Goal: Information Seeking & Learning: Check status

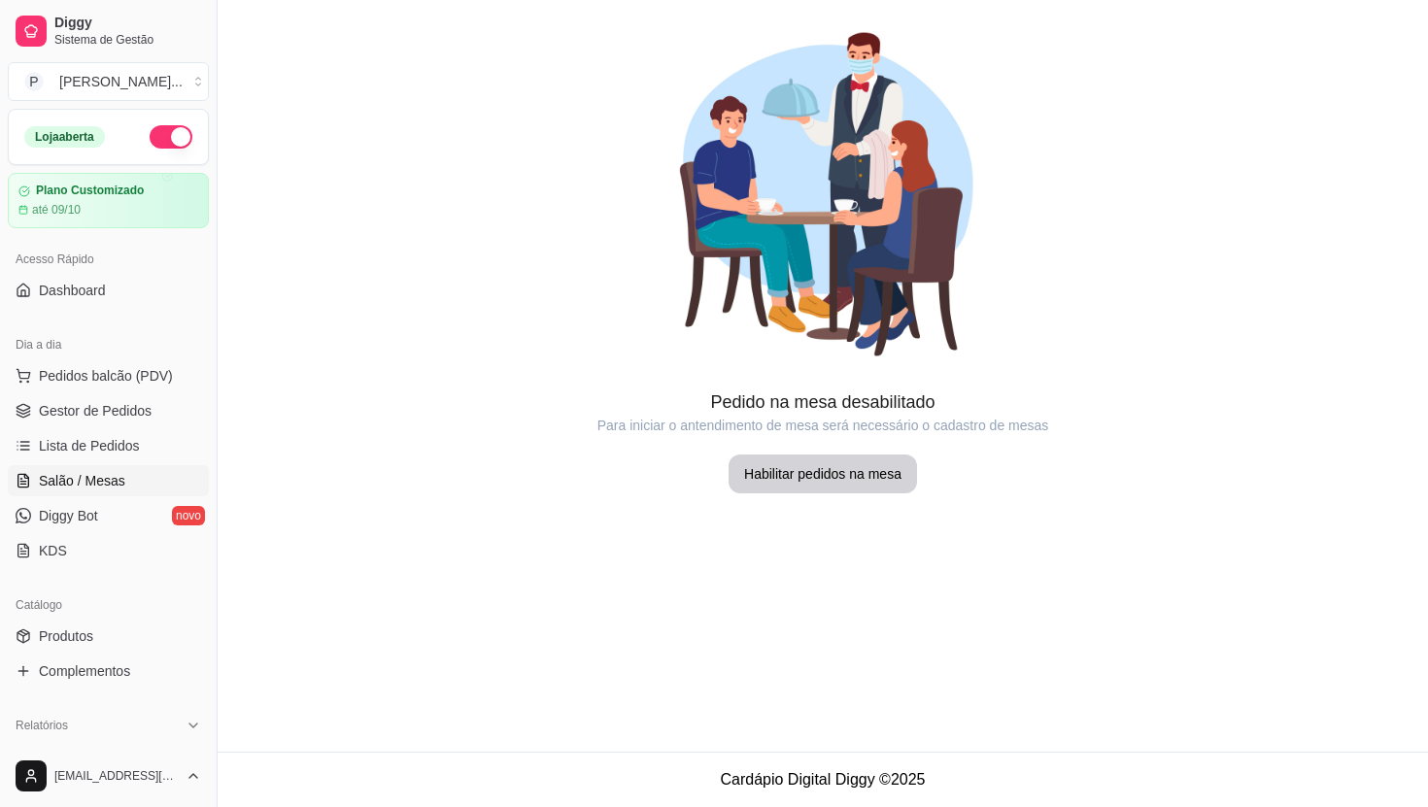
scroll to position [245, 0]
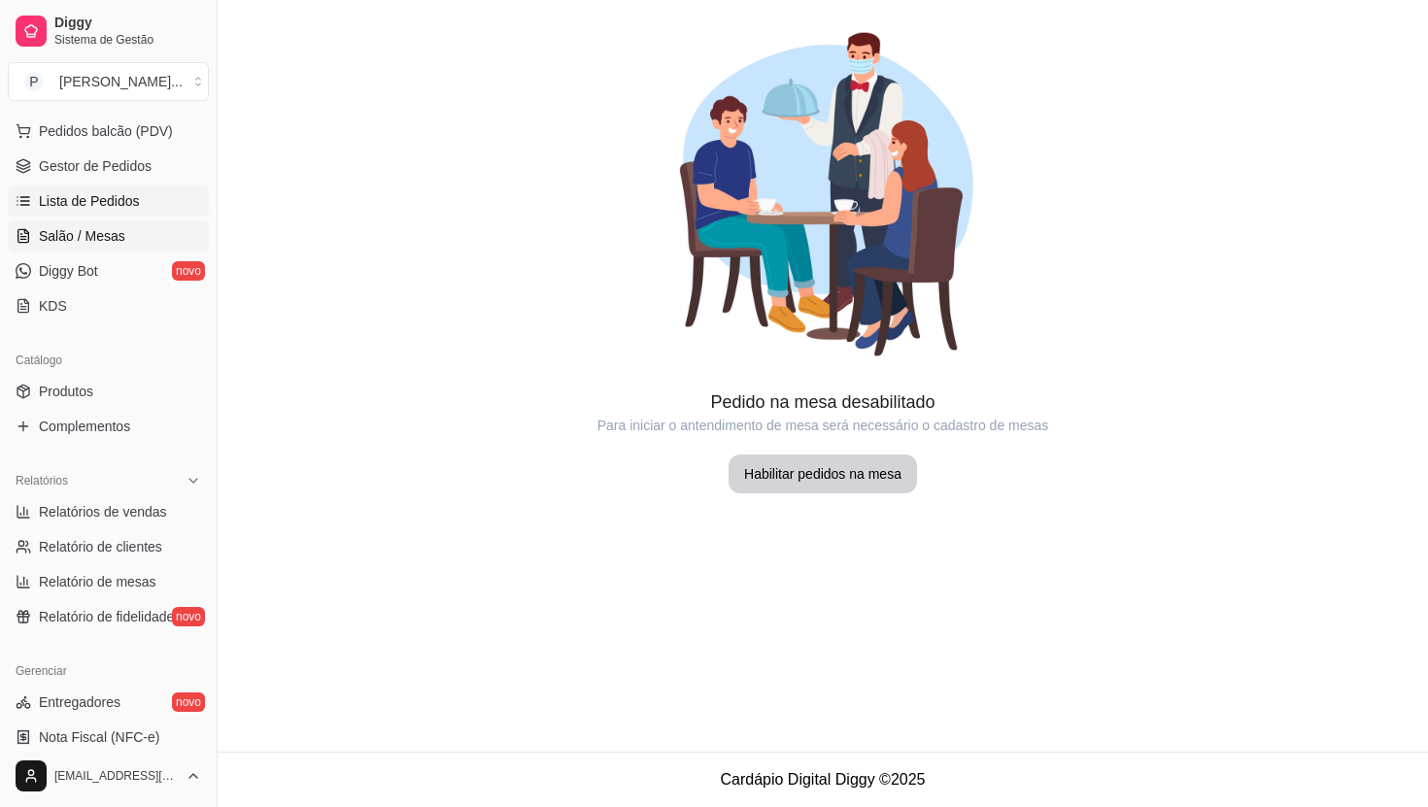
click at [122, 204] on span "Lista de Pedidos" at bounding box center [89, 200] width 101 height 19
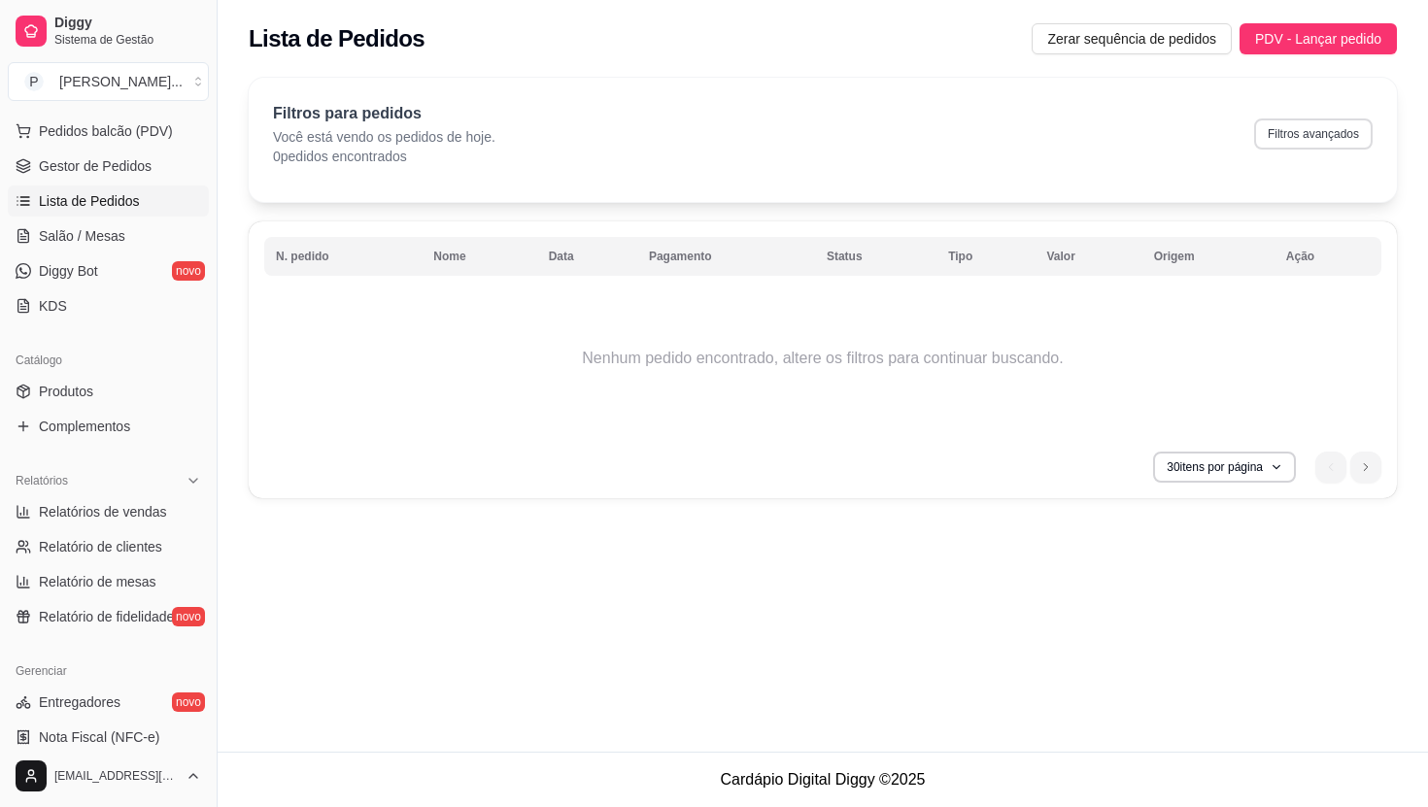
click at [1317, 148] on button "Filtros avançados" at bounding box center [1313, 134] width 119 height 31
select select "0"
click at [1298, 137] on button "Filtros avançados" at bounding box center [1313, 134] width 119 height 31
select select "0"
click at [1328, 144] on button "Filtros avançados" at bounding box center [1313, 134] width 119 height 31
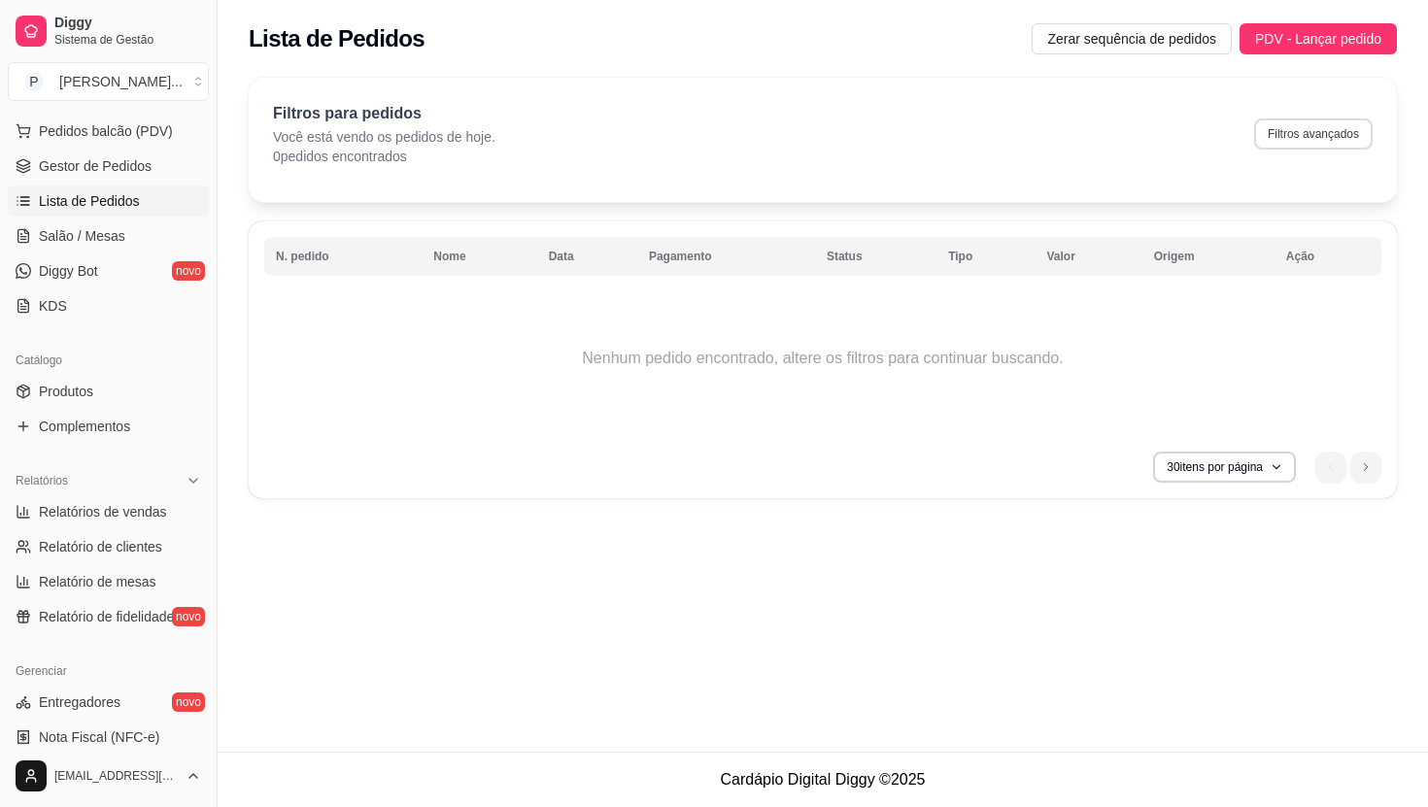
select select "0"
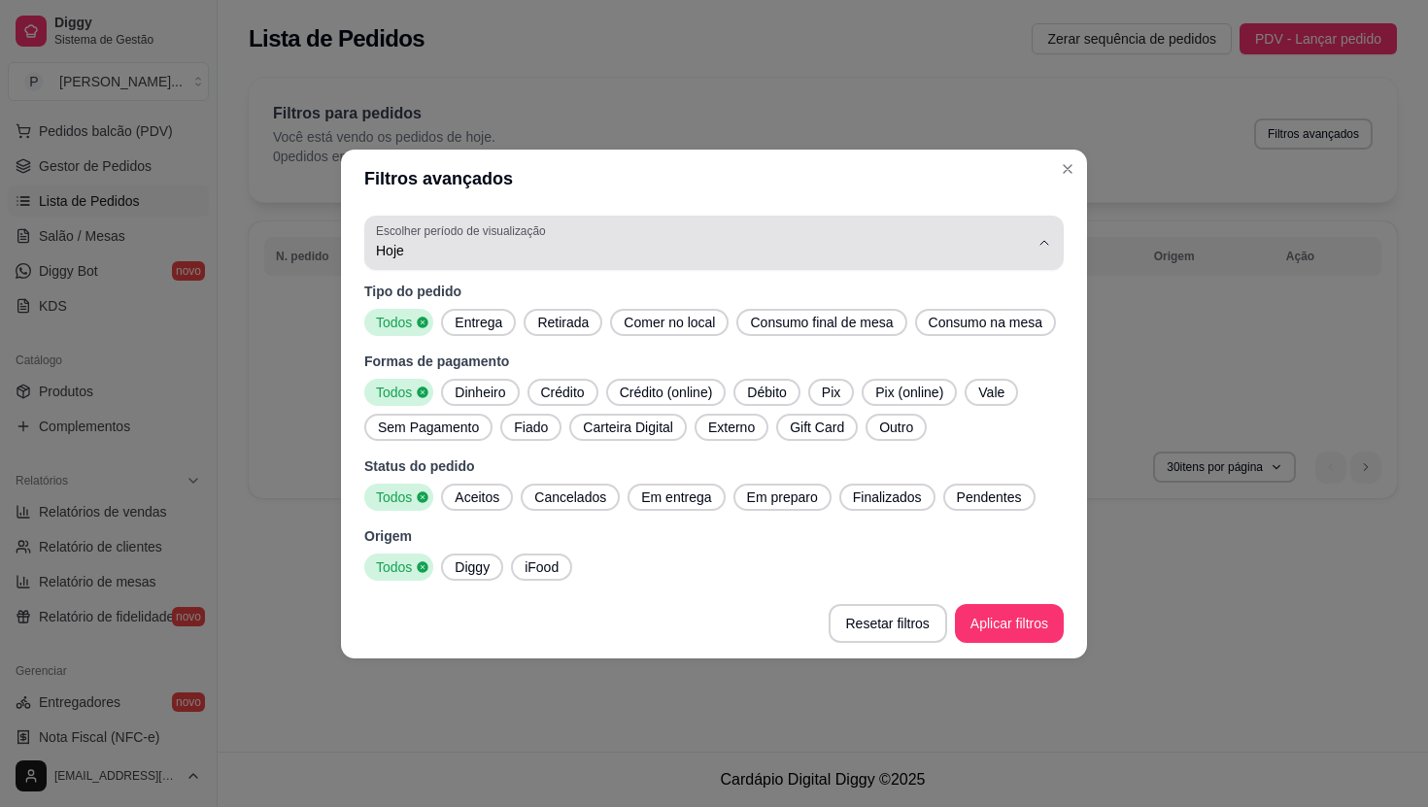
click at [424, 222] on label "Escolher período de visualização" at bounding box center [464, 230] width 176 height 17
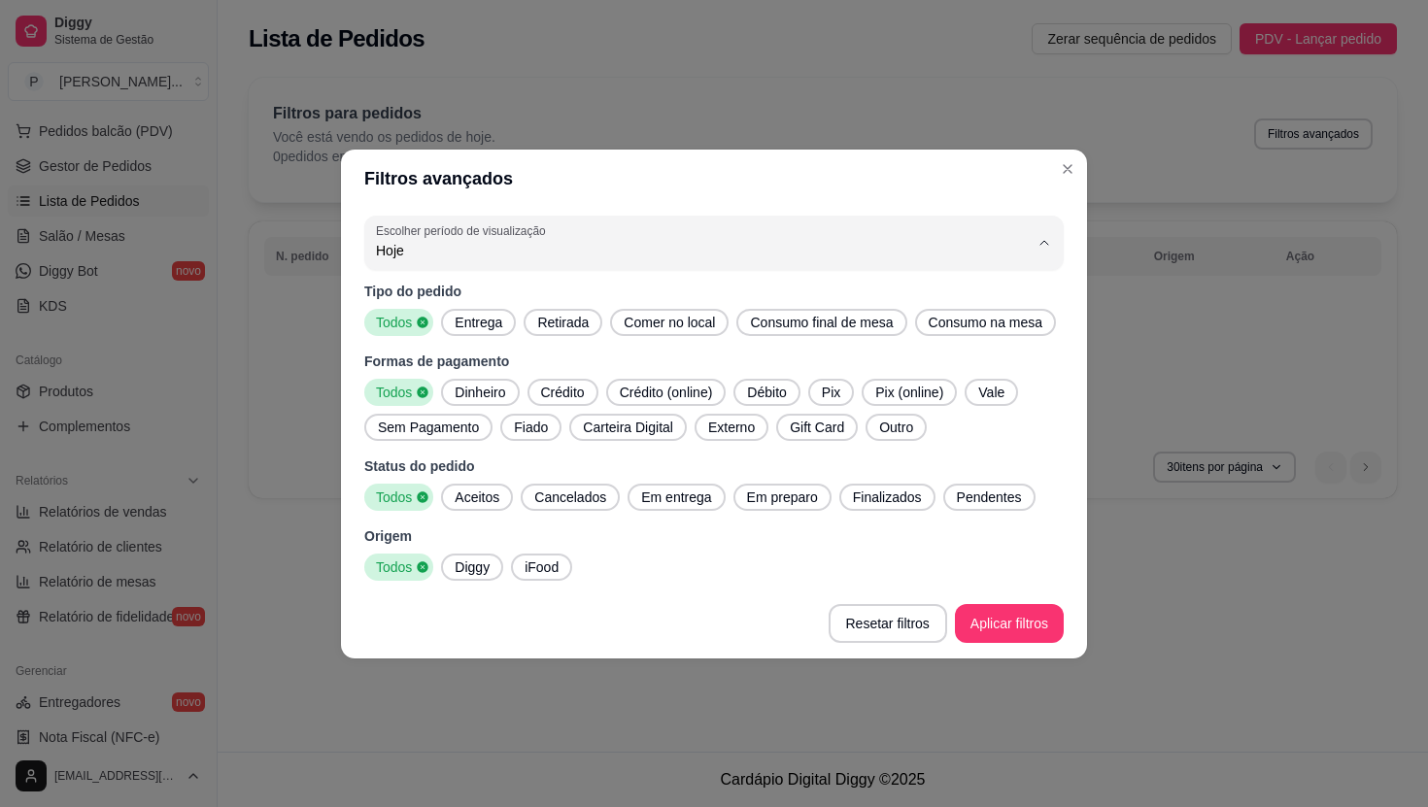
click at [434, 312] on span "Ontem" at bounding box center [705, 310] width 623 height 18
type input "1"
select select "1"
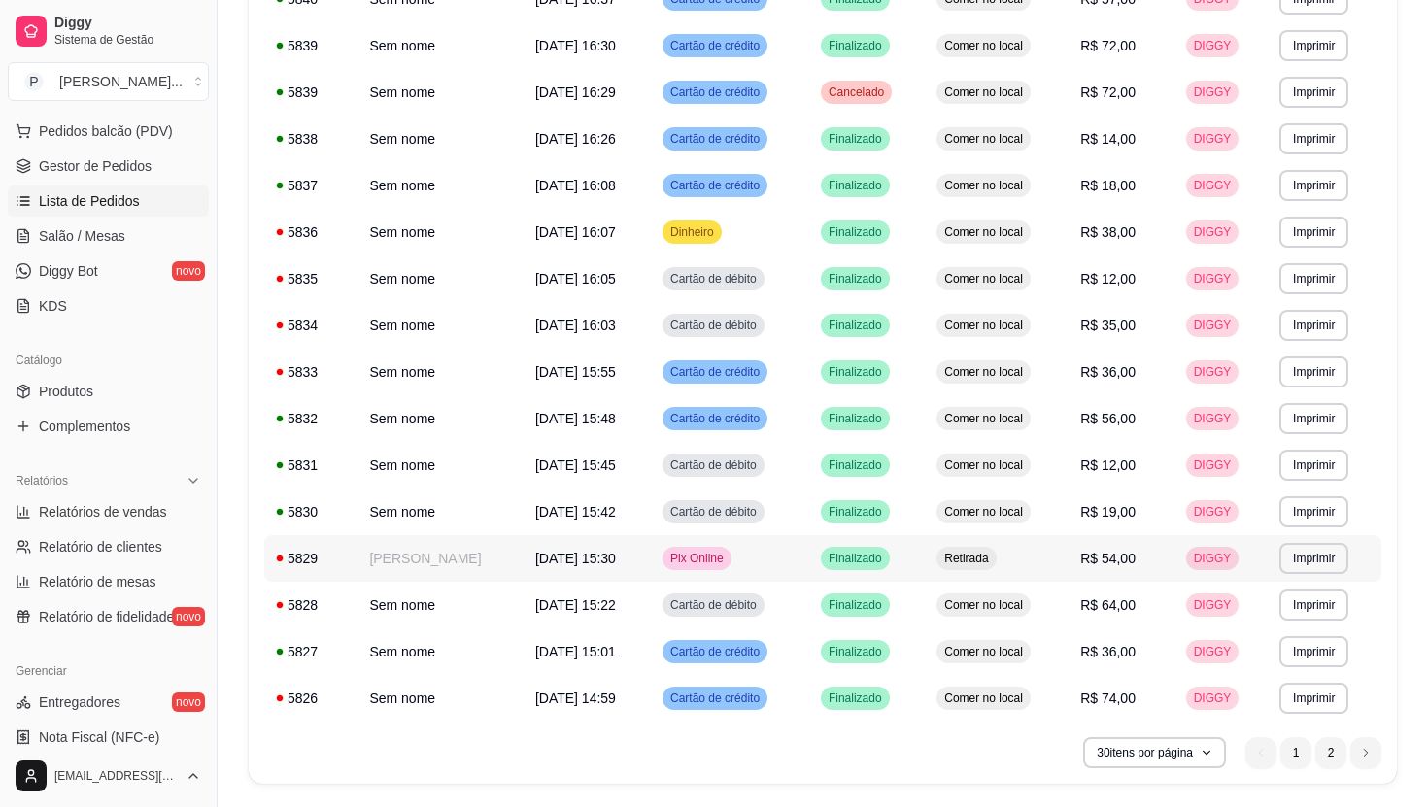
scroll to position [967, 0]
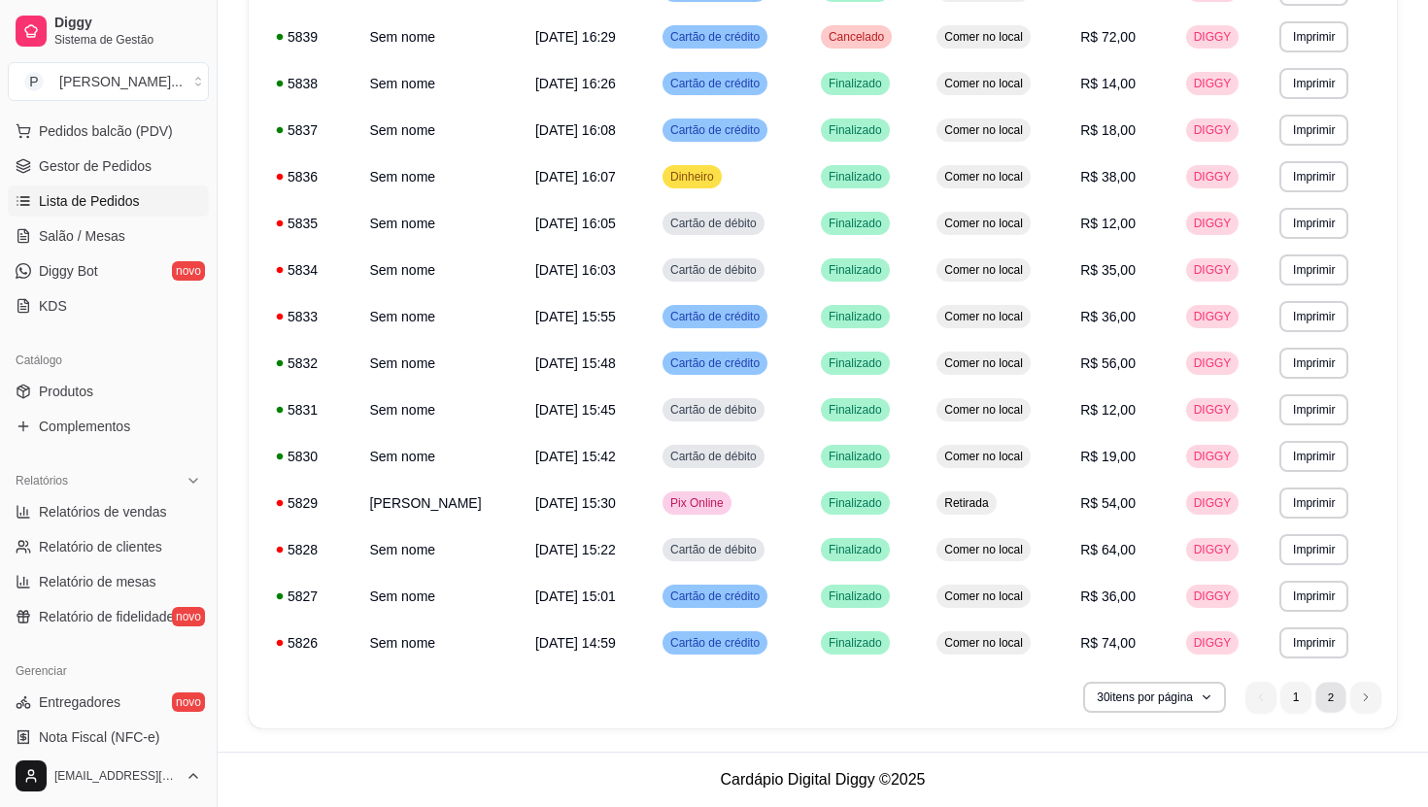
click at [1336, 704] on li "2" at bounding box center [1331, 697] width 30 height 30
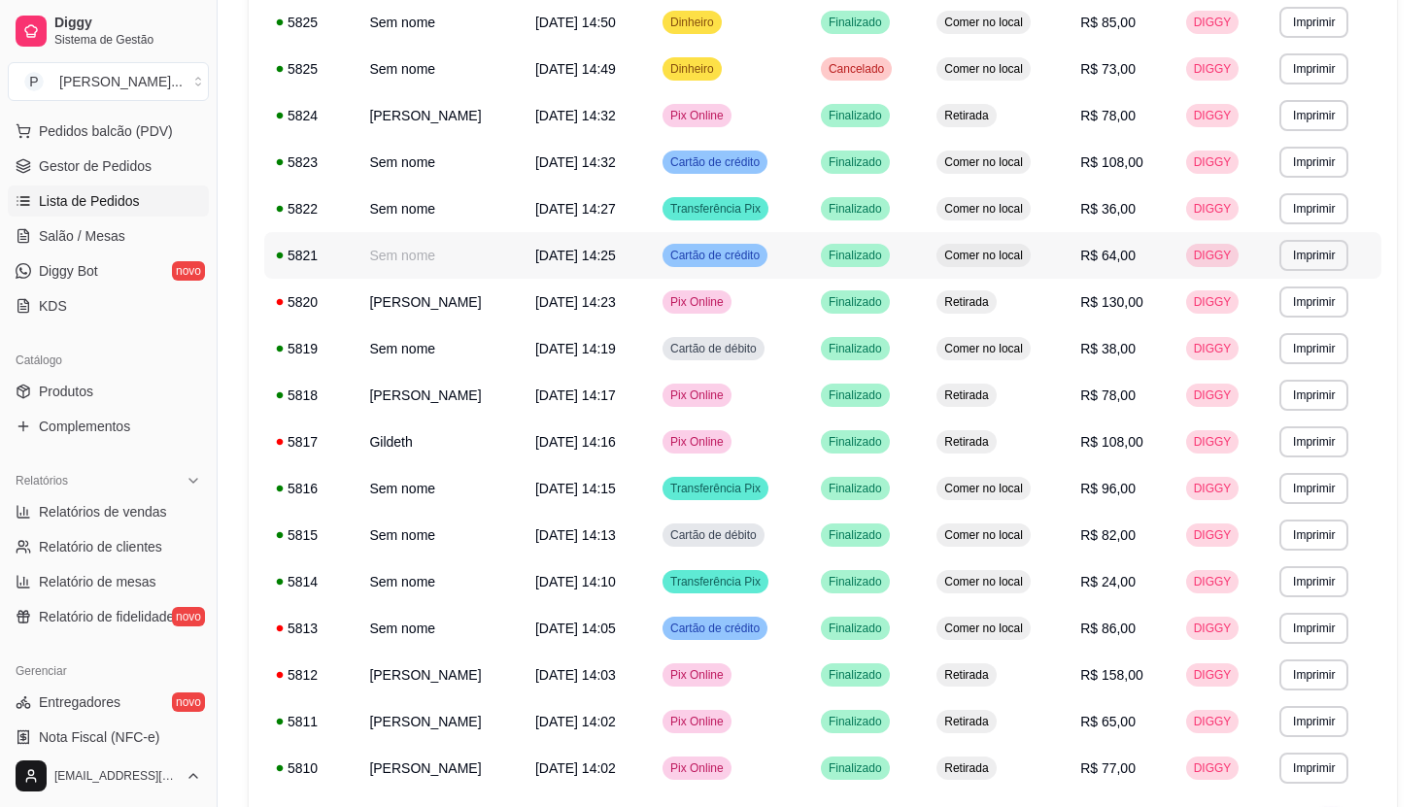
scroll to position [407, 0]
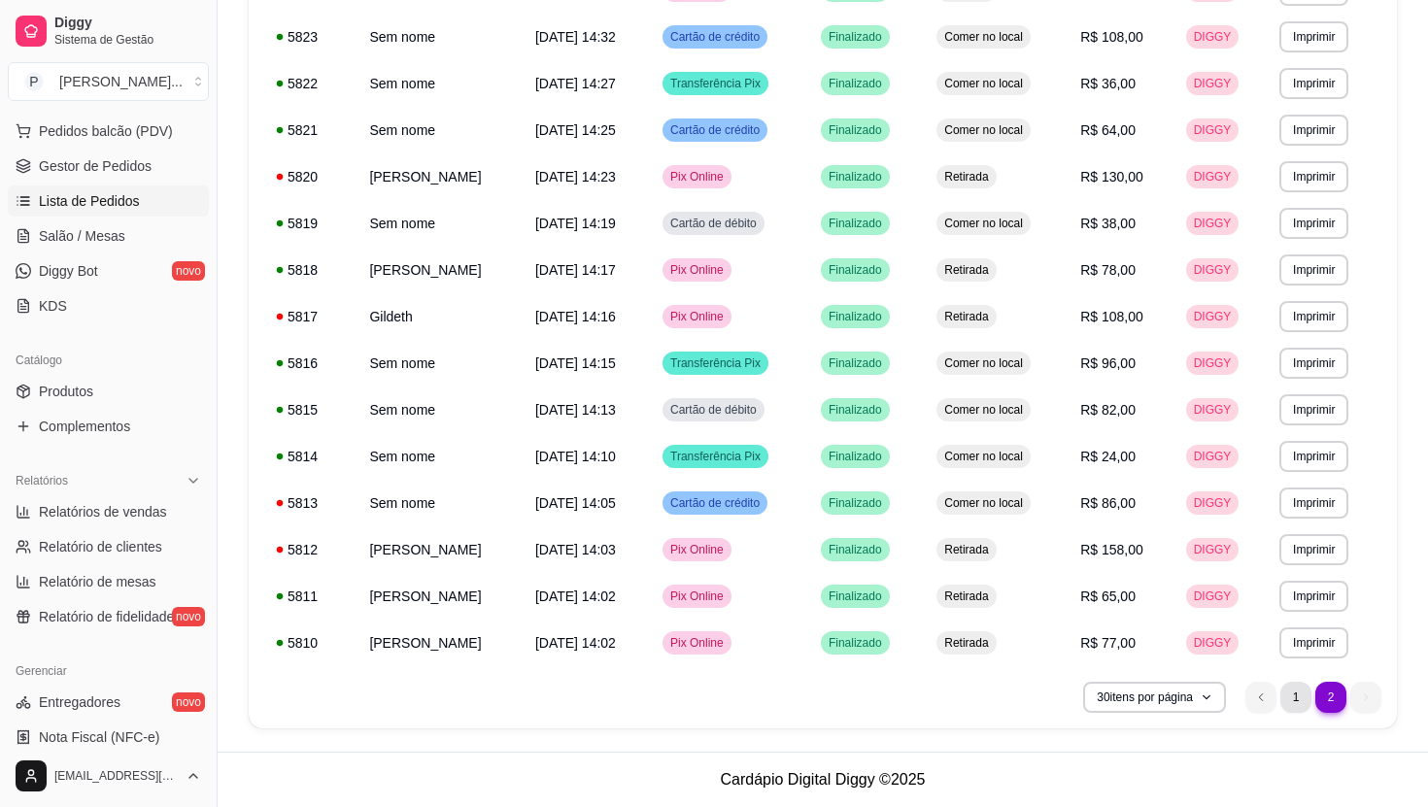
click at [1289, 707] on li "1" at bounding box center [1296, 697] width 31 height 31
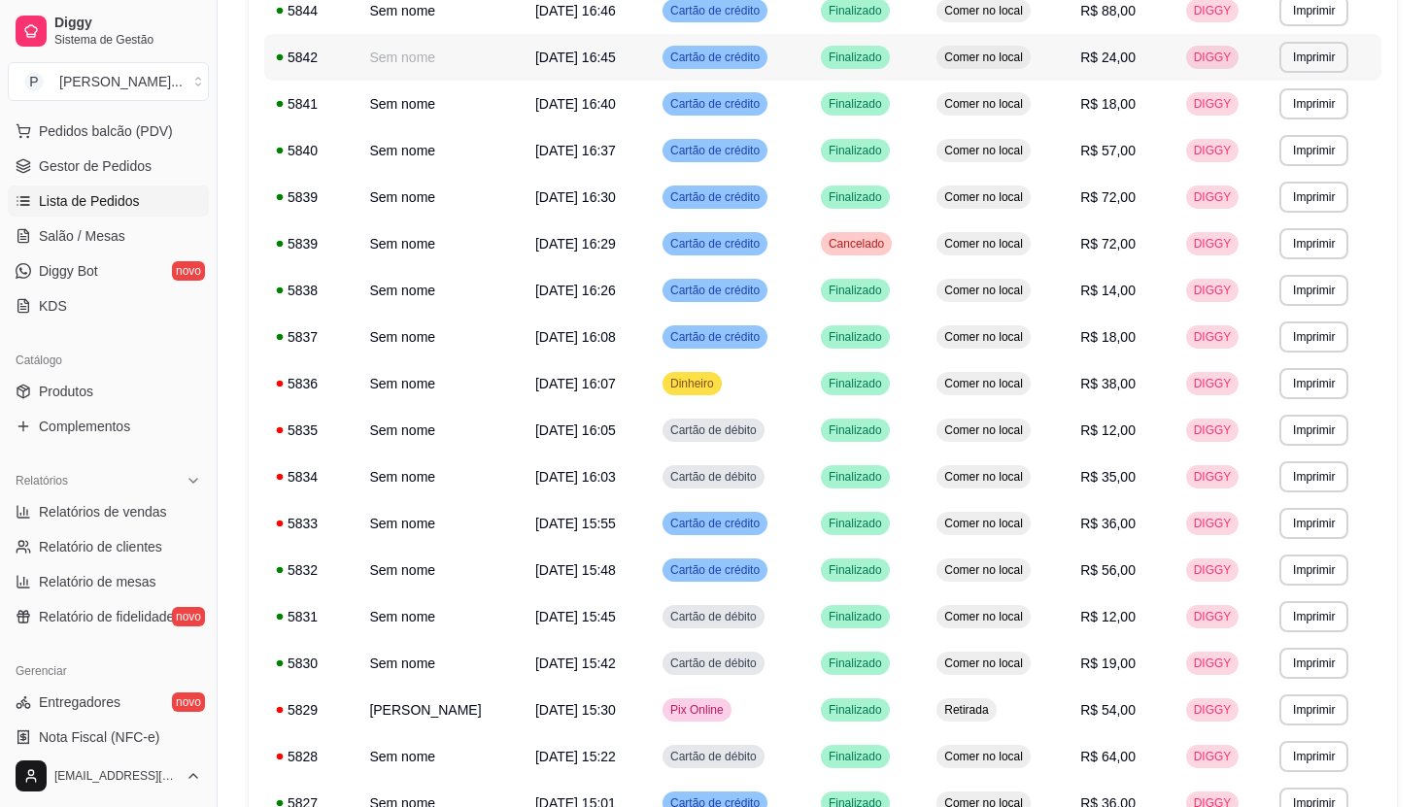
scroll to position [967, 0]
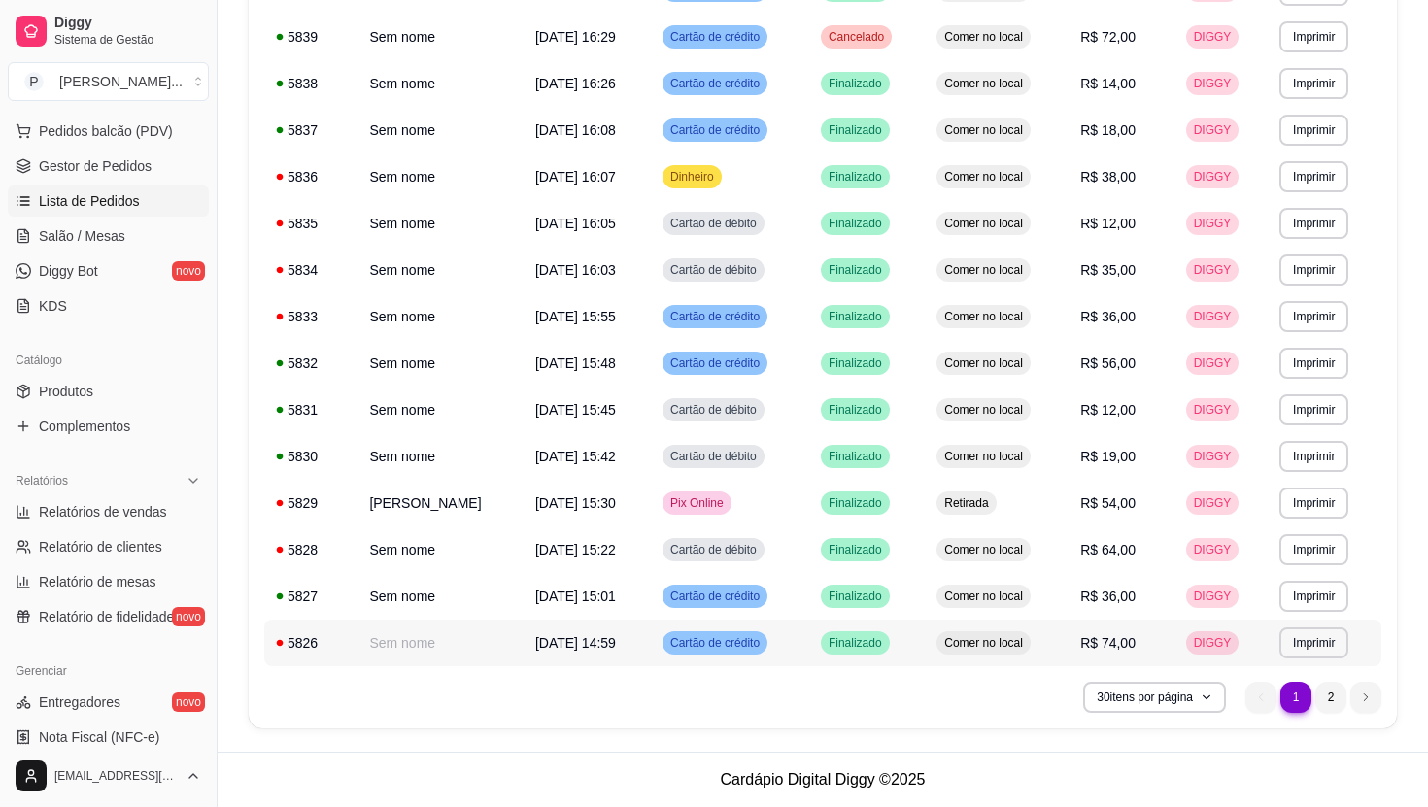
click at [986, 639] on span "Comer no local" at bounding box center [984, 643] width 86 height 16
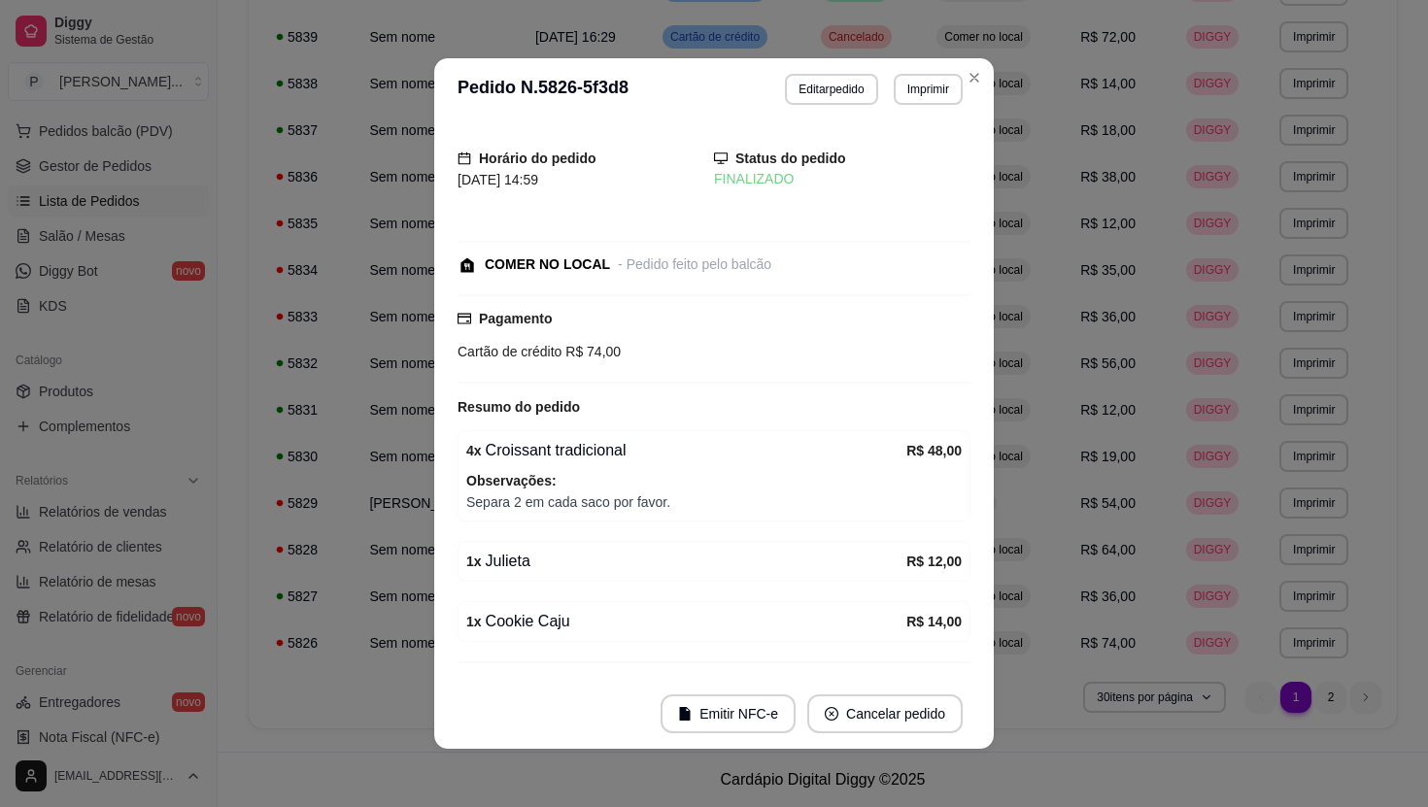
scroll to position [47, 0]
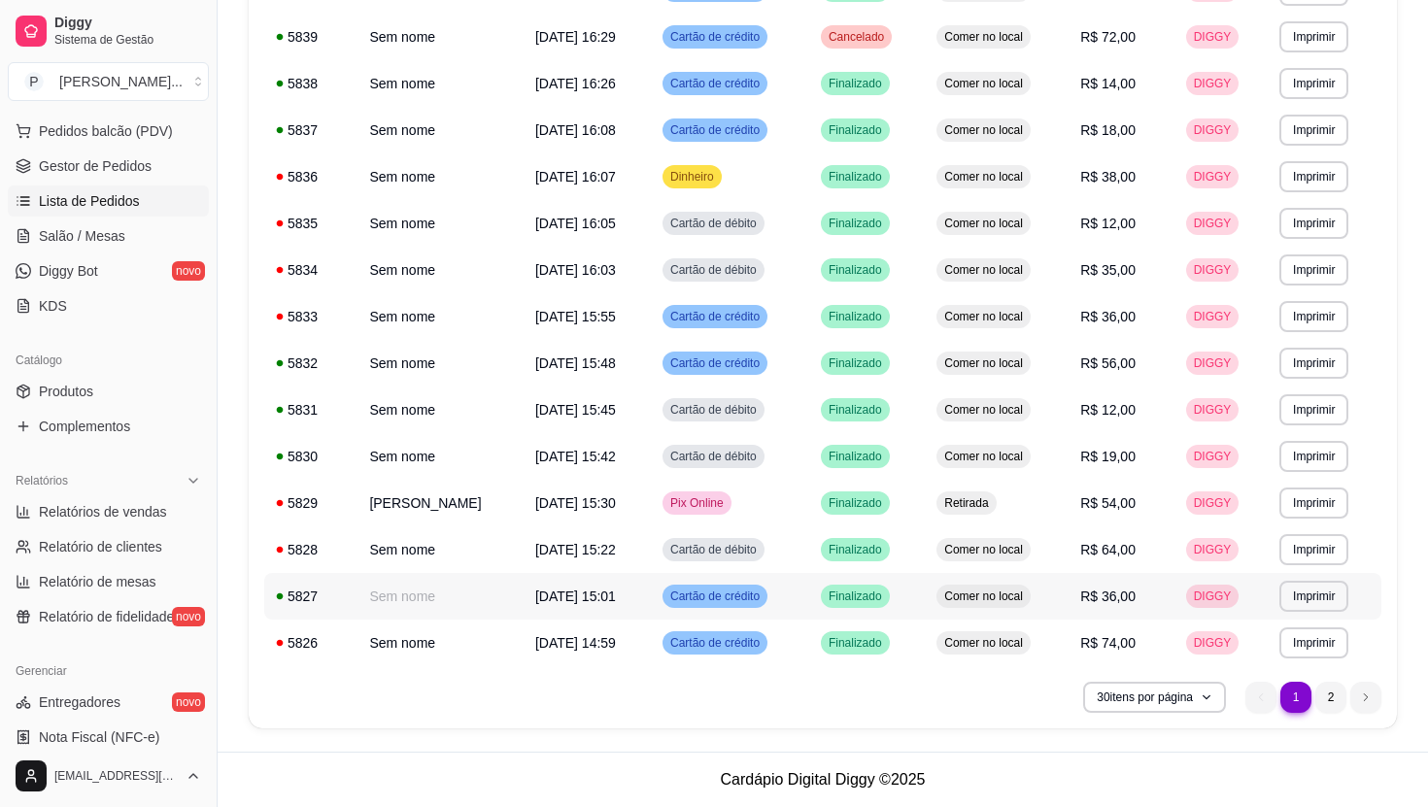
click at [1019, 585] on div "Comer no local" at bounding box center [984, 596] width 94 height 23
click at [996, 511] on div "Retirada" at bounding box center [966, 503] width 59 height 23
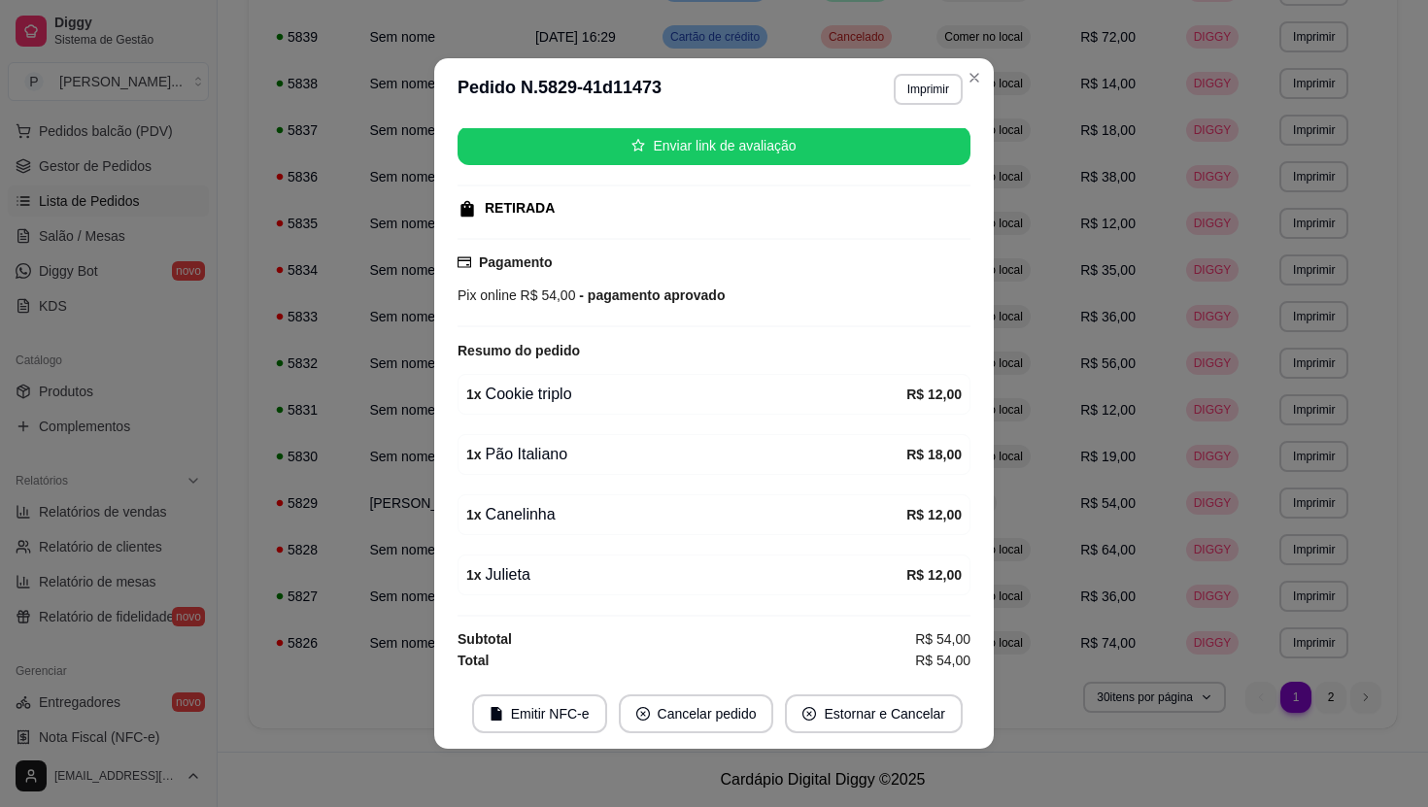
scroll to position [4, 0]
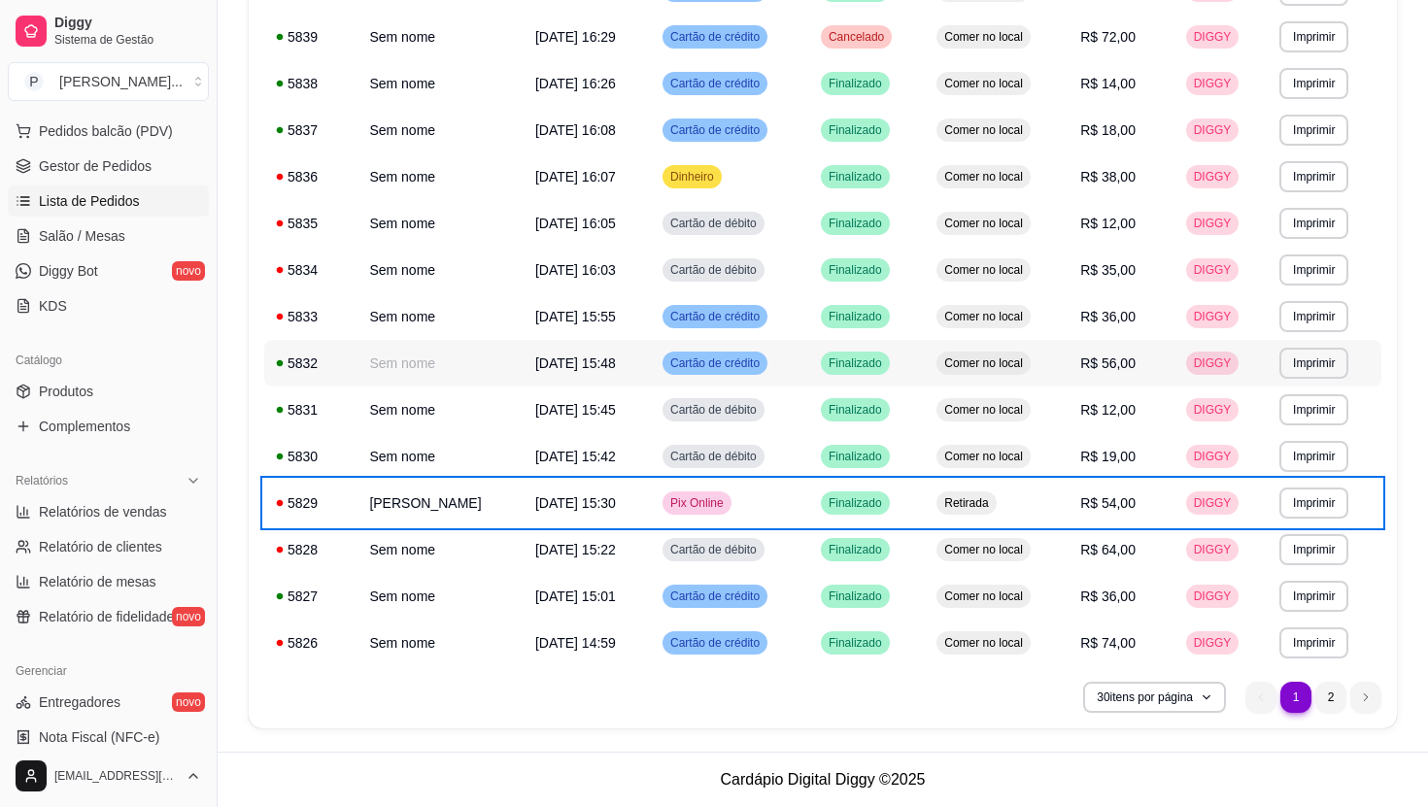
click at [1024, 369] on span "Comer no local" at bounding box center [984, 364] width 86 height 16
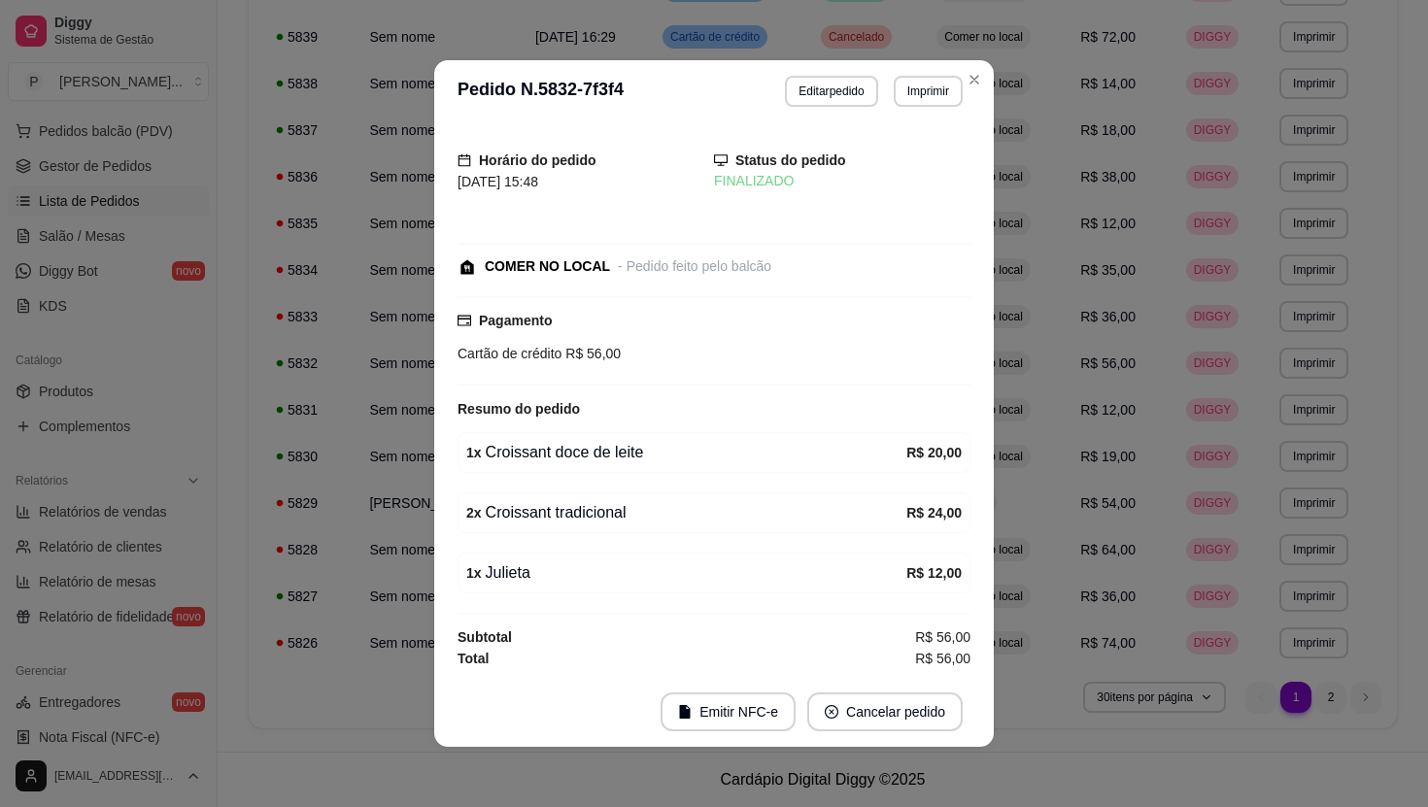
scroll to position [2, 0]
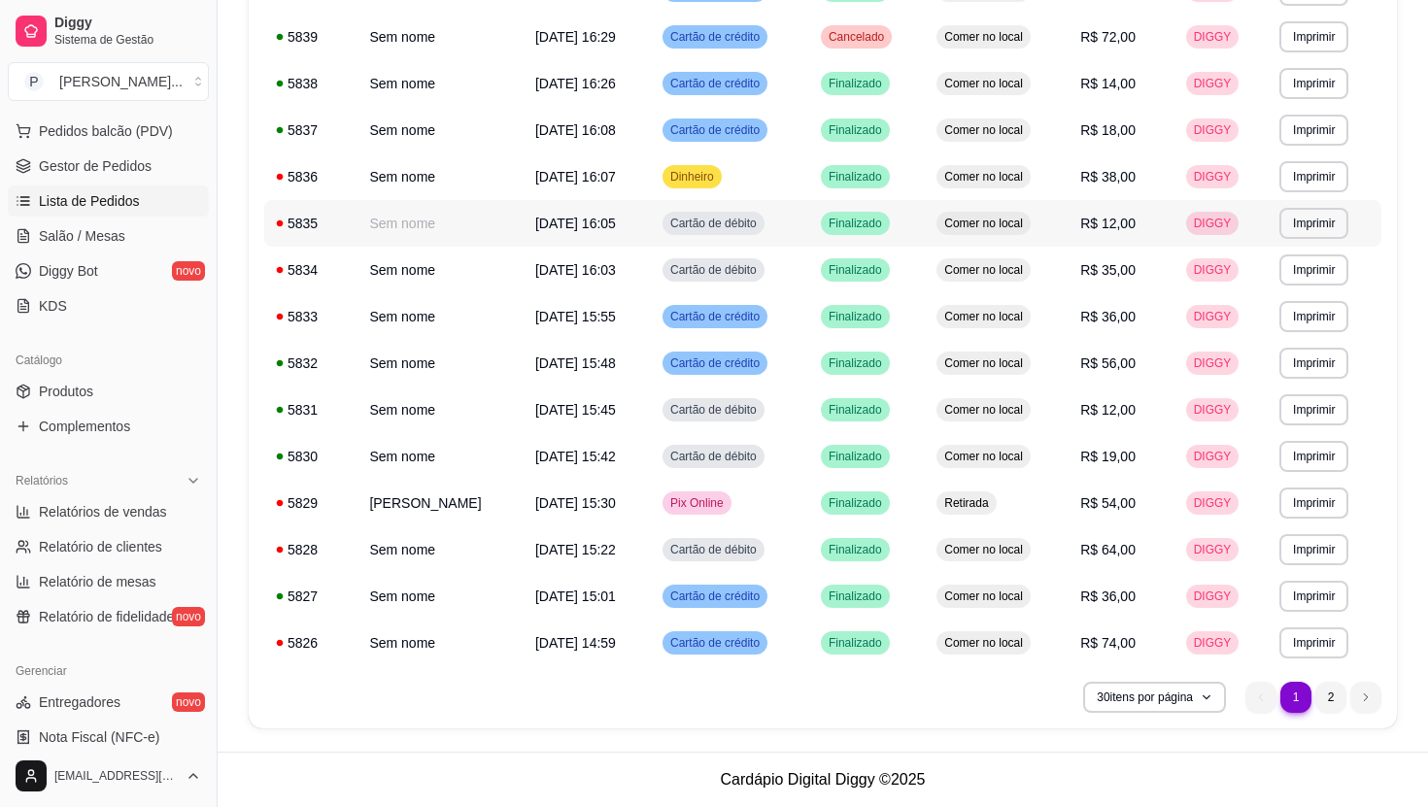
click at [918, 219] on td "Finalizado" at bounding box center [867, 223] width 116 height 47
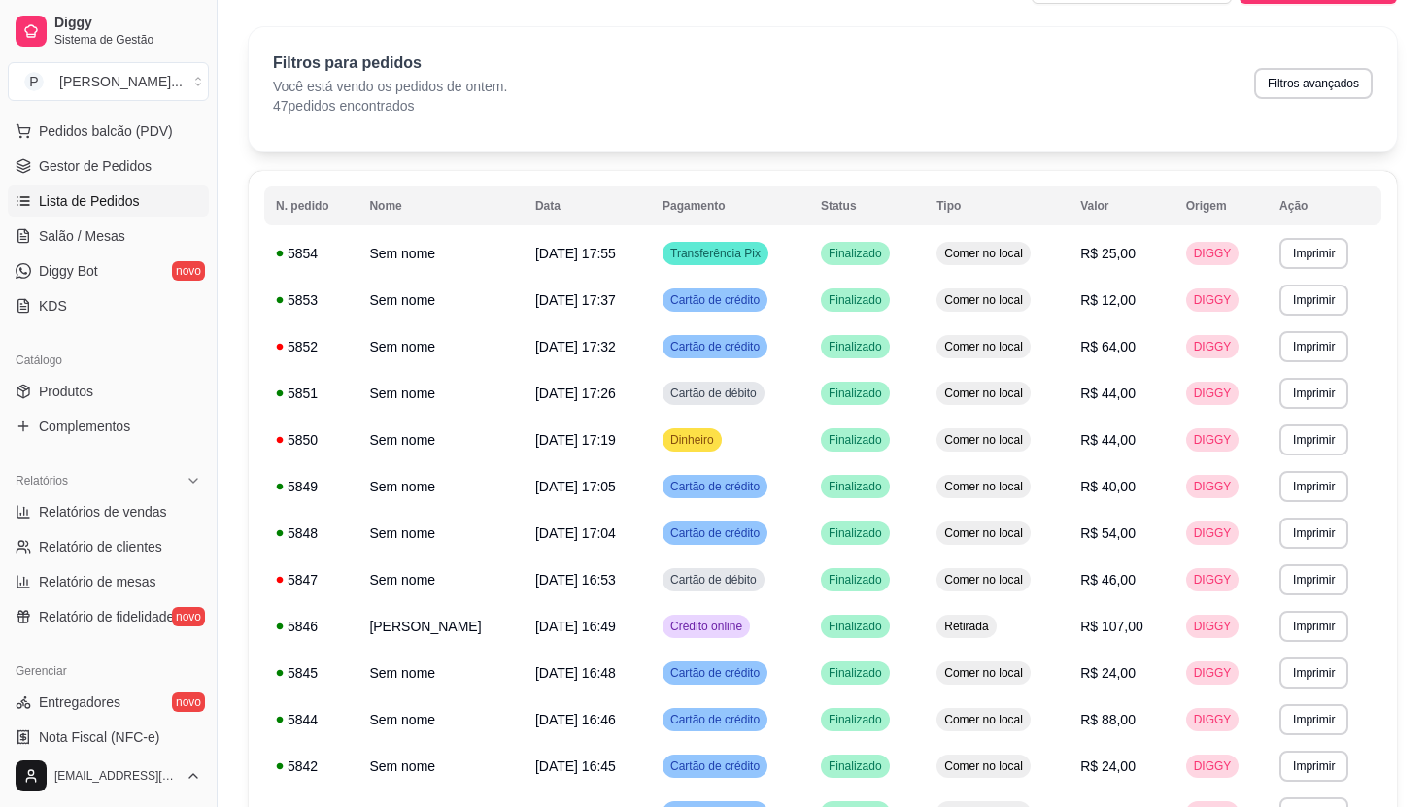
scroll to position [0, 0]
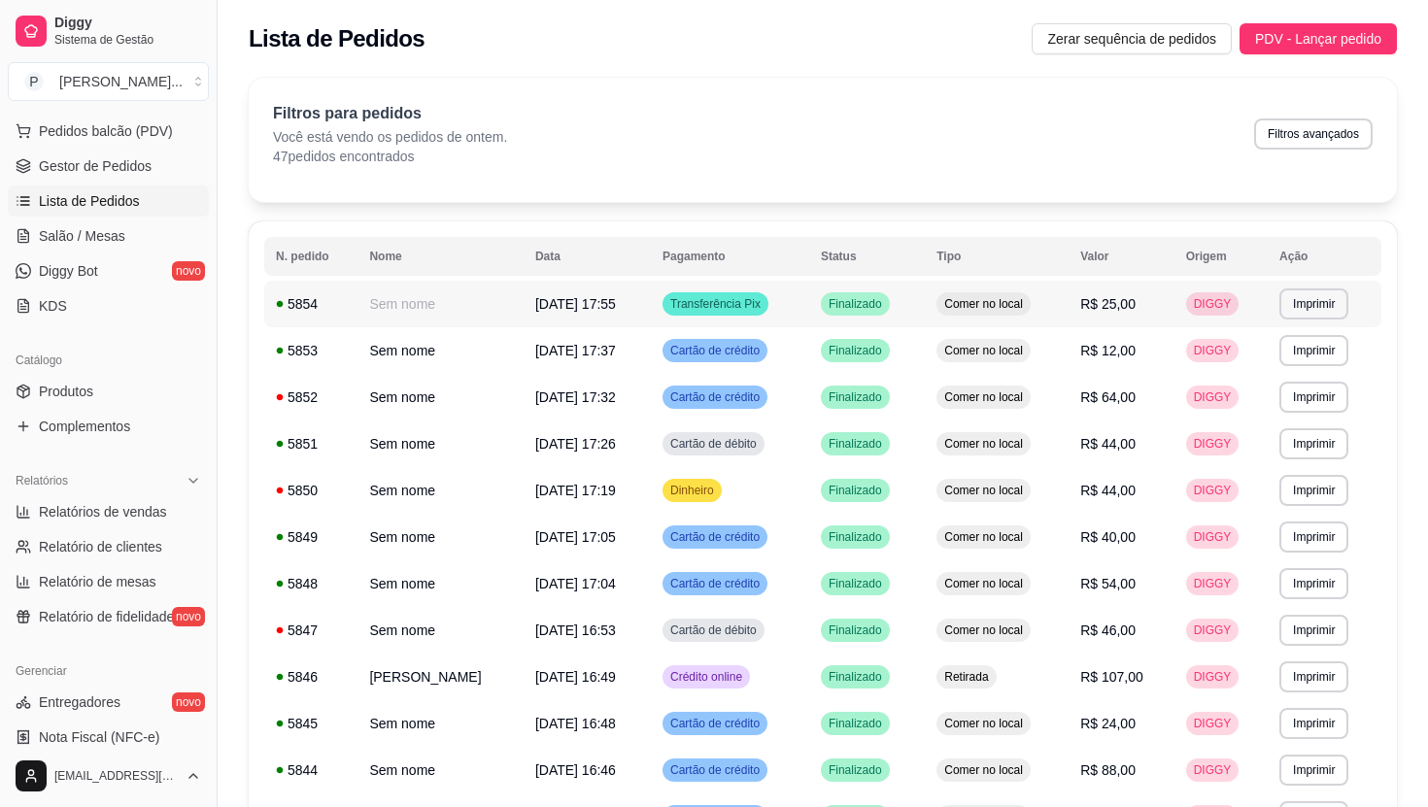
click at [765, 301] on span "Transferência Pix" at bounding box center [716, 304] width 98 height 16
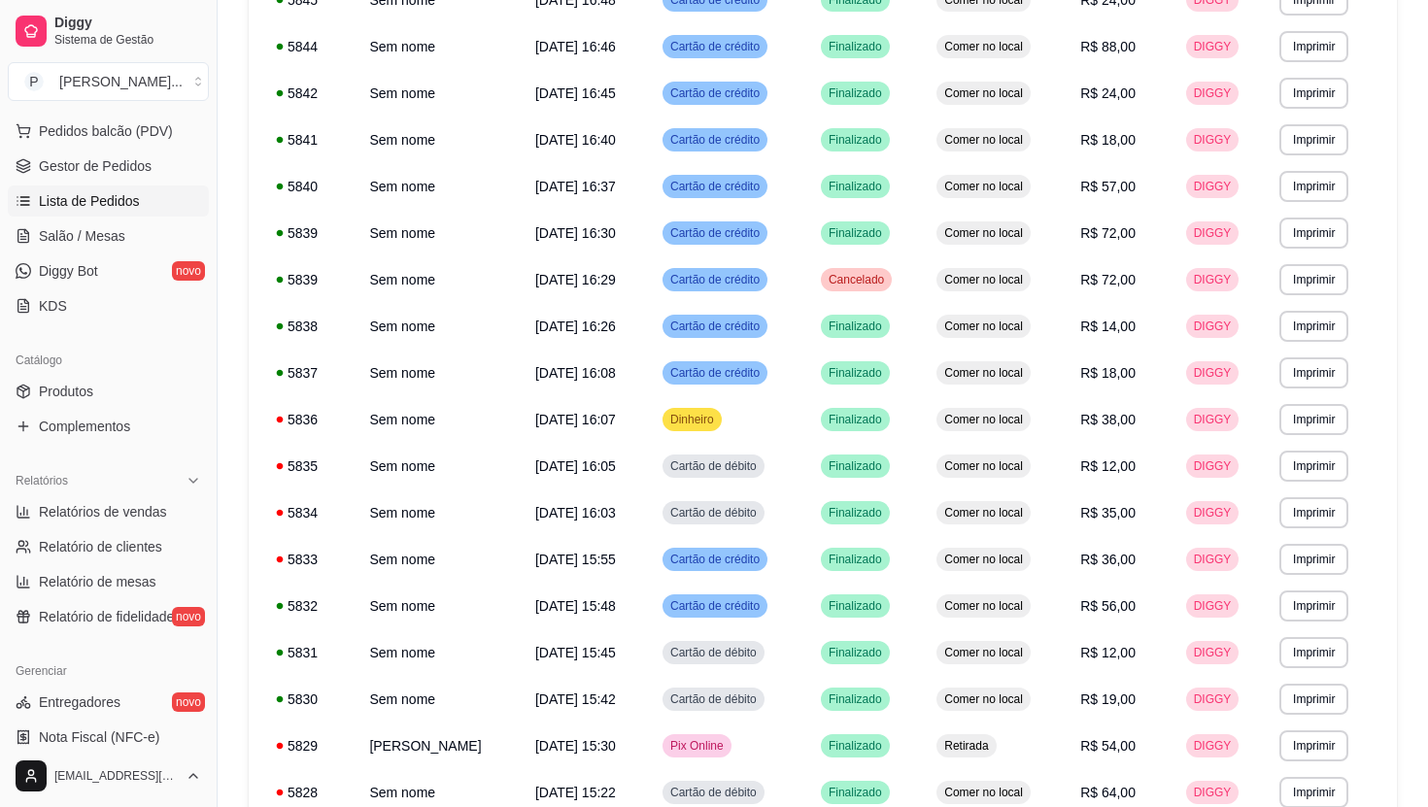
scroll to position [967, 0]
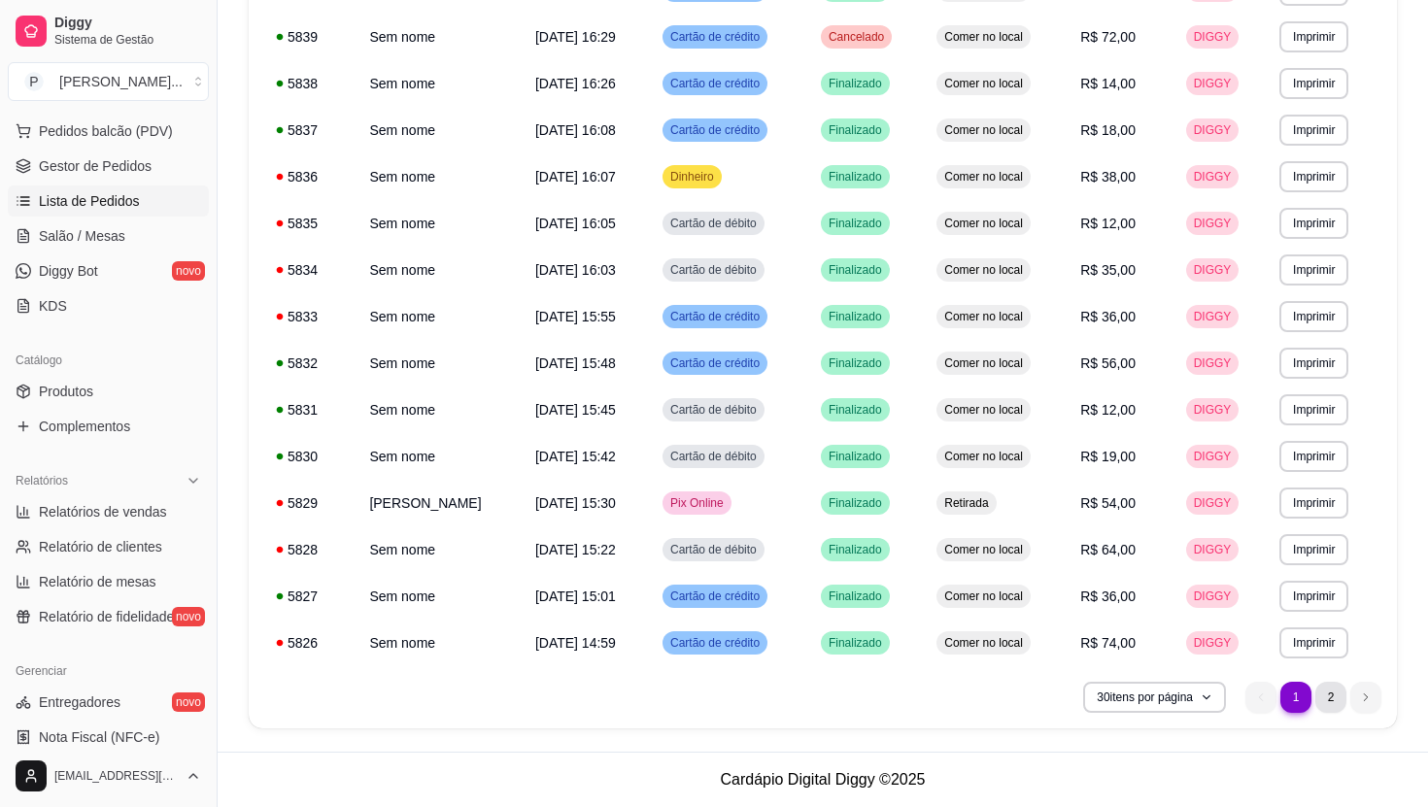
click at [1330, 700] on li "2" at bounding box center [1331, 697] width 31 height 31
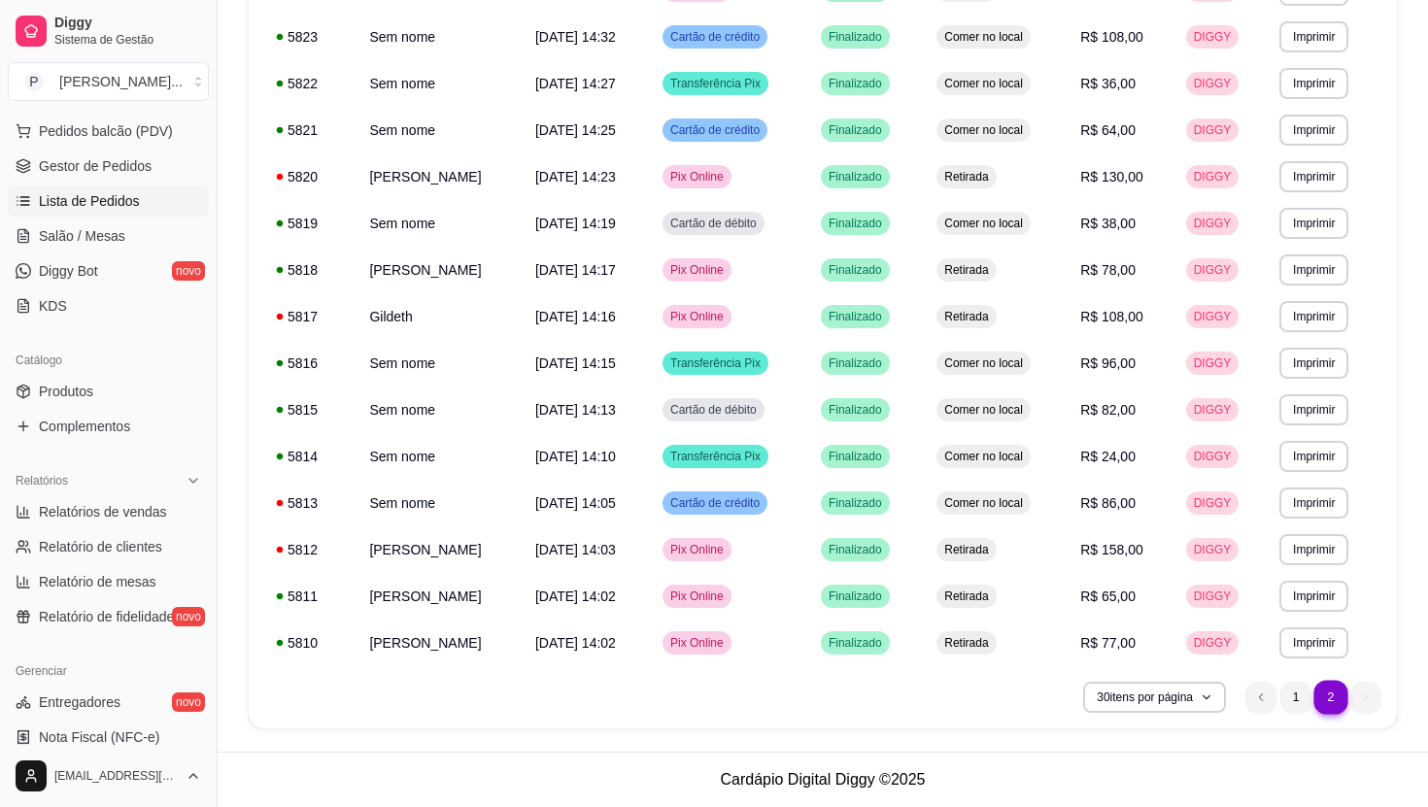
scroll to position [407, 0]
click at [767, 654] on td "Pix Online" at bounding box center [730, 643] width 158 height 47
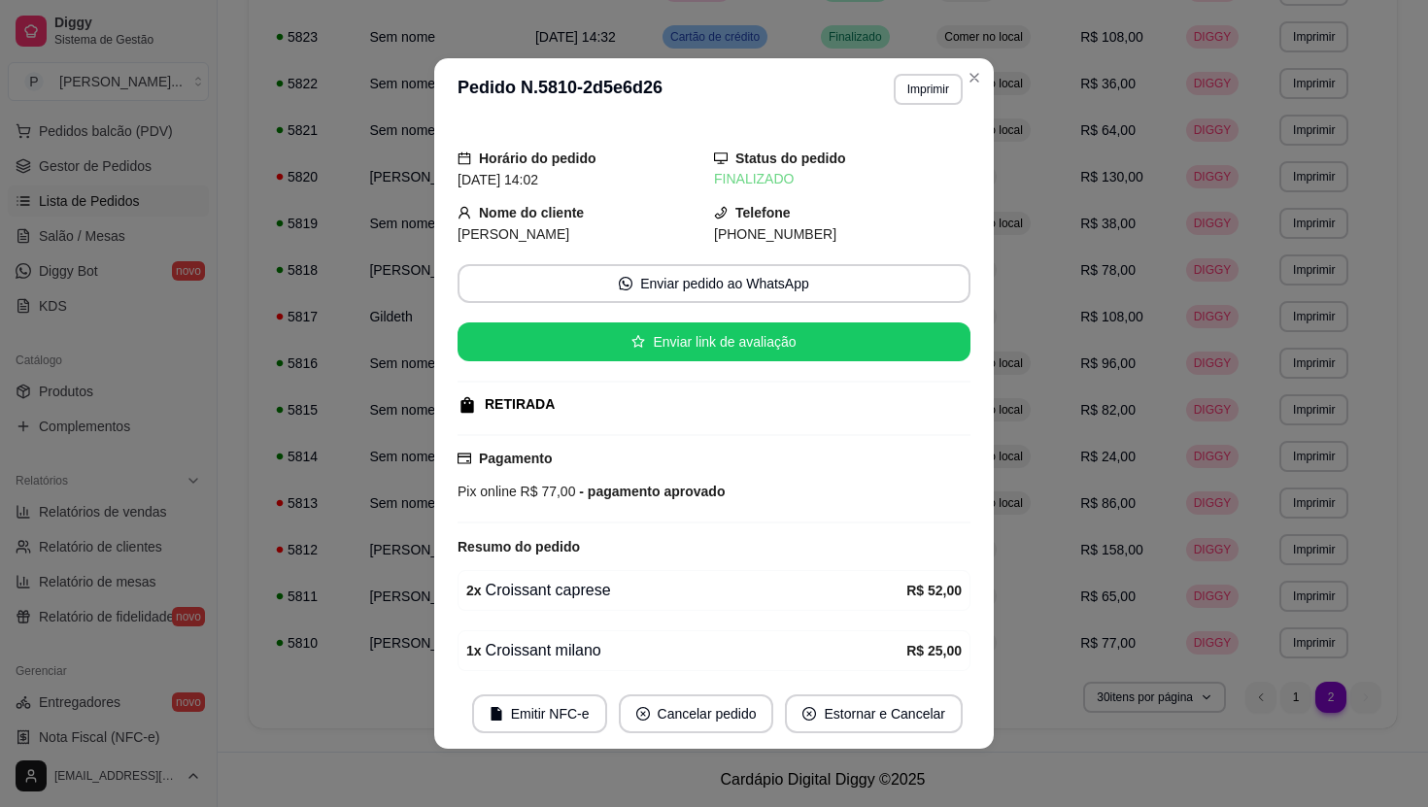
scroll to position [76, 0]
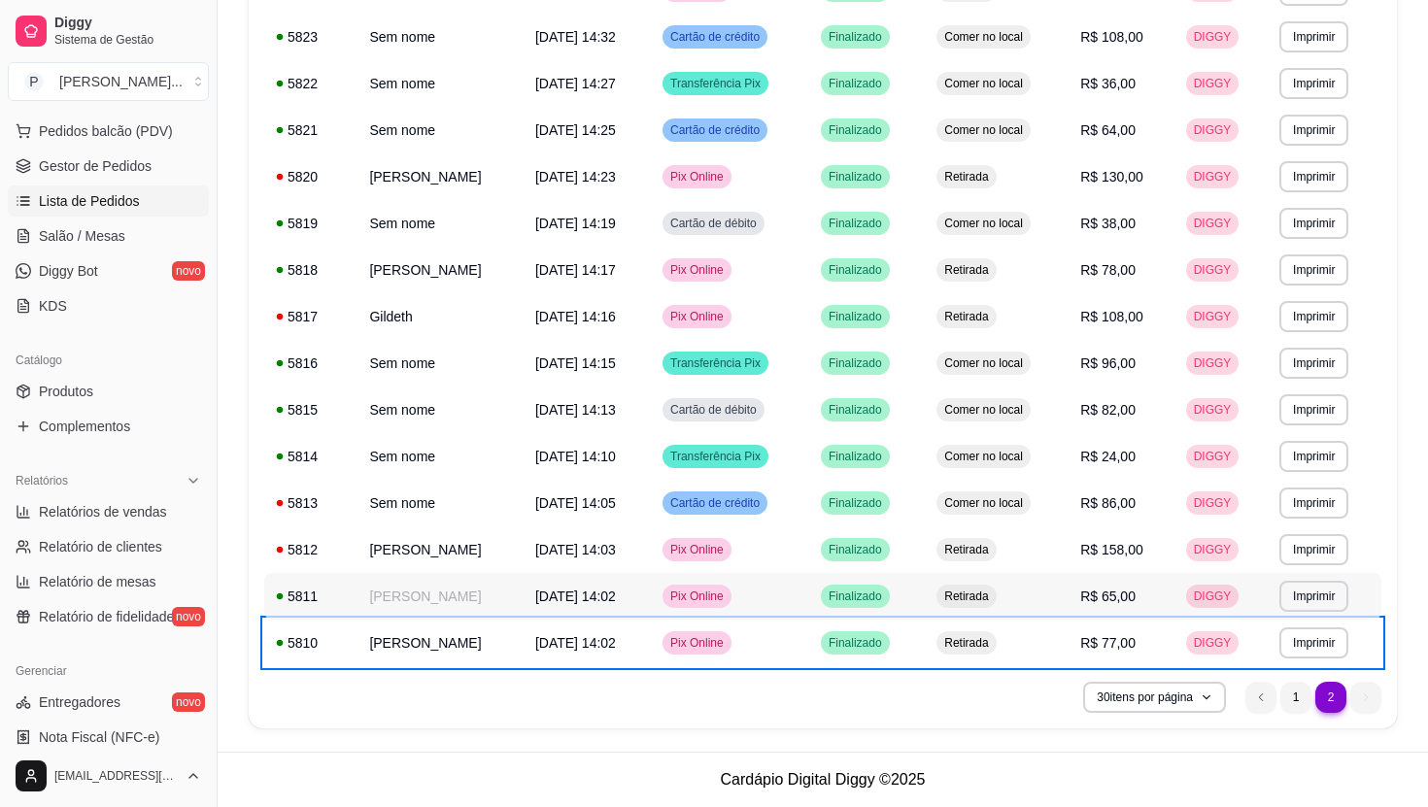
click at [732, 604] on div "Pix Online" at bounding box center [697, 596] width 69 height 23
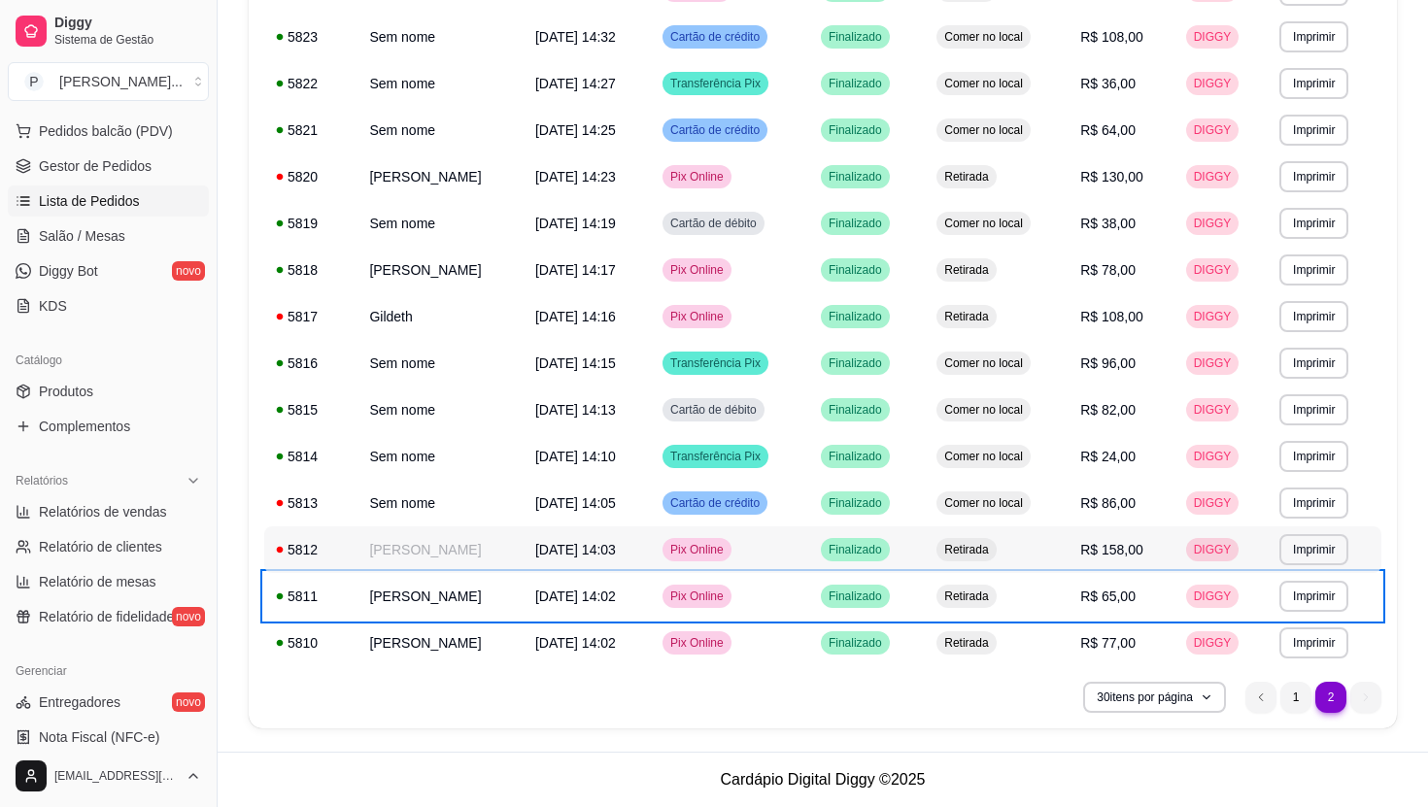
click at [728, 542] on span "Pix Online" at bounding box center [697, 550] width 61 height 16
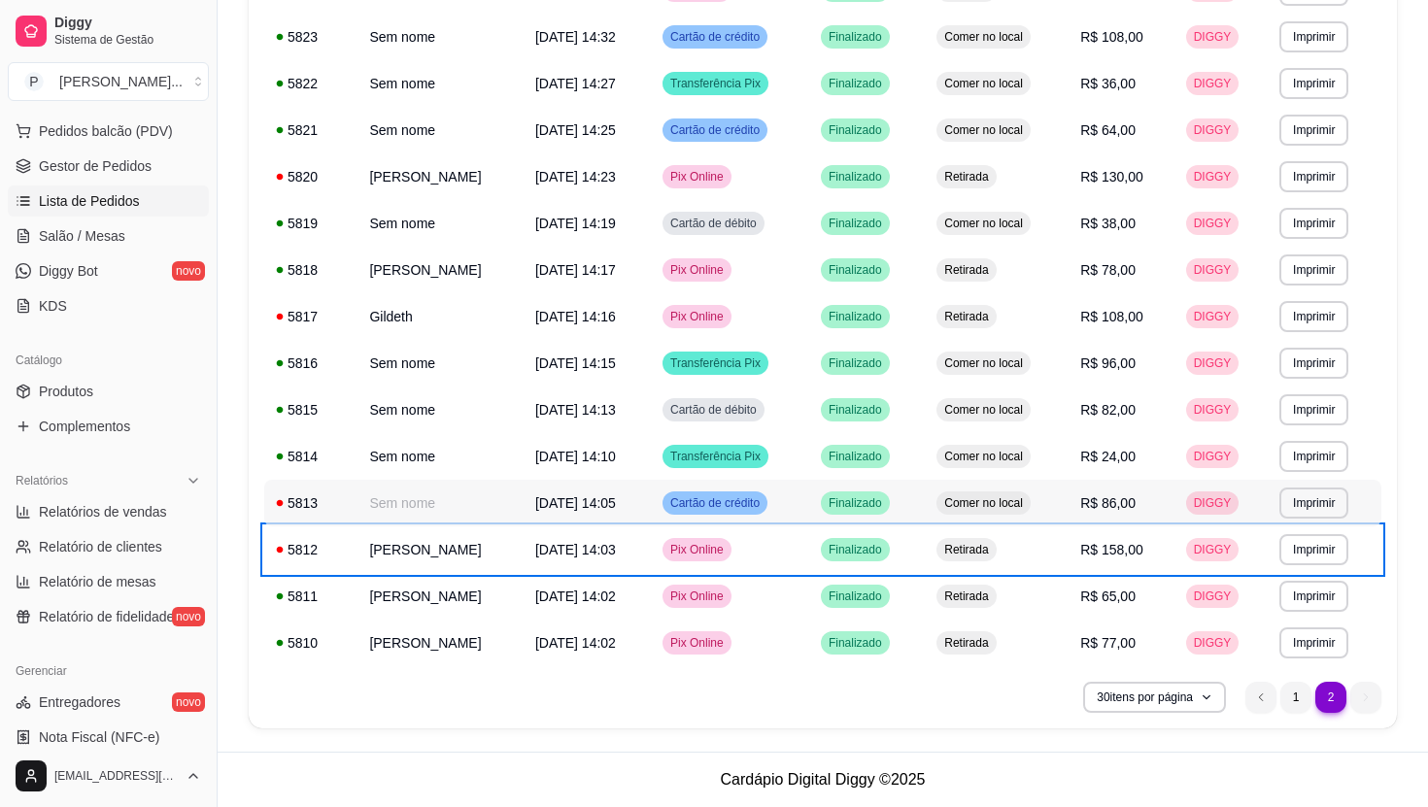
click at [718, 509] on span "Cartão de crédito" at bounding box center [715, 504] width 97 height 16
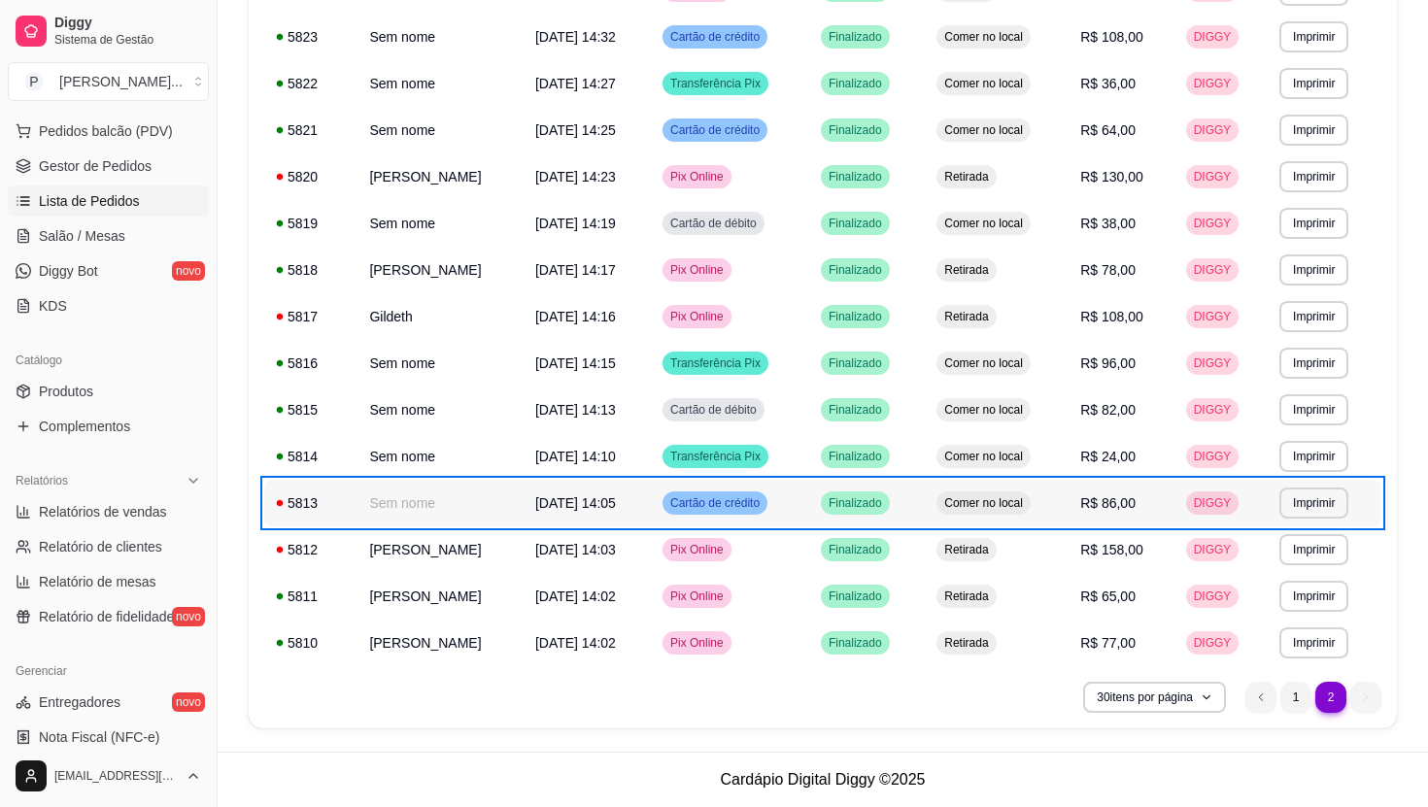
scroll to position [0, 0]
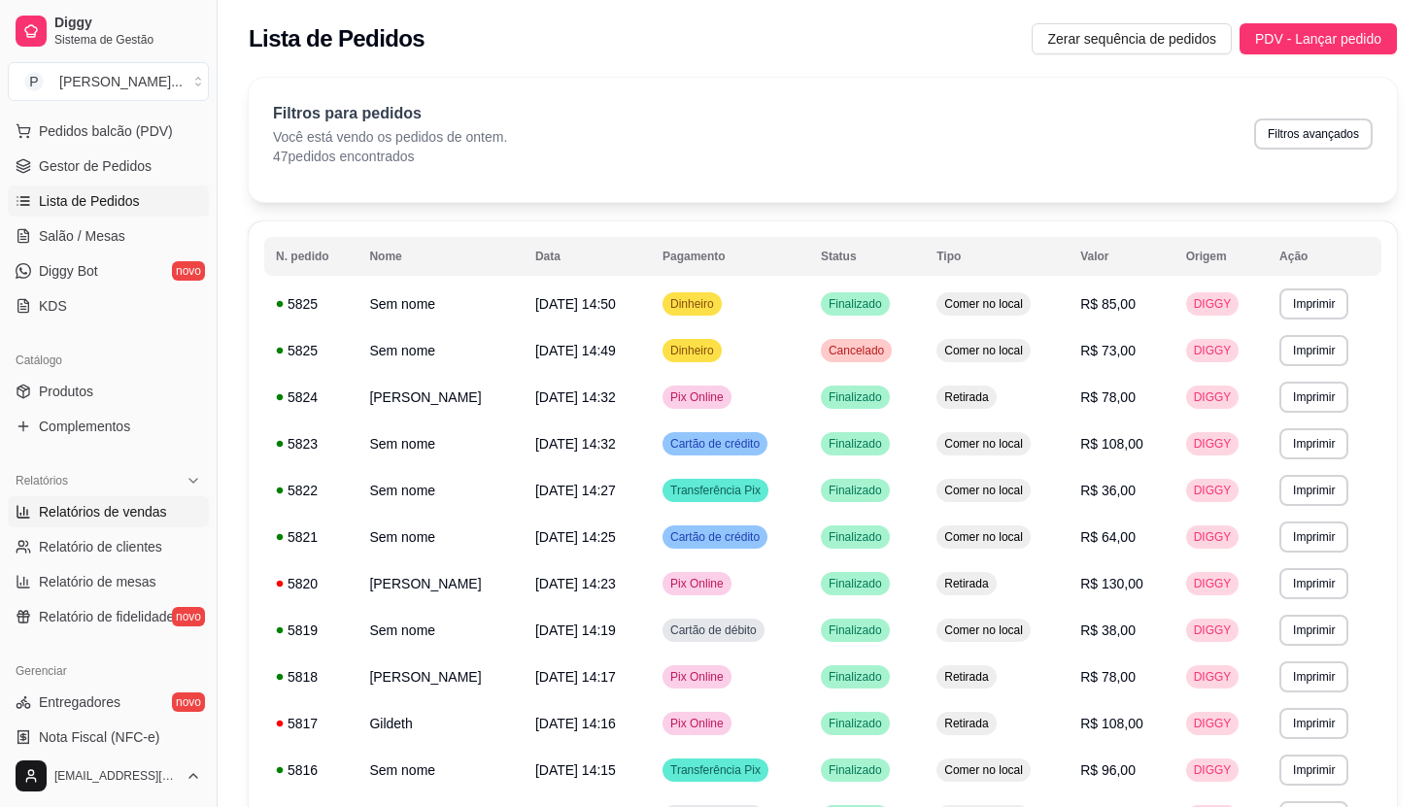
click at [126, 510] on span "Relatórios de vendas" at bounding box center [103, 511] width 128 height 19
select select "ALL"
select select "0"
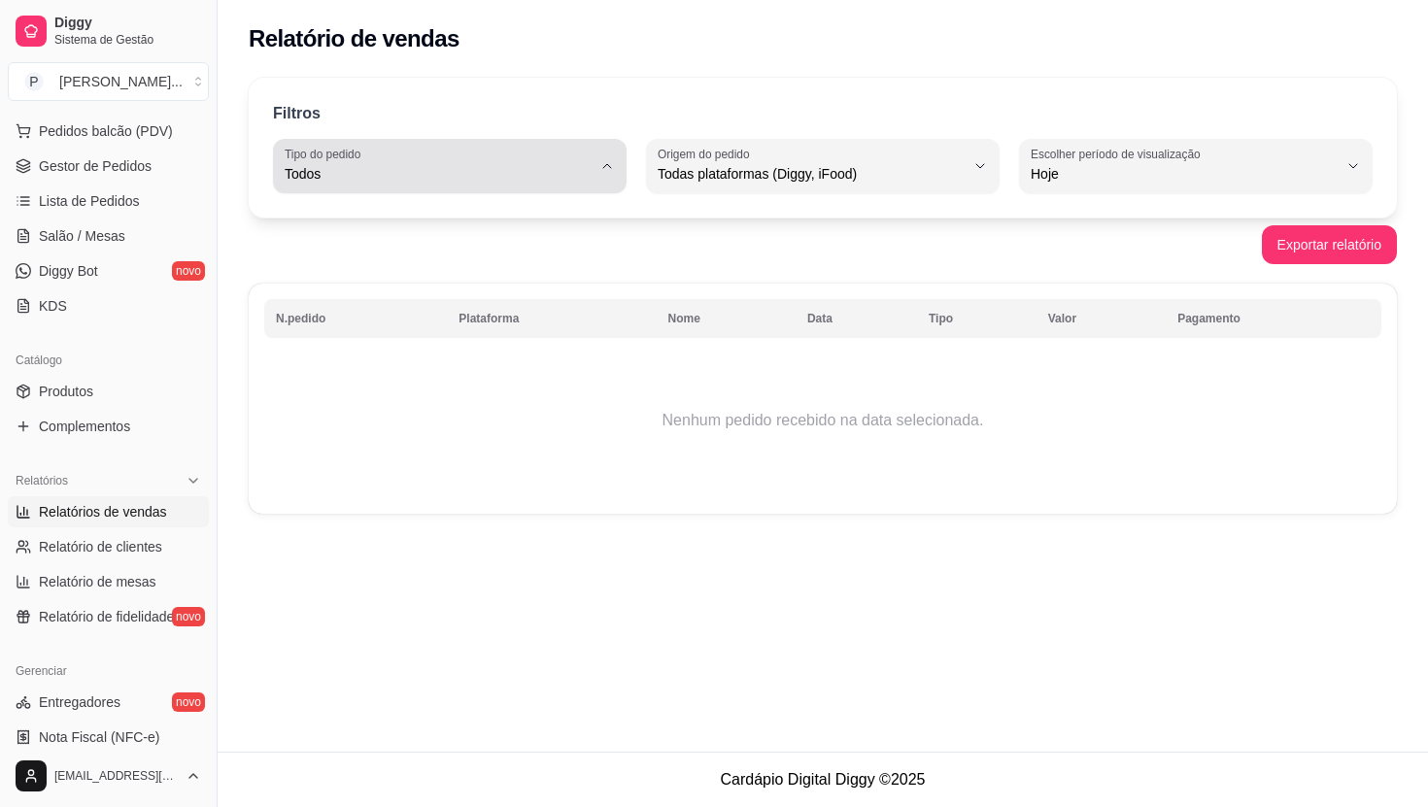
click at [496, 146] on button "Tipo do pedido Todos" at bounding box center [450, 166] width 354 height 54
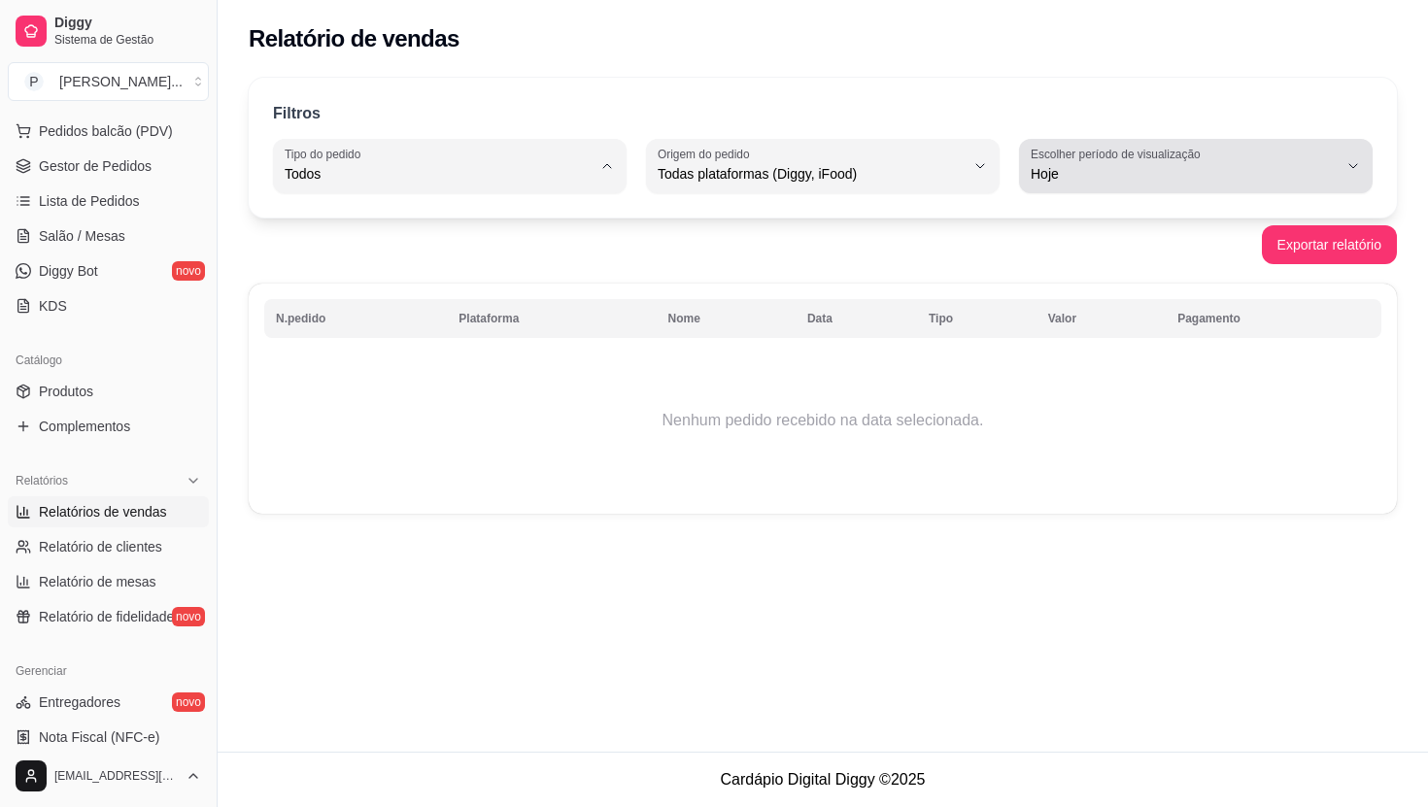
click at [1076, 172] on span "Hoje" at bounding box center [1184, 173] width 307 height 19
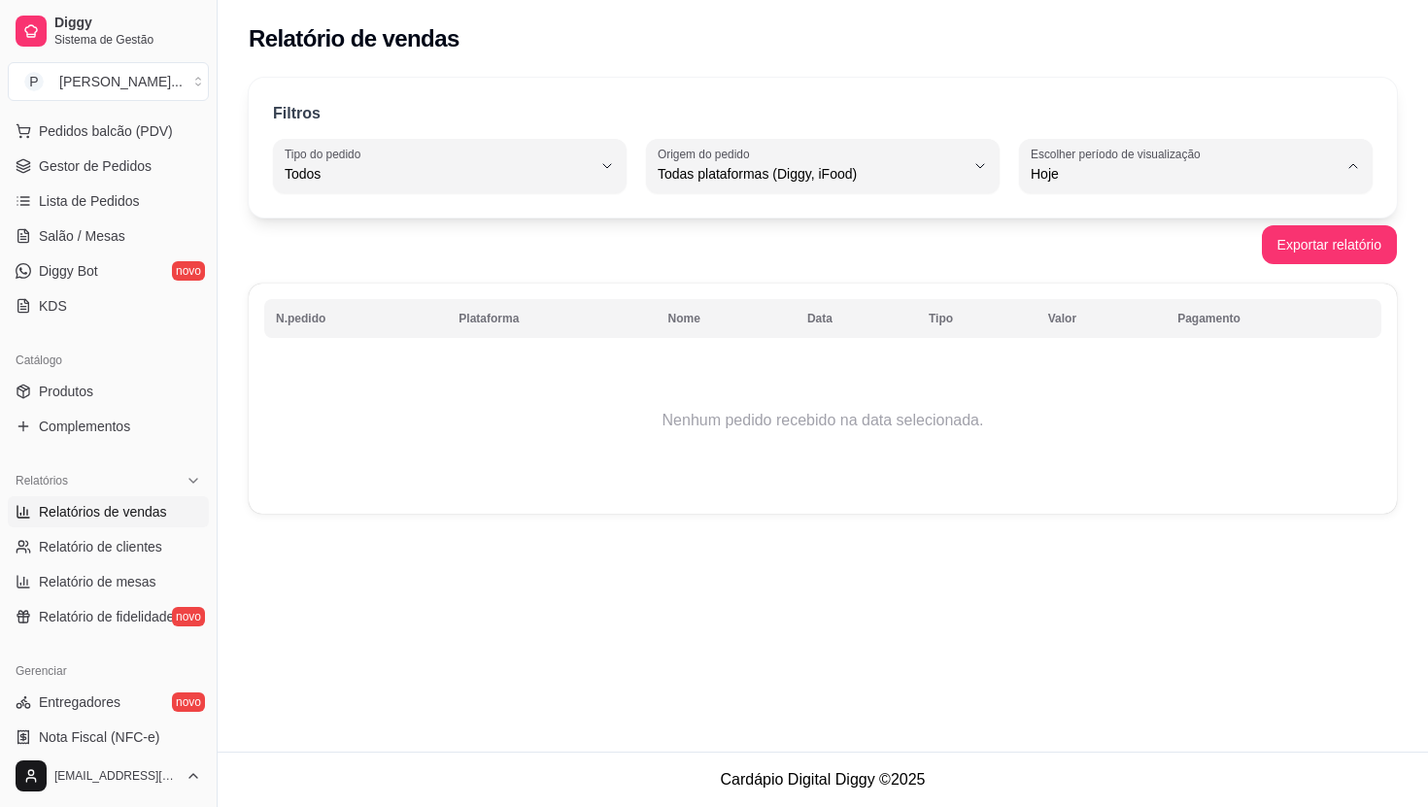
click at [1077, 261] on span "Ontem" at bounding box center [1187, 252] width 291 height 18
type input "1"
select select "1"
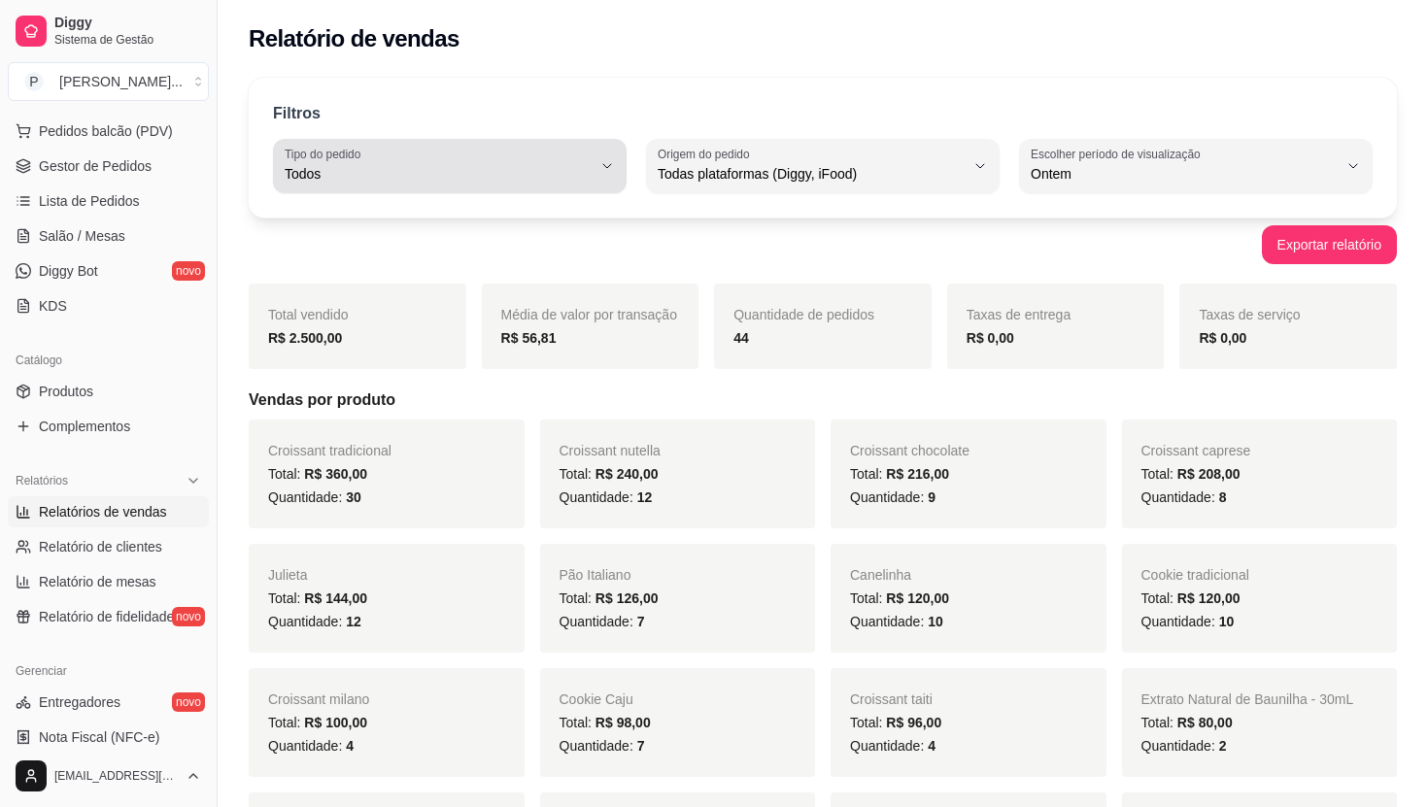
click at [487, 174] on span "Todos" at bounding box center [438, 173] width 307 height 19
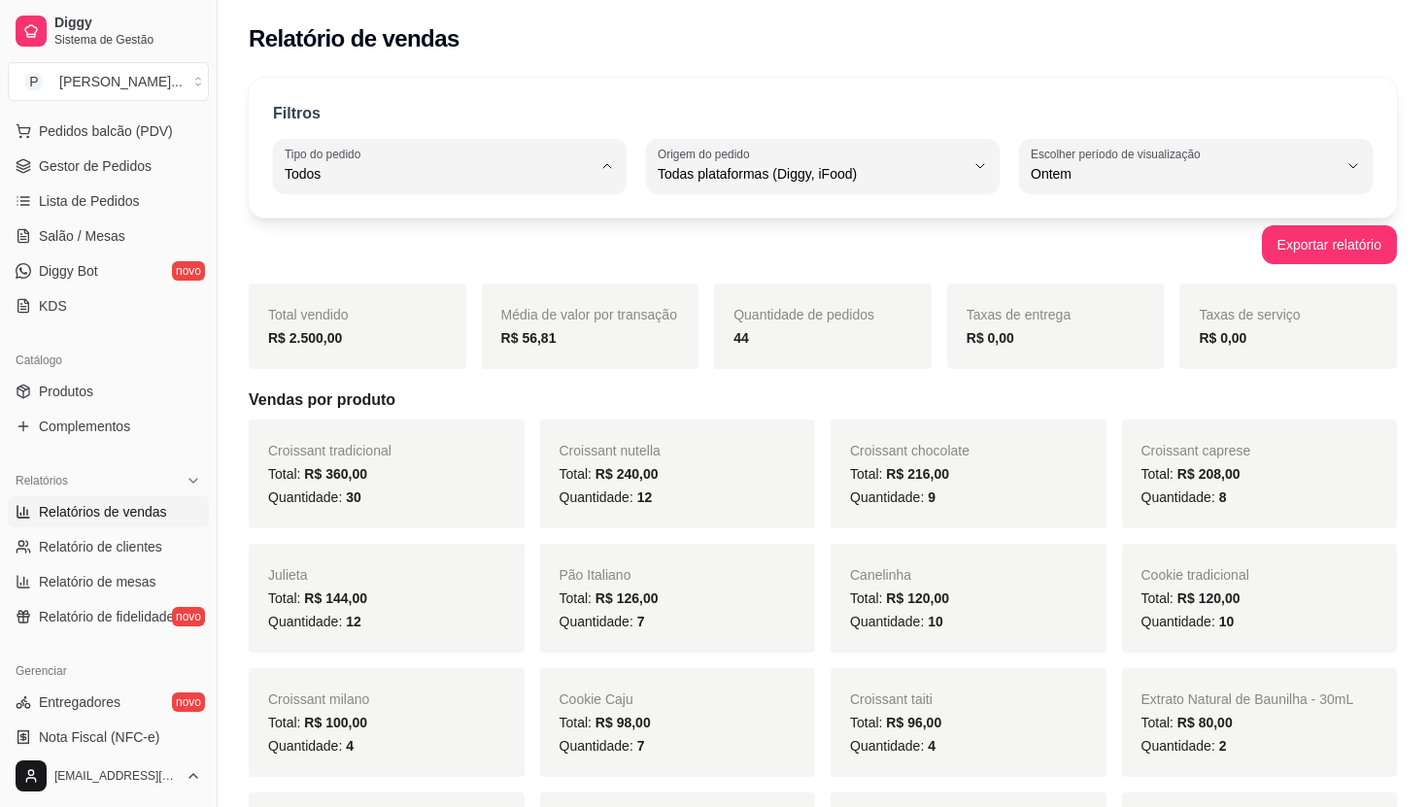
click at [428, 346] on span "Consumo local" at bounding box center [440, 347] width 291 height 18
type input "EAT_IN"
select select "EAT_IN"
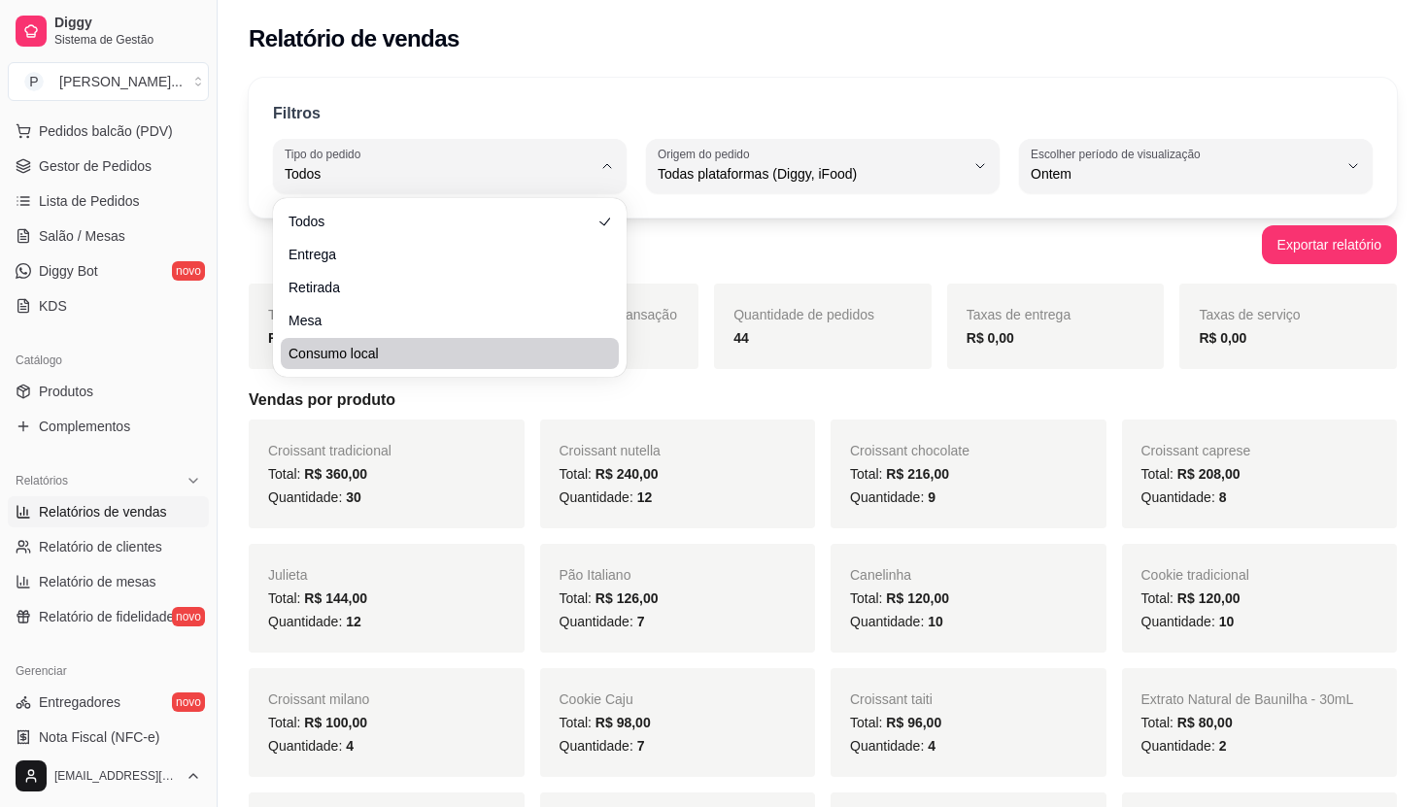
scroll to position [18, 0]
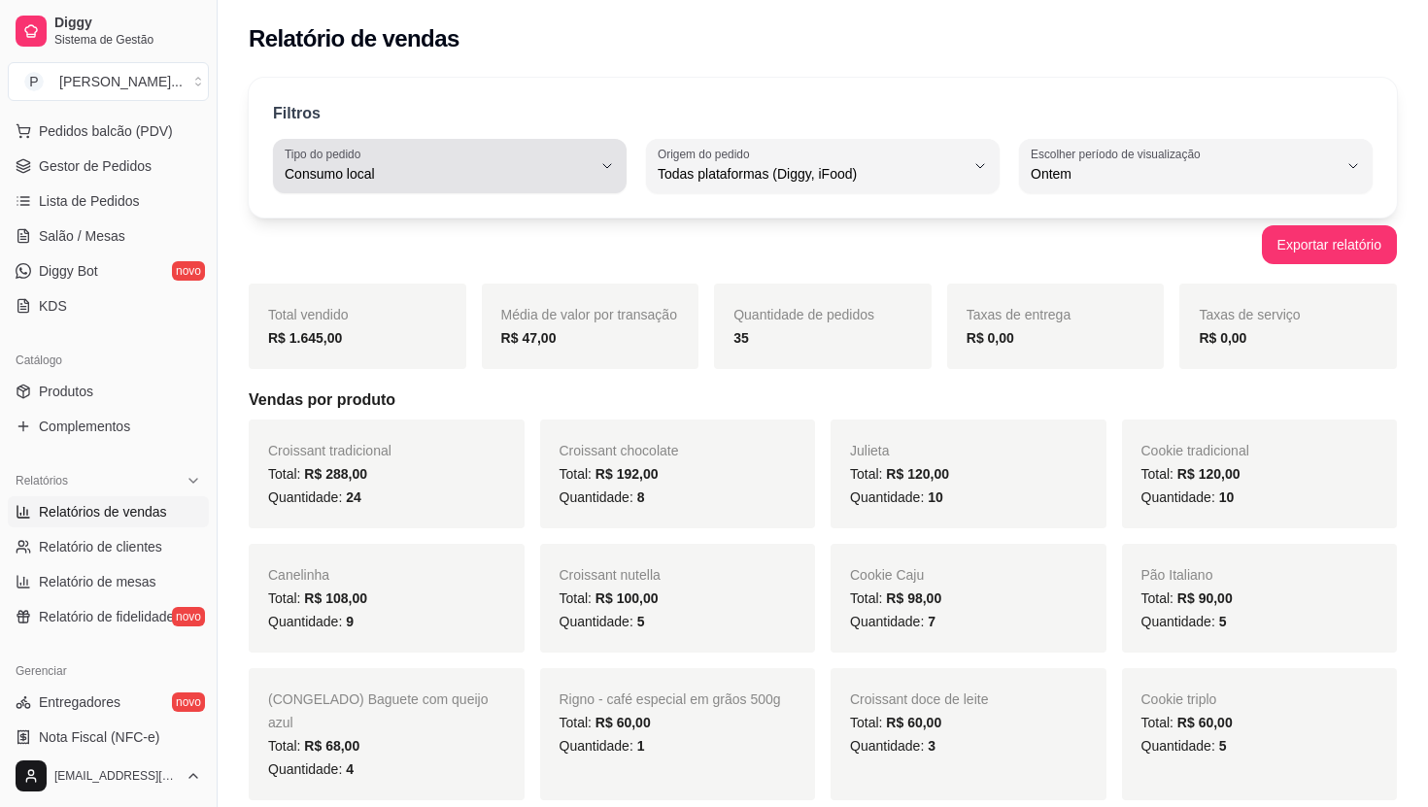
click at [423, 174] on span "Consumo local" at bounding box center [438, 173] width 307 height 19
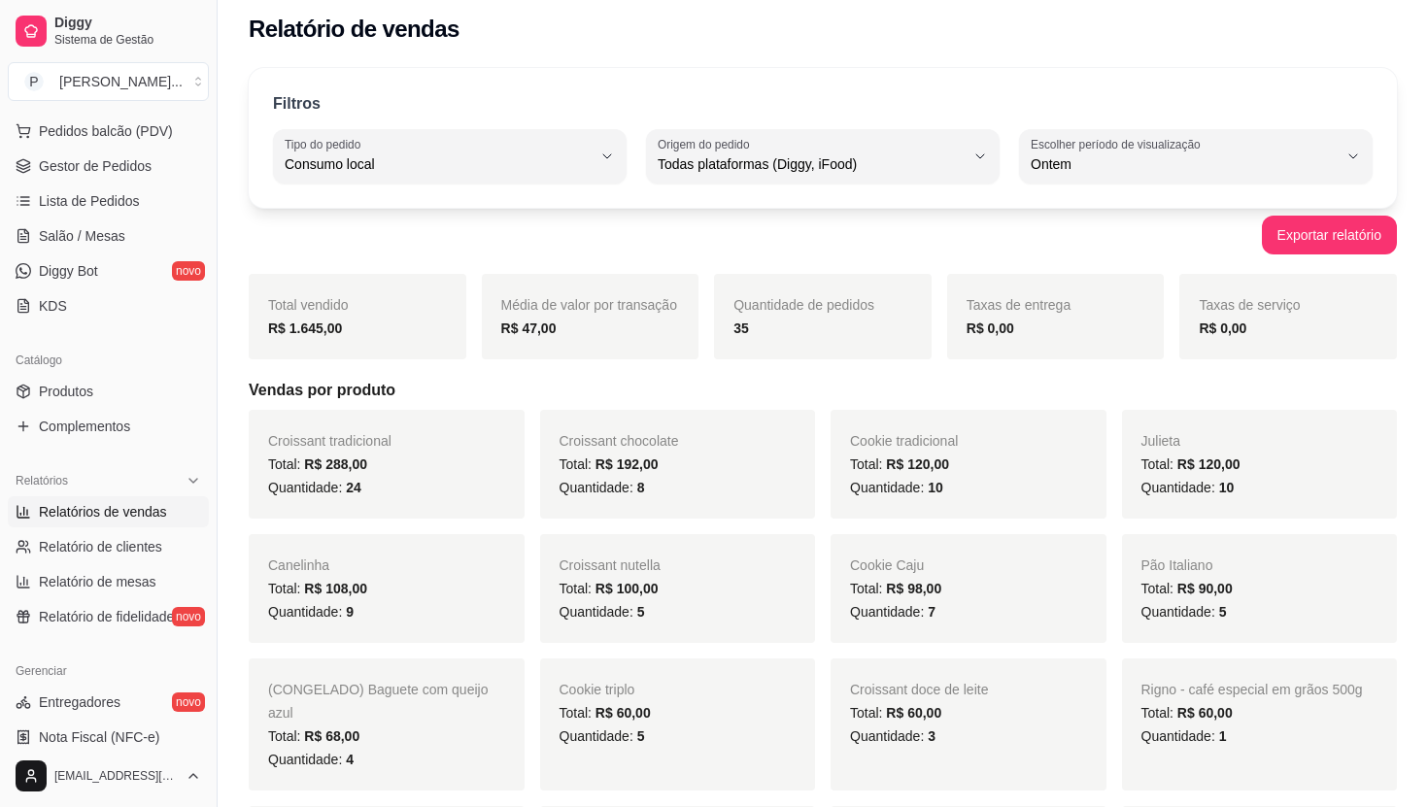
scroll to position [0, 0]
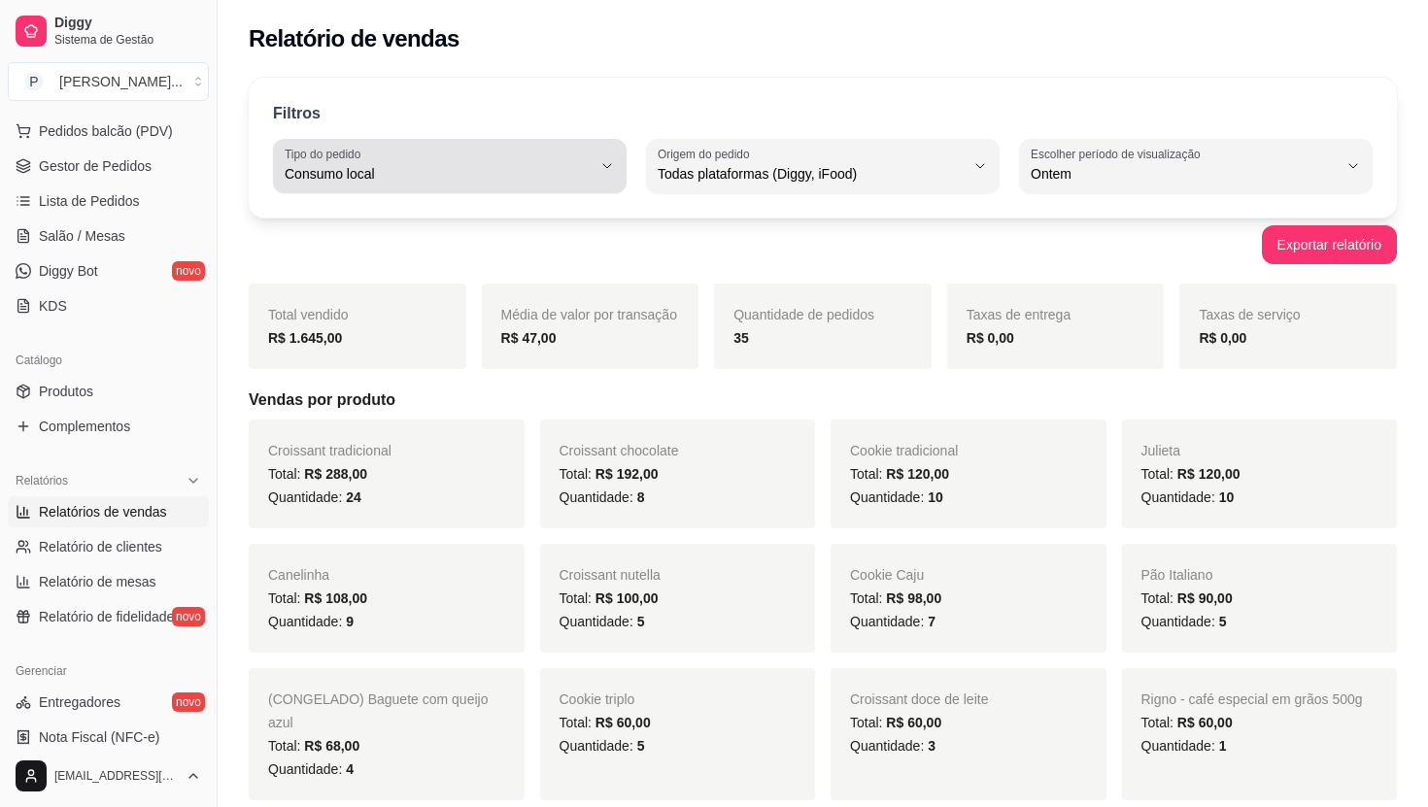
click at [373, 174] on span "Consumo local" at bounding box center [438, 173] width 307 height 19
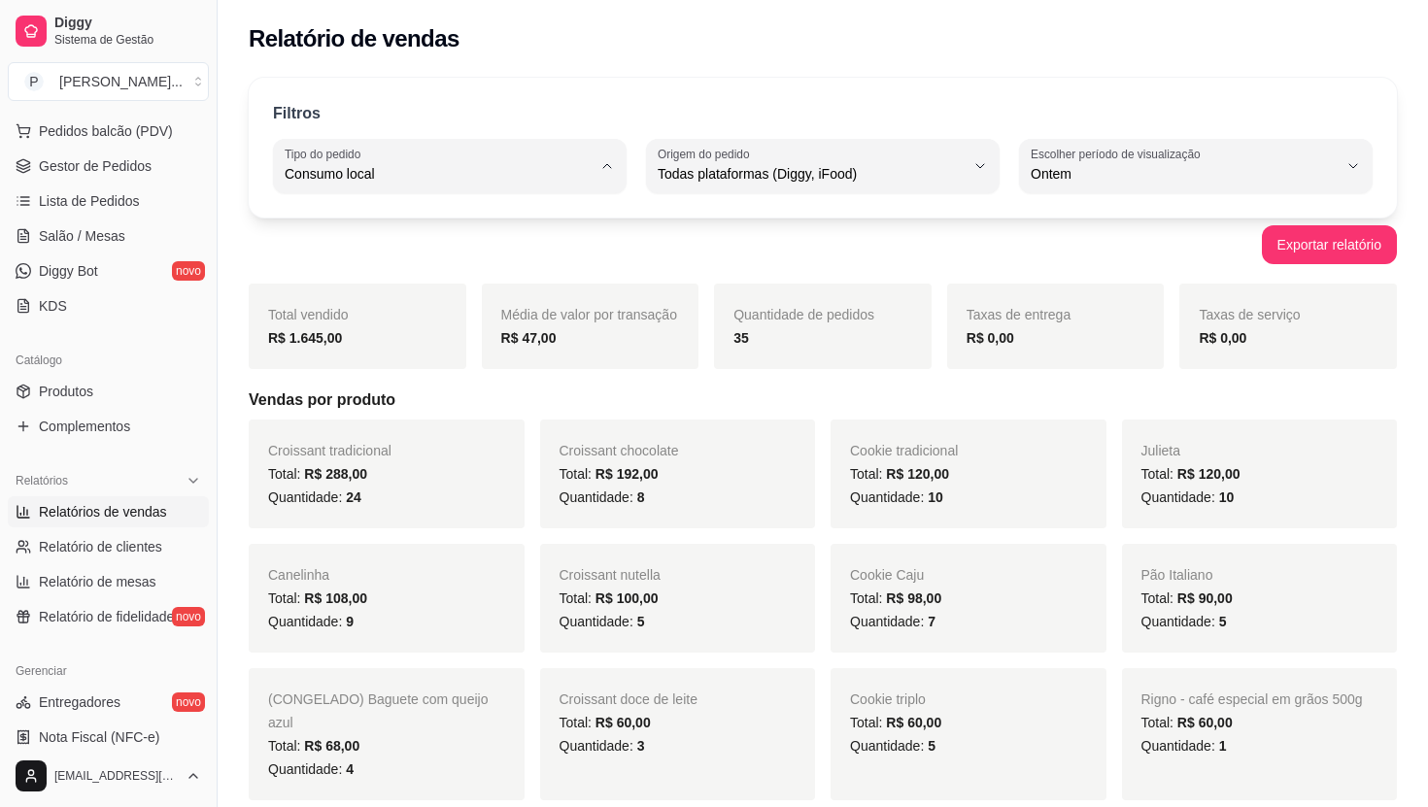
click at [368, 221] on span "Todos" at bounding box center [440, 220] width 291 height 18
type input "ALL"
select select "ALL"
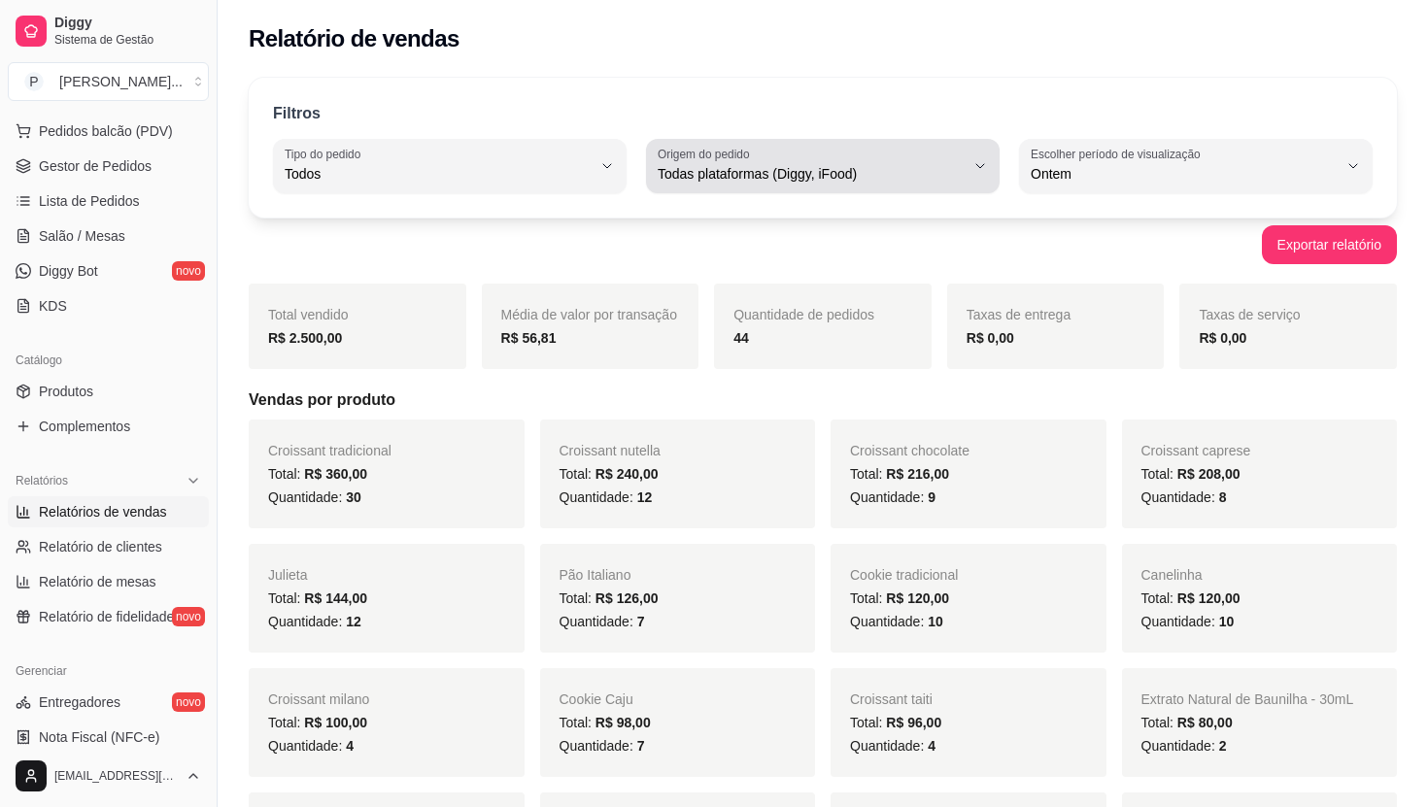
click at [707, 143] on button "Origem do pedido Todas plataformas (Diggy, iFood)" at bounding box center [823, 166] width 354 height 54
click at [710, 149] on label "Origem do pedido" at bounding box center [707, 154] width 98 height 17
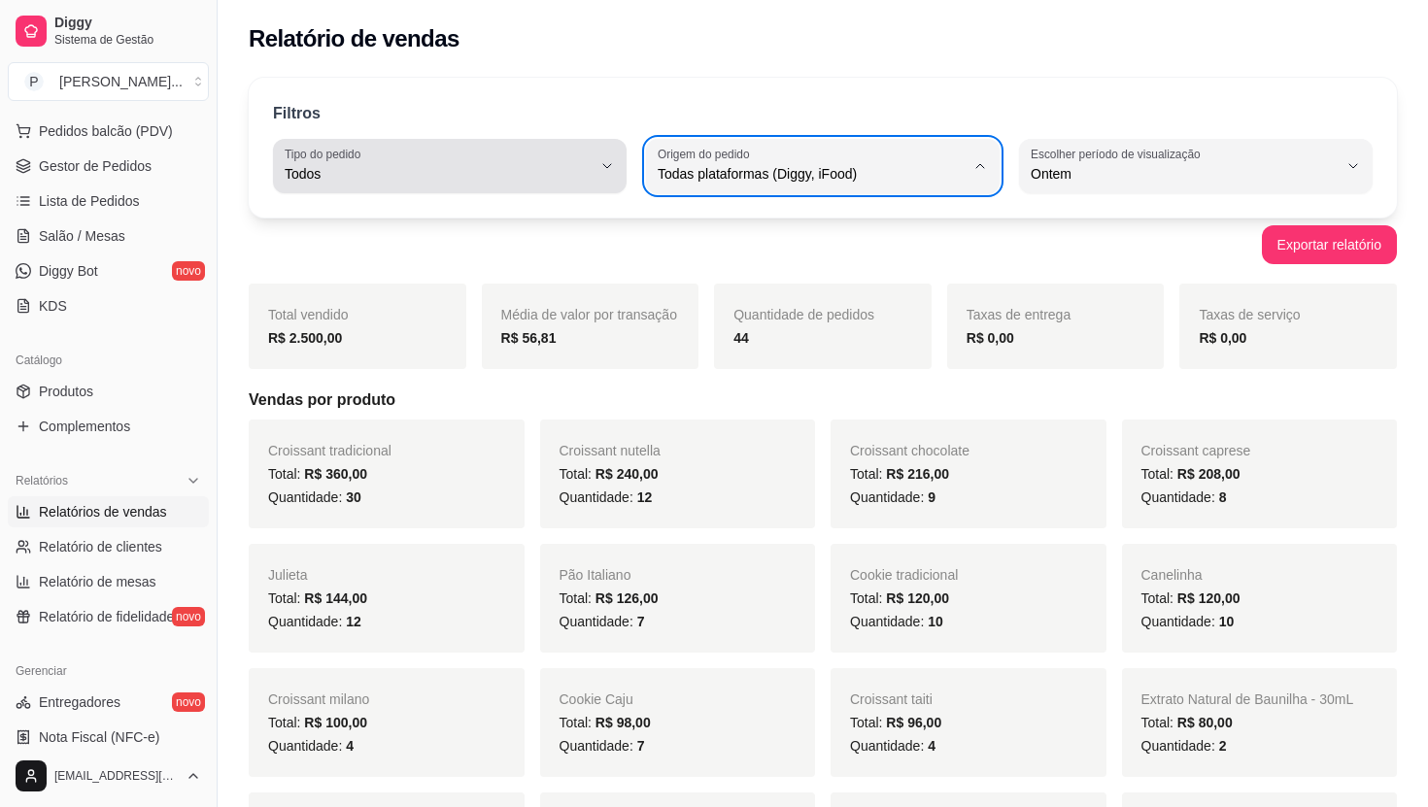
click at [492, 179] on span "Todos" at bounding box center [438, 173] width 307 height 19
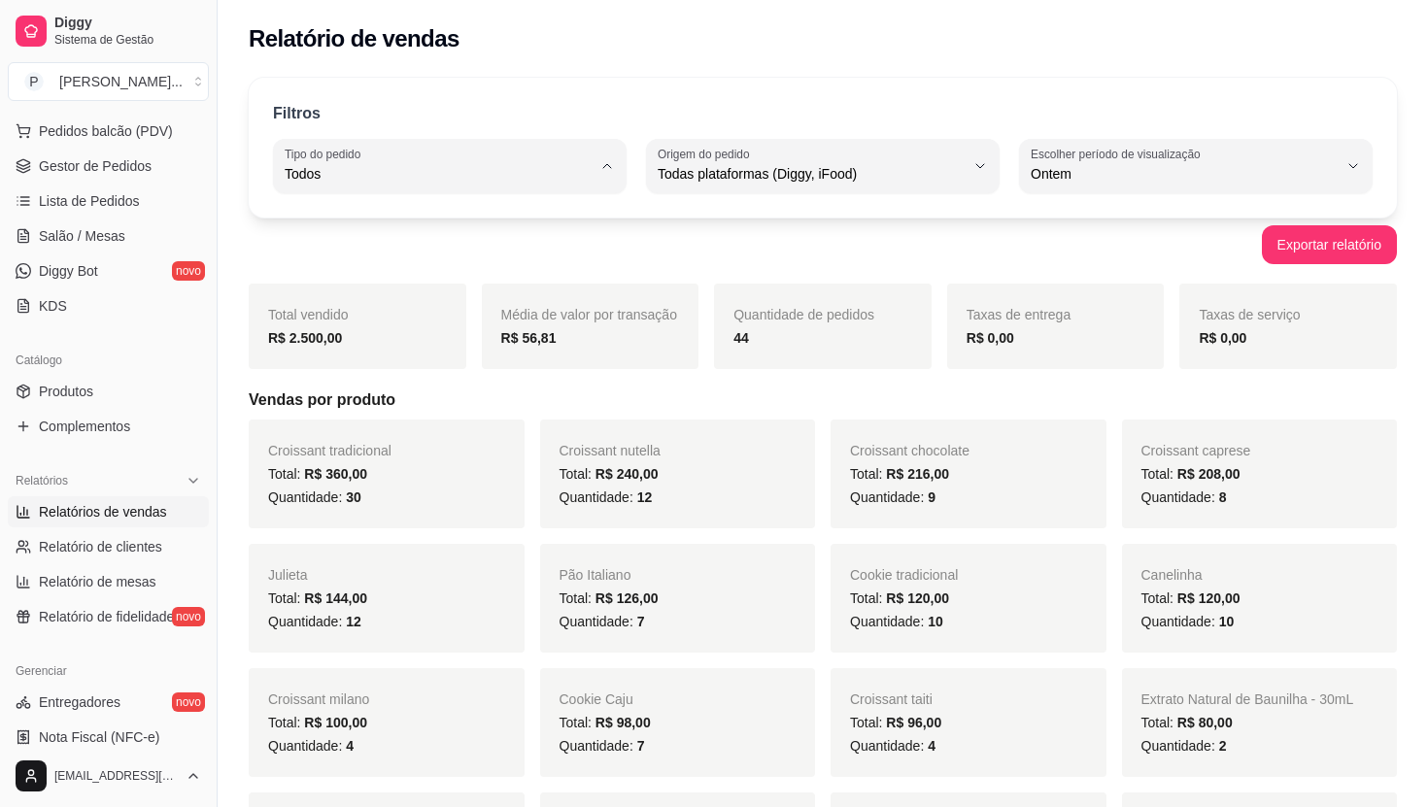
click at [445, 259] on span "Entrega" at bounding box center [440, 252] width 291 height 18
type input "DELIVERY"
select select "DELIVERY"
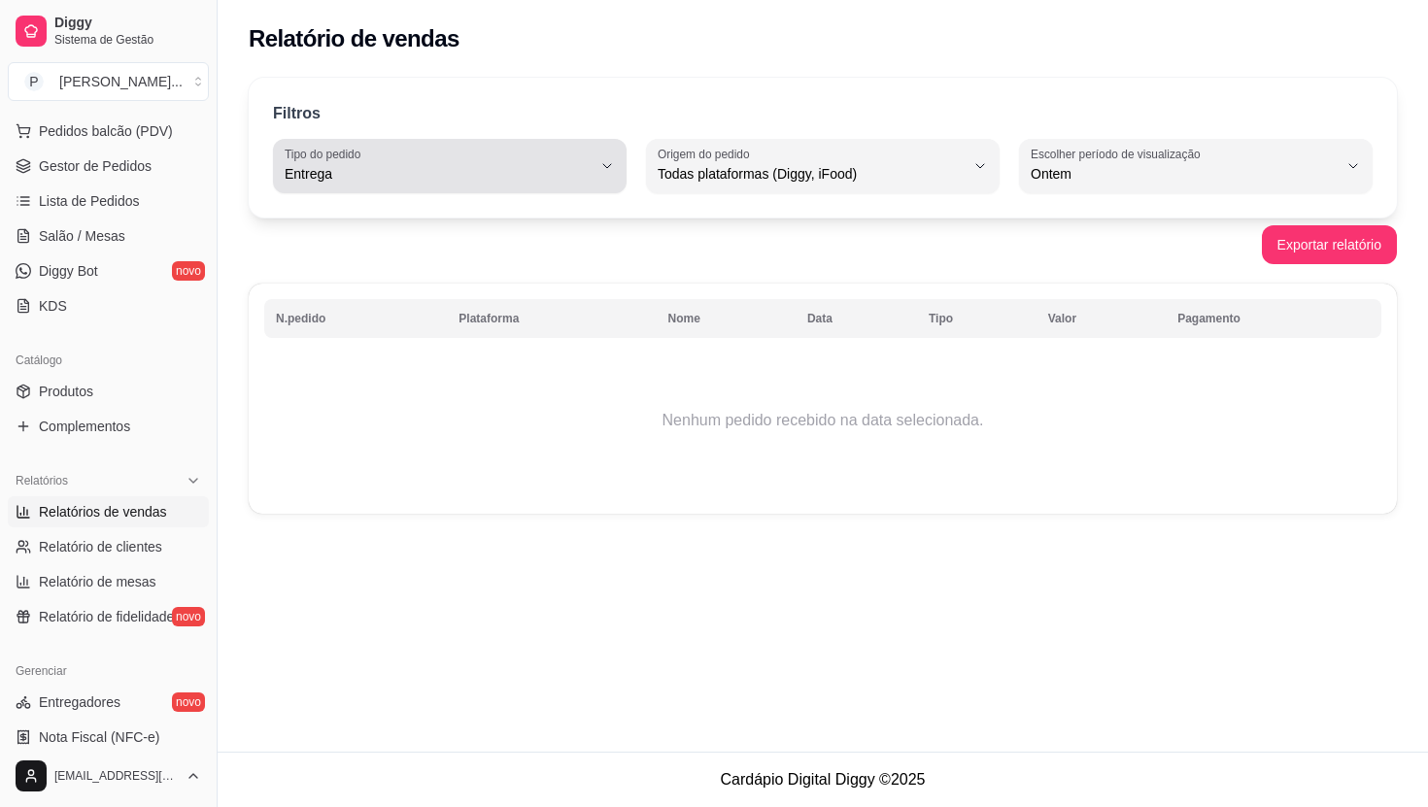
click at [424, 172] on span "Entrega" at bounding box center [438, 173] width 307 height 19
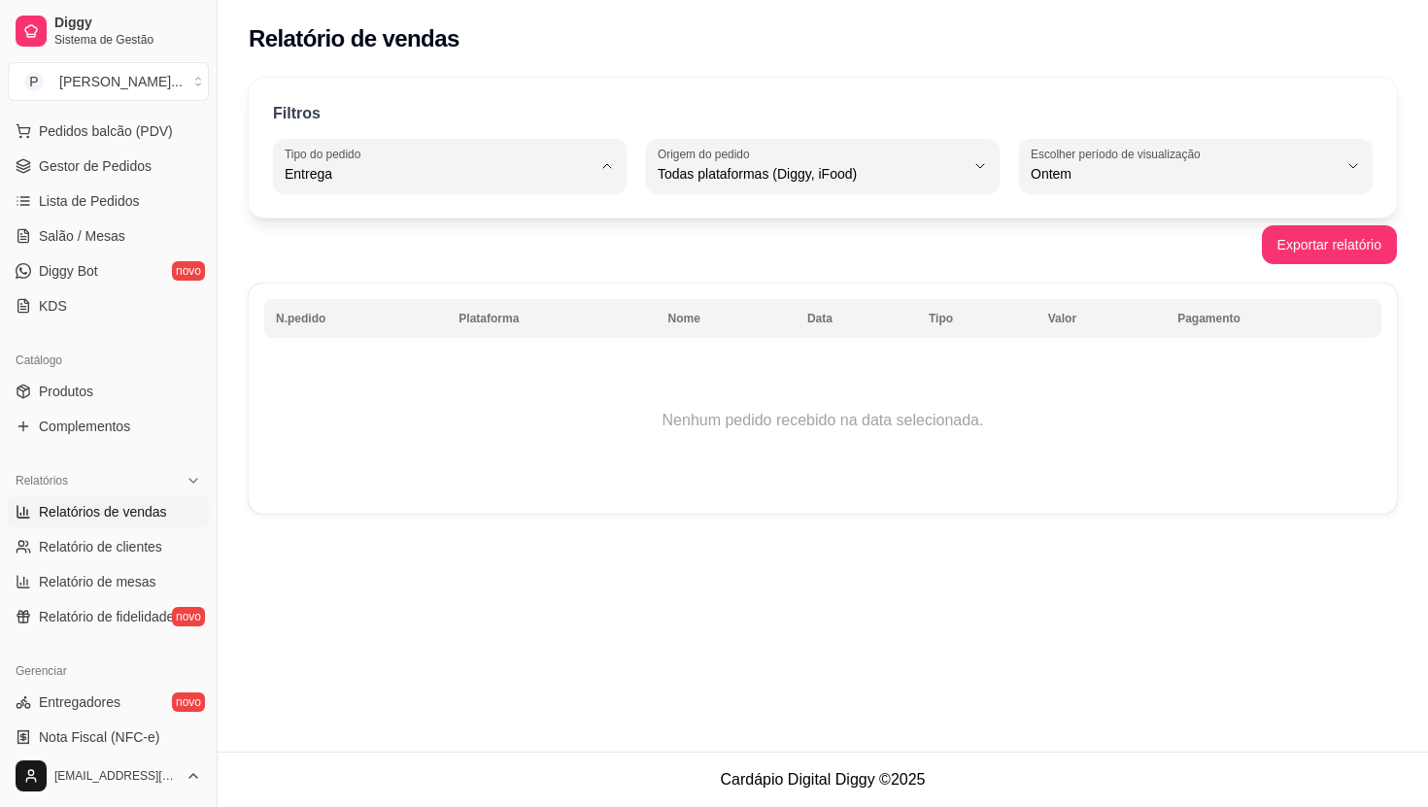
click at [374, 291] on span "Retirada" at bounding box center [440, 284] width 291 height 18
type input "PICKUP"
select select "PICKUP"
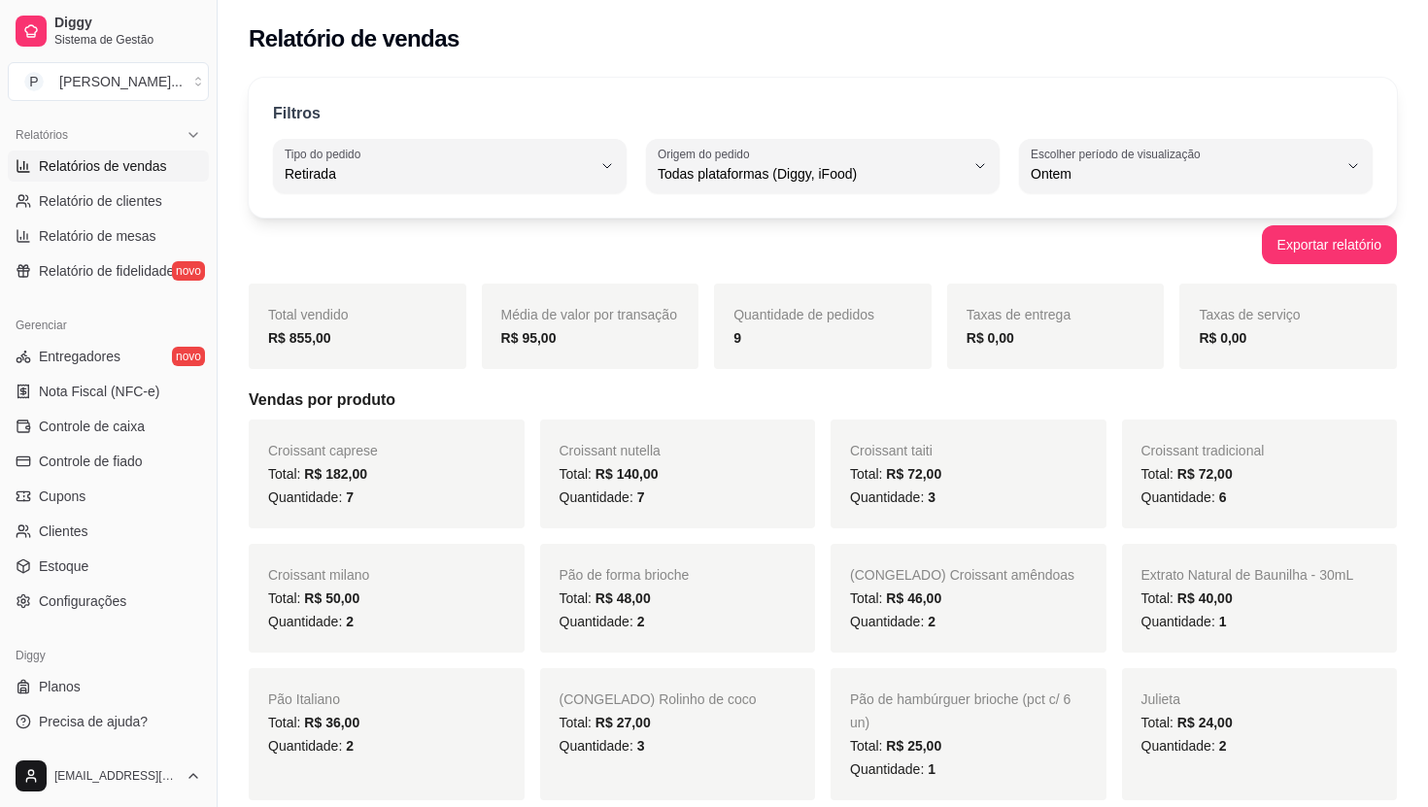
scroll to position [1002, 0]
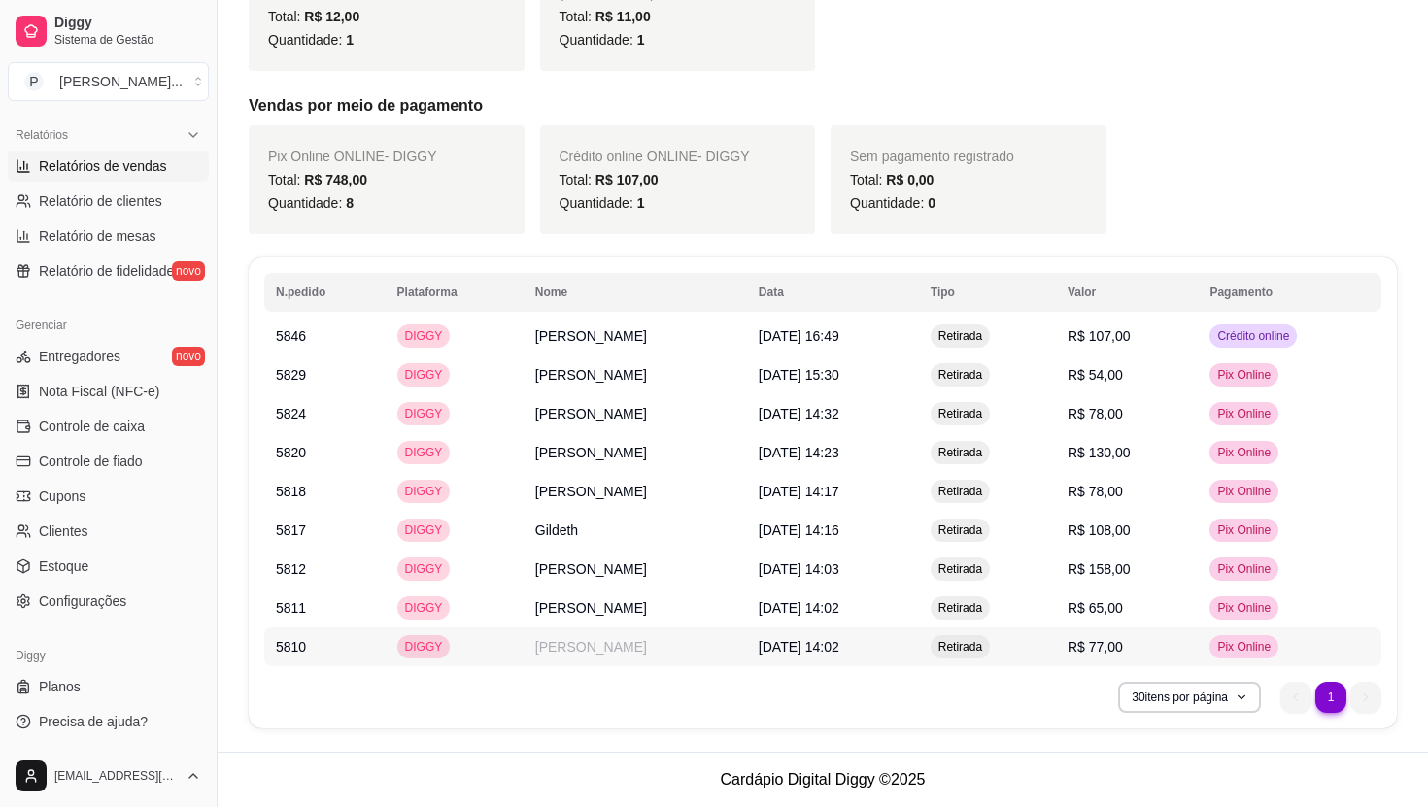
click at [727, 648] on td "[PERSON_NAME]" at bounding box center [635, 647] width 223 height 39
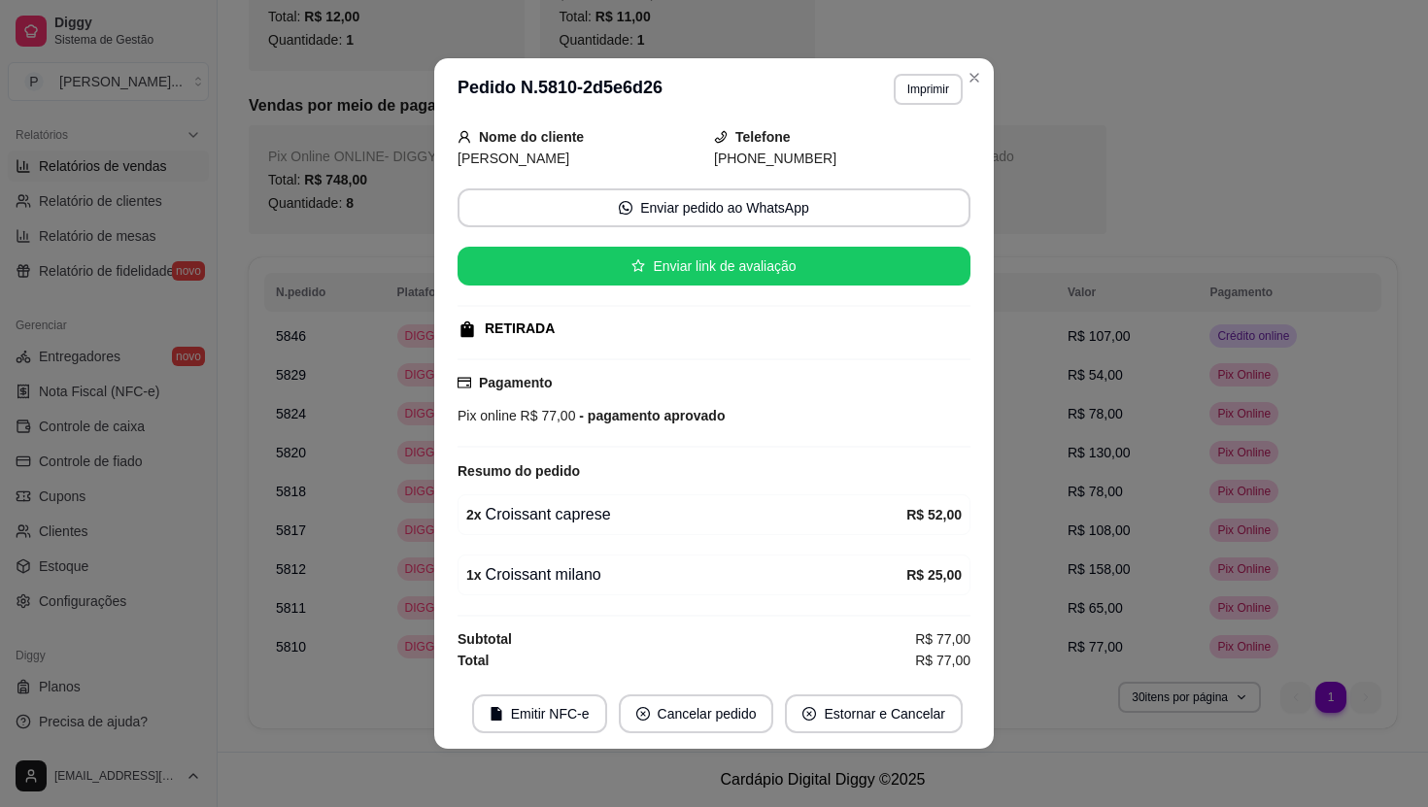
scroll to position [0, 0]
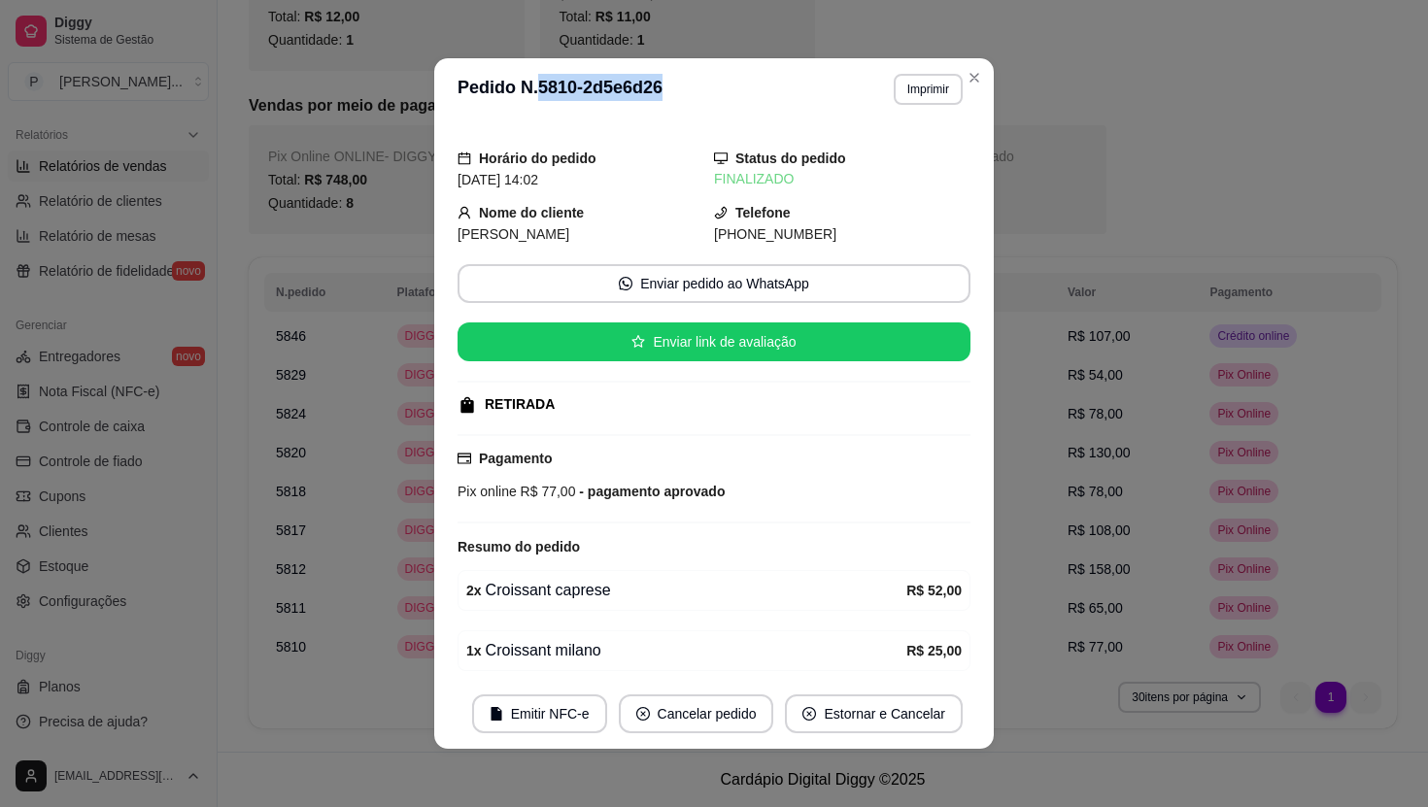
drag, startPoint x: 541, startPoint y: 90, endPoint x: 686, endPoint y: 85, distance: 144.9
click at [686, 85] on header "**********" at bounding box center [714, 89] width 560 height 62
copy h3 "5810-2d5e6d26"
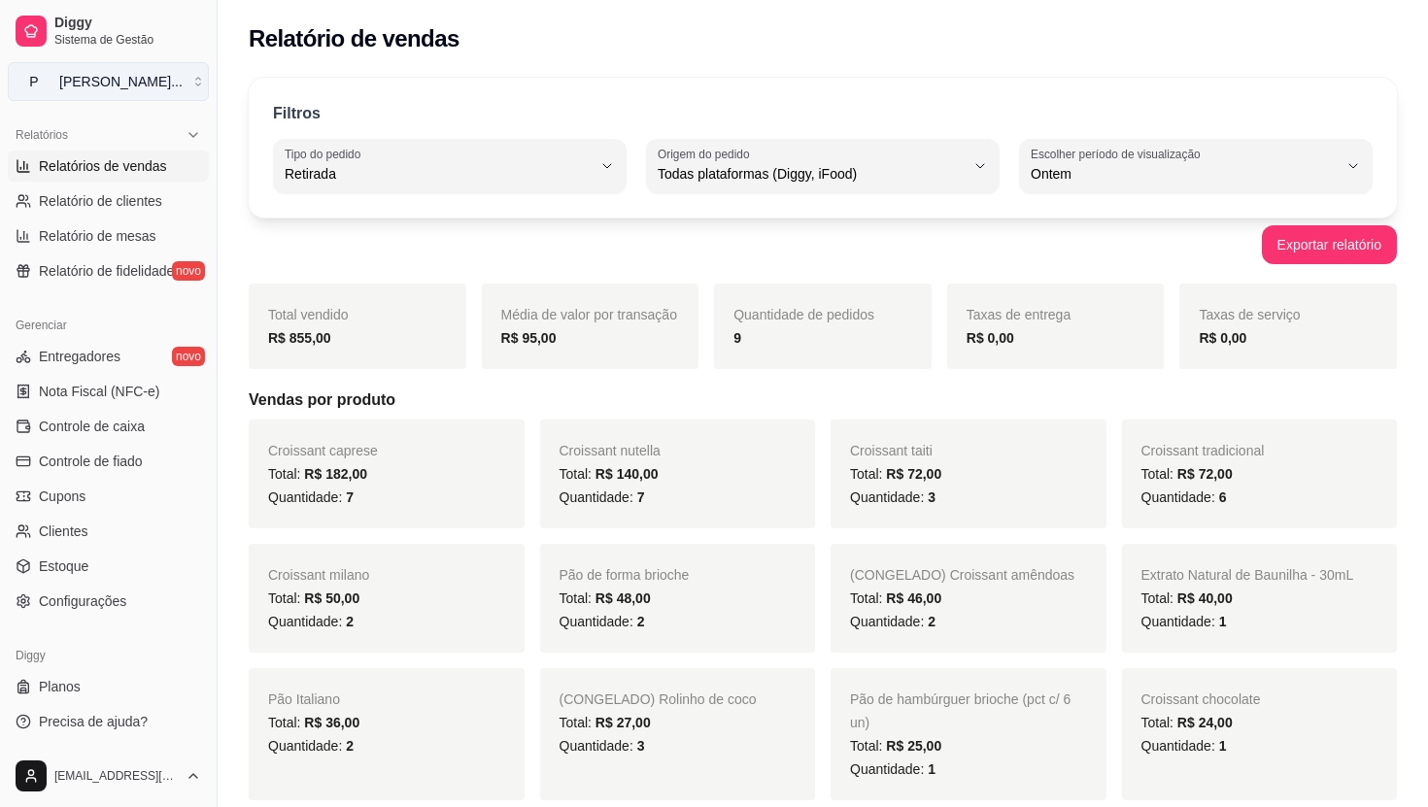
click at [120, 84] on div "[PERSON_NAME] ..." at bounding box center [120, 81] width 123 height 19
click at [452, 250] on div "Exportar relatório" at bounding box center [823, 244] width 1148 height 39
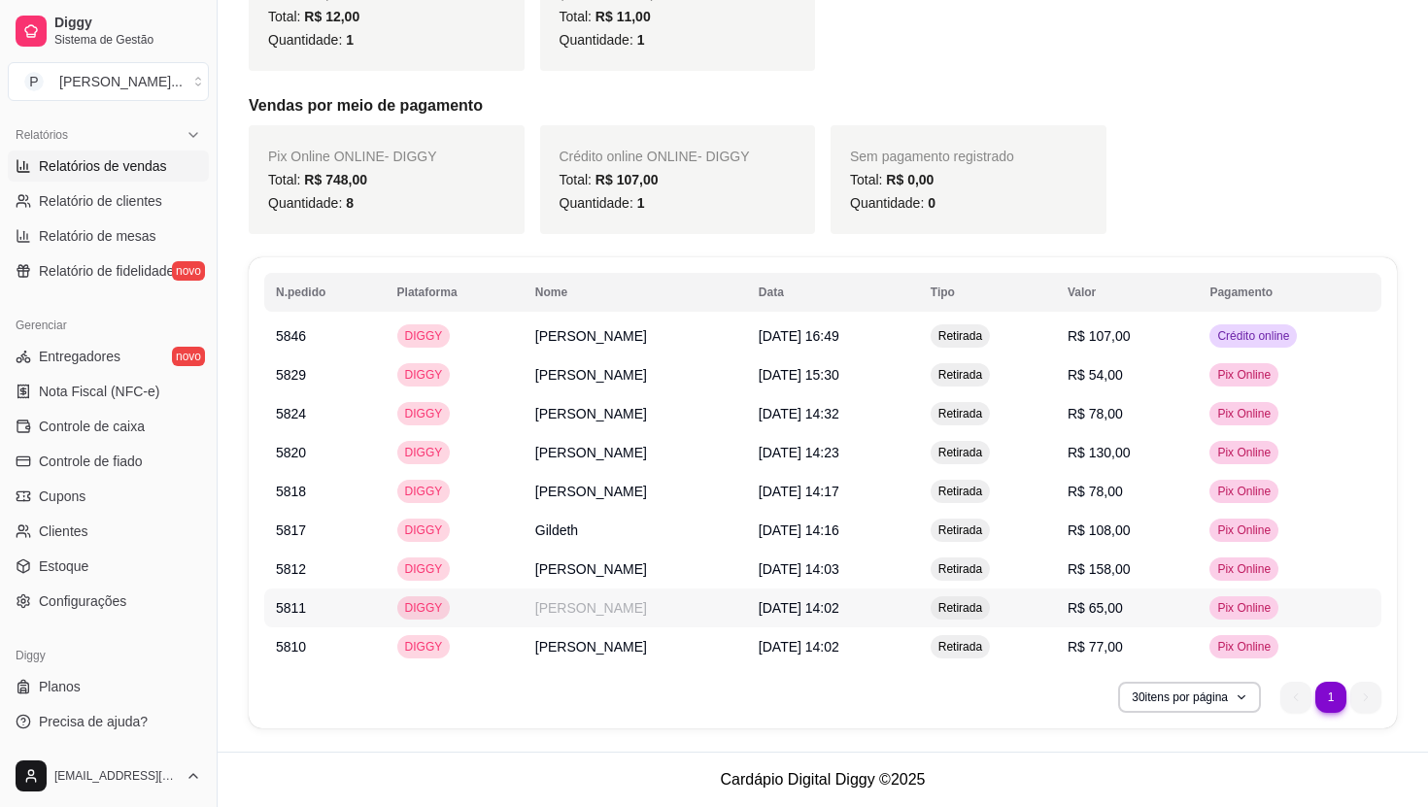
scroll to position [1002, 0]
click at [580, 333] on td "[PERSON_NAME]" at bounding box center [635, 336] width 223 height 39
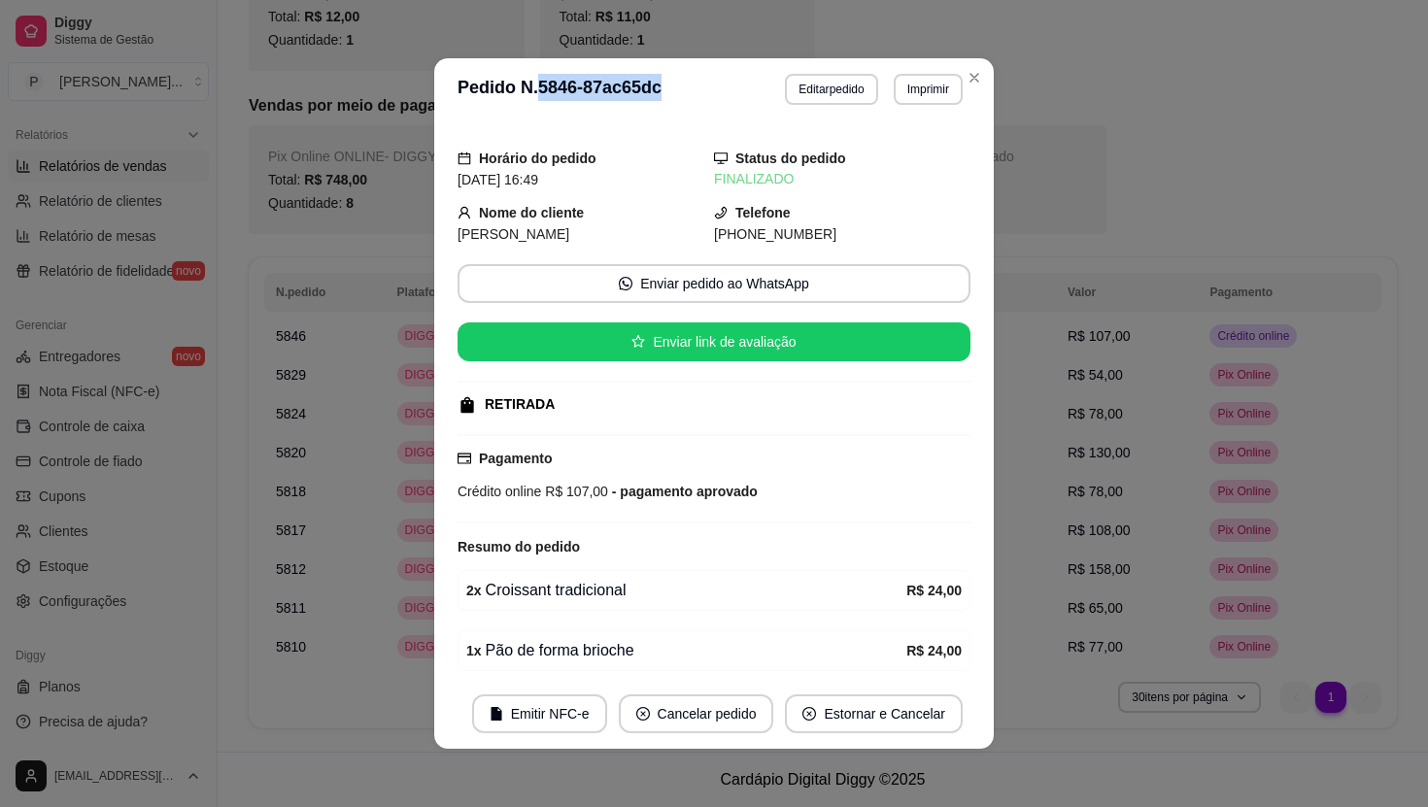
drag, startPoint x: 538, startPoint y: 88, endPoint x: 677, endPoint y: 88, distance: 138.9
click at [677, 88] on header "**********" at bounding box center [714, 89] width 560 height 62
copy h3 "5846-87ac65dc"
click at [591, 100] on h3 "Pedido N. 5846-87ac65dc" at bounding box center [560, 89] width 204 height 31
drag, startPoint x: 546, startPoint y: 88, endPoint x: 672, endPoint y: 83, distance: 126.4
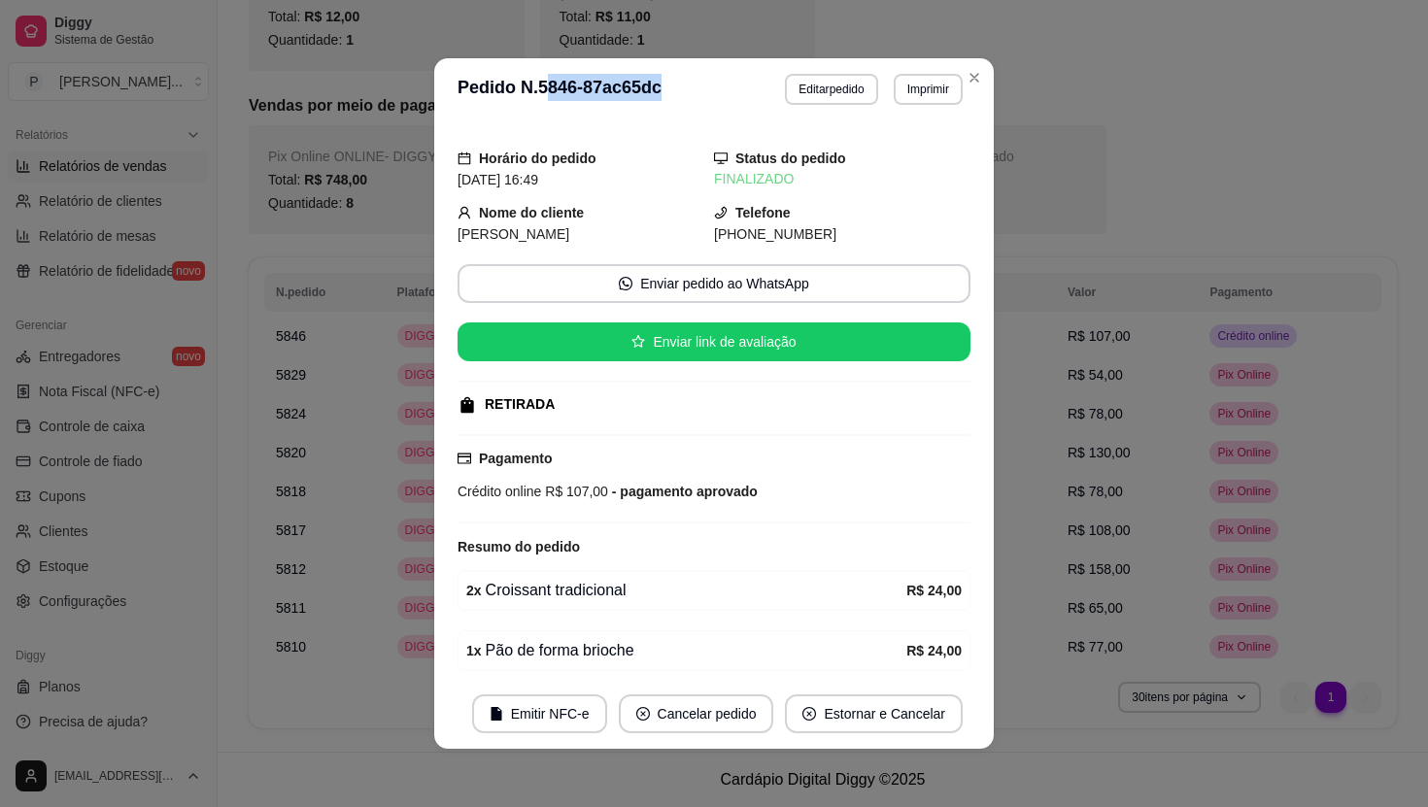
click at [662, 83] on h3 "Pedido N. 5846-87ac65dc" at bounding box center [560, 89] width 204 height 31
click at [625, 86] on h3 "Pedido N. 5846-87ac65dc" at bounding box center [560, 89] width 204 height 31
click at [617, 91] on h3 "Pedido N. 5846-87ac65dc" at bounding box center [560, 89] width 204 height 31
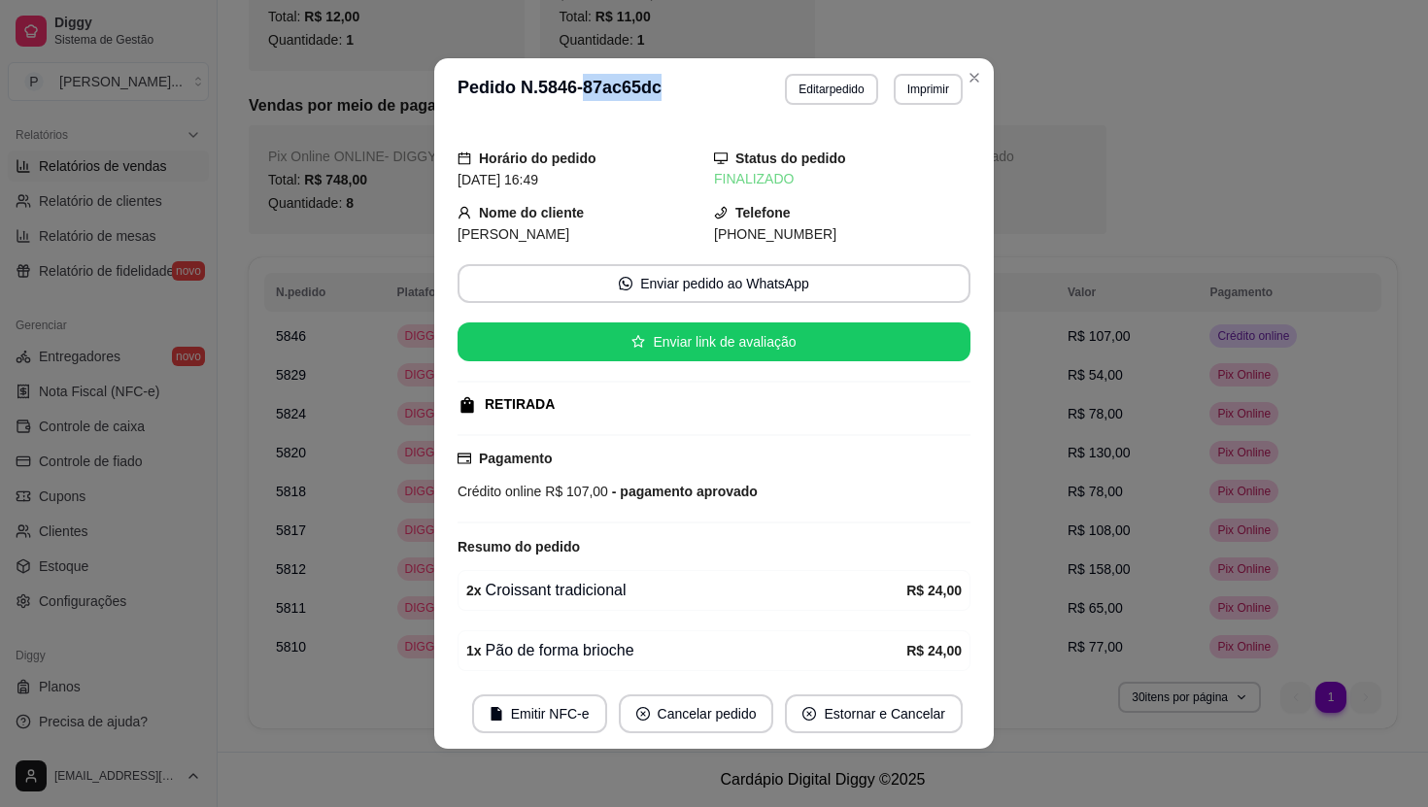
click at [617, 91] on h3 "Pedido N. 5846-87ac65dc" at bounding box center [560, 89] width 204 height 31
drag, startPoint x: 540, startPoint y: 87, endPoint x: 680, endPoint y: 87, distance: 139.9
click at [680, 87] on header "**********" at bounding box center [714, 89] width 560 height 62
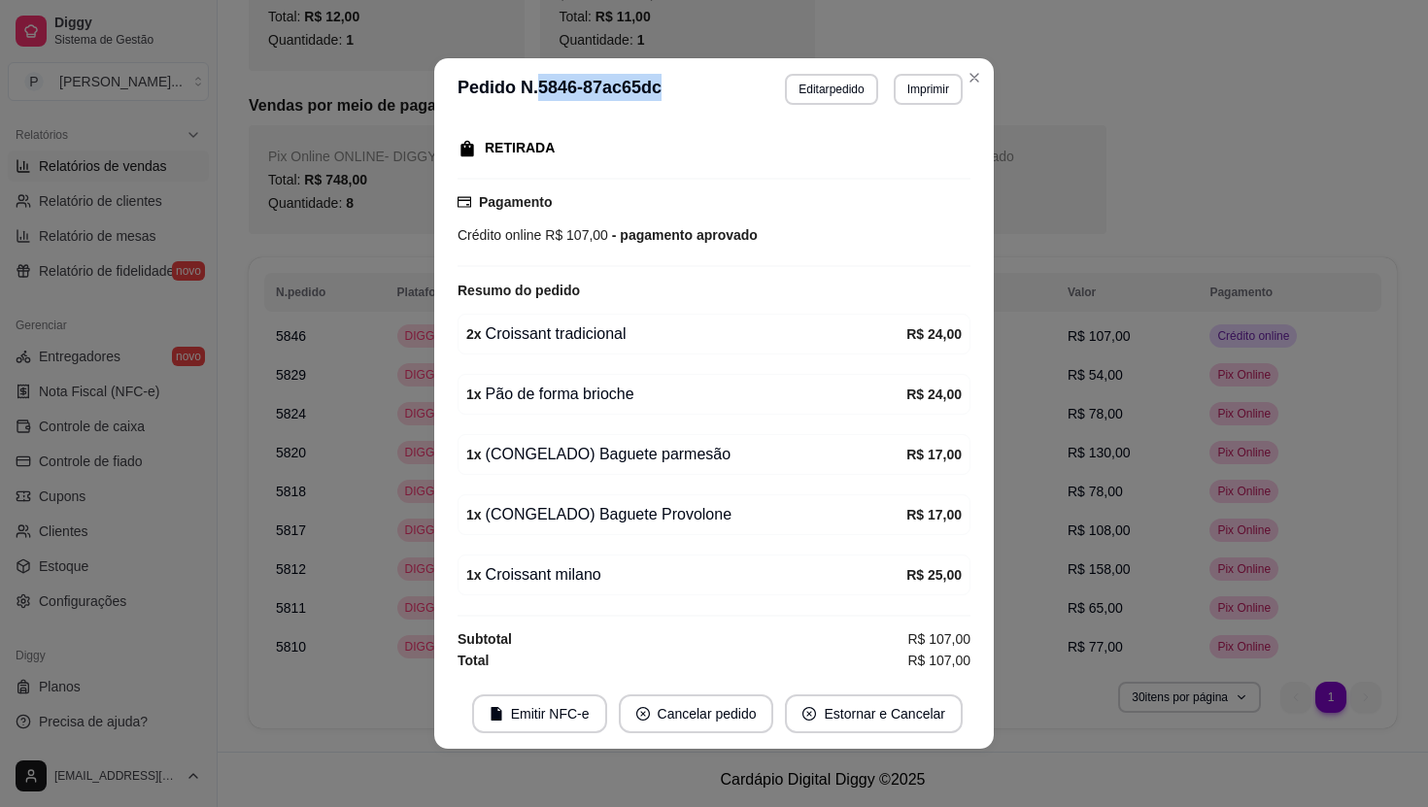
scroll to position [0, 0]
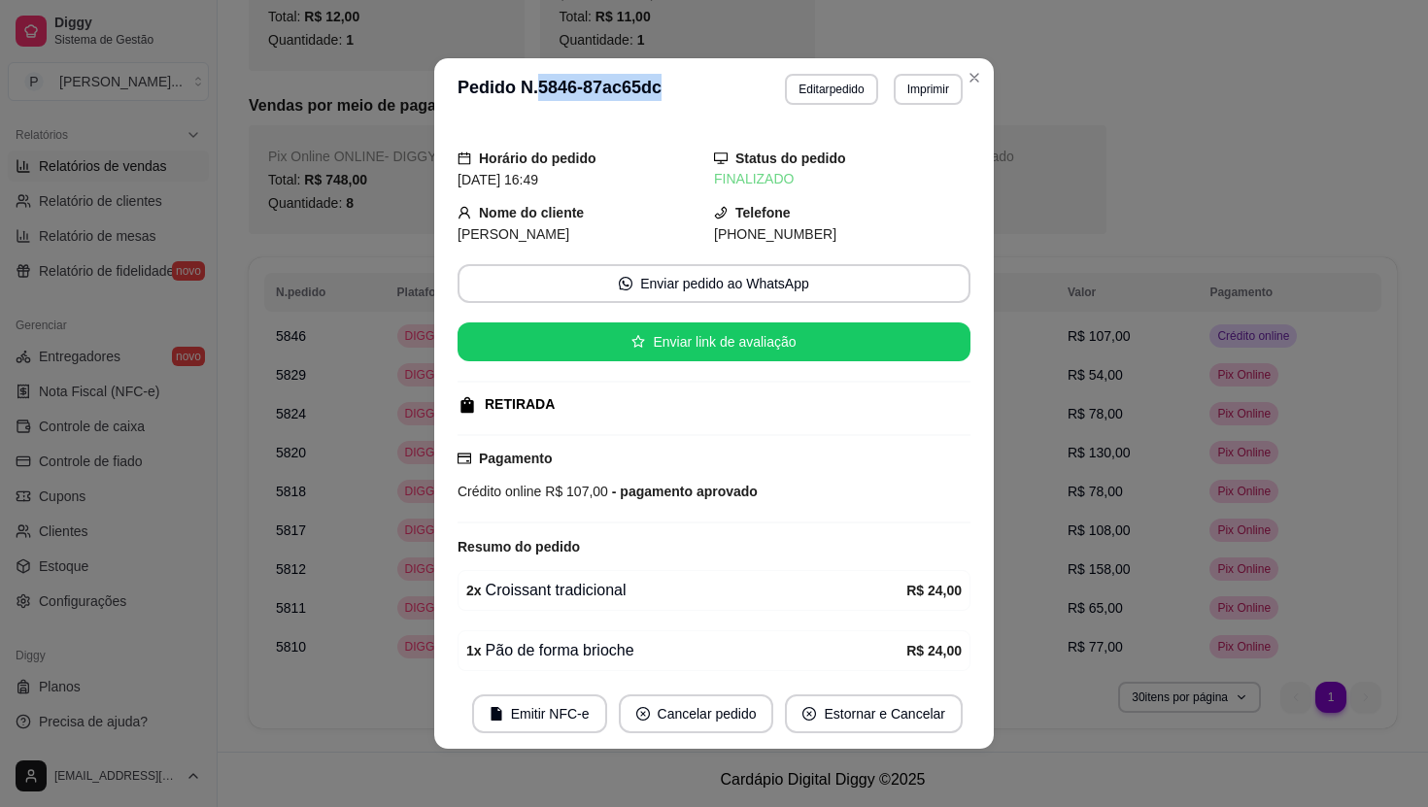
drag, startPoint x: 457, startPoint y: 233, endPoint x: 590, endPoint y: 233, distance: 133.1
click at [590, 233] on div "[PERSON_NAME]" at bounding box center [586, 233] width 257 height 21
copy span "[PERSON_NAME]"
drag, startPoint x: 460, startPoint y: 236, endPoint x: 582, endPoint y: 236, distance: 122.4
click at [569, 236] on span "[PERSON_NAME]" at bounding box center [514, 234] width 112 height 16
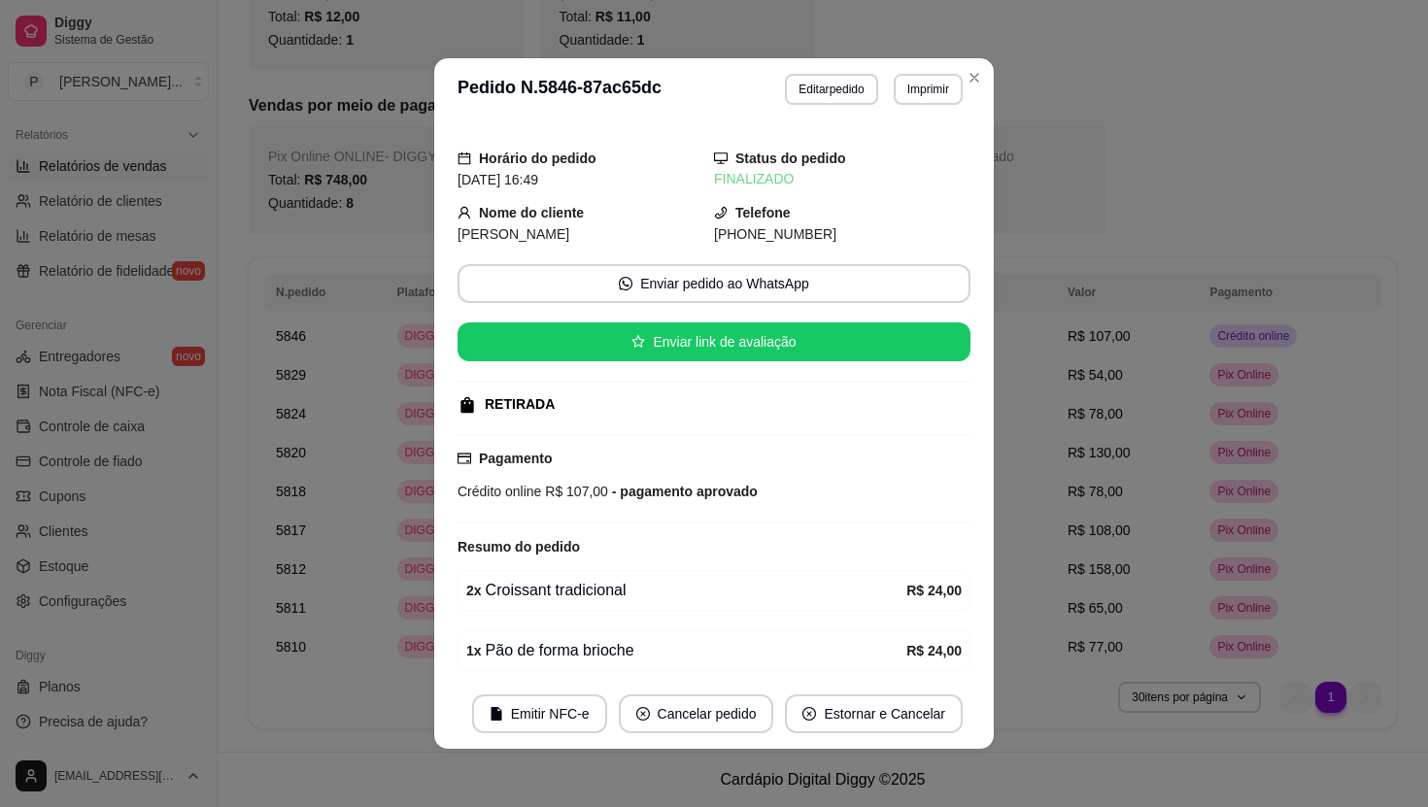
copy span "[PERSON_NAME]"
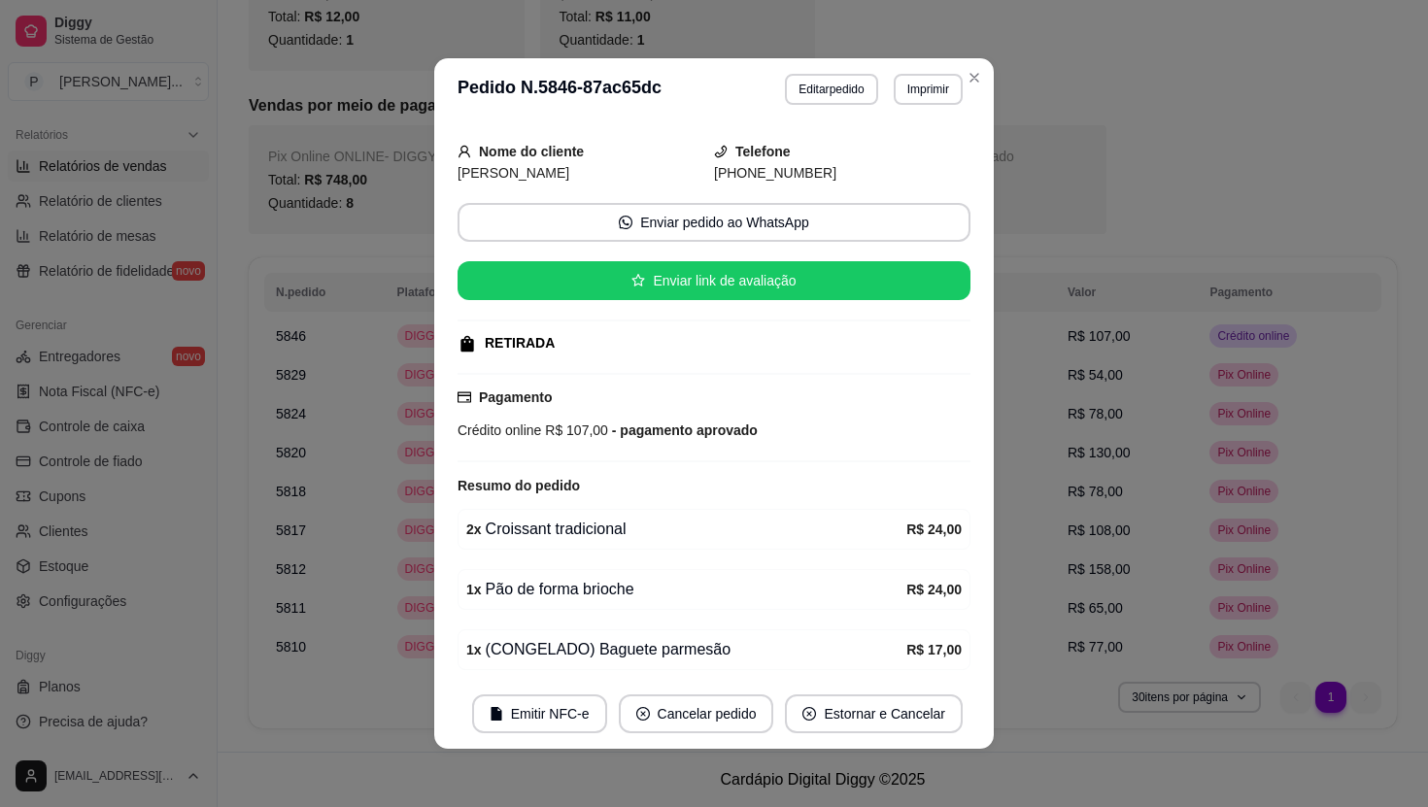
scroll to position [66, 0]
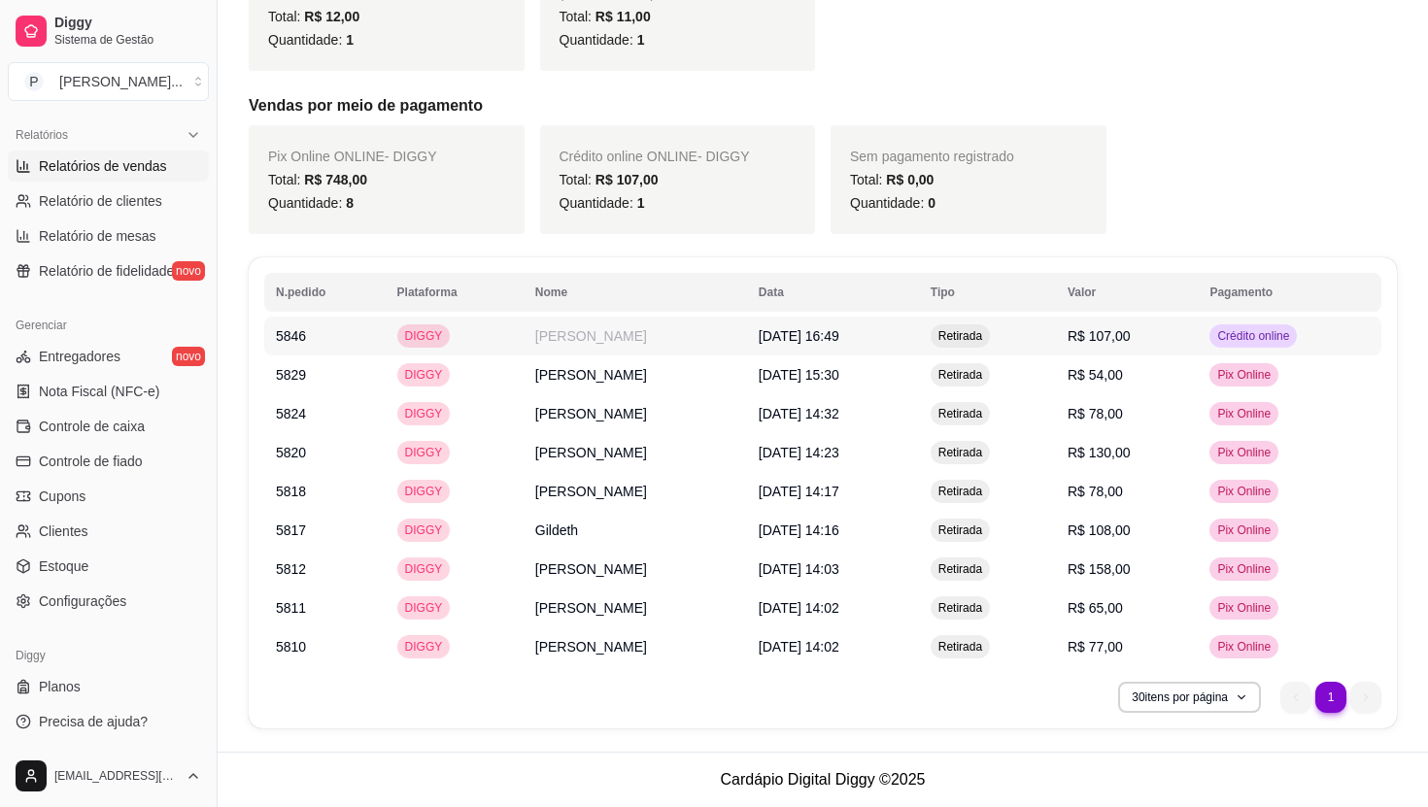
click at [279, 335] on td "5846" at bounding box center [324, 336] width 121 height 39
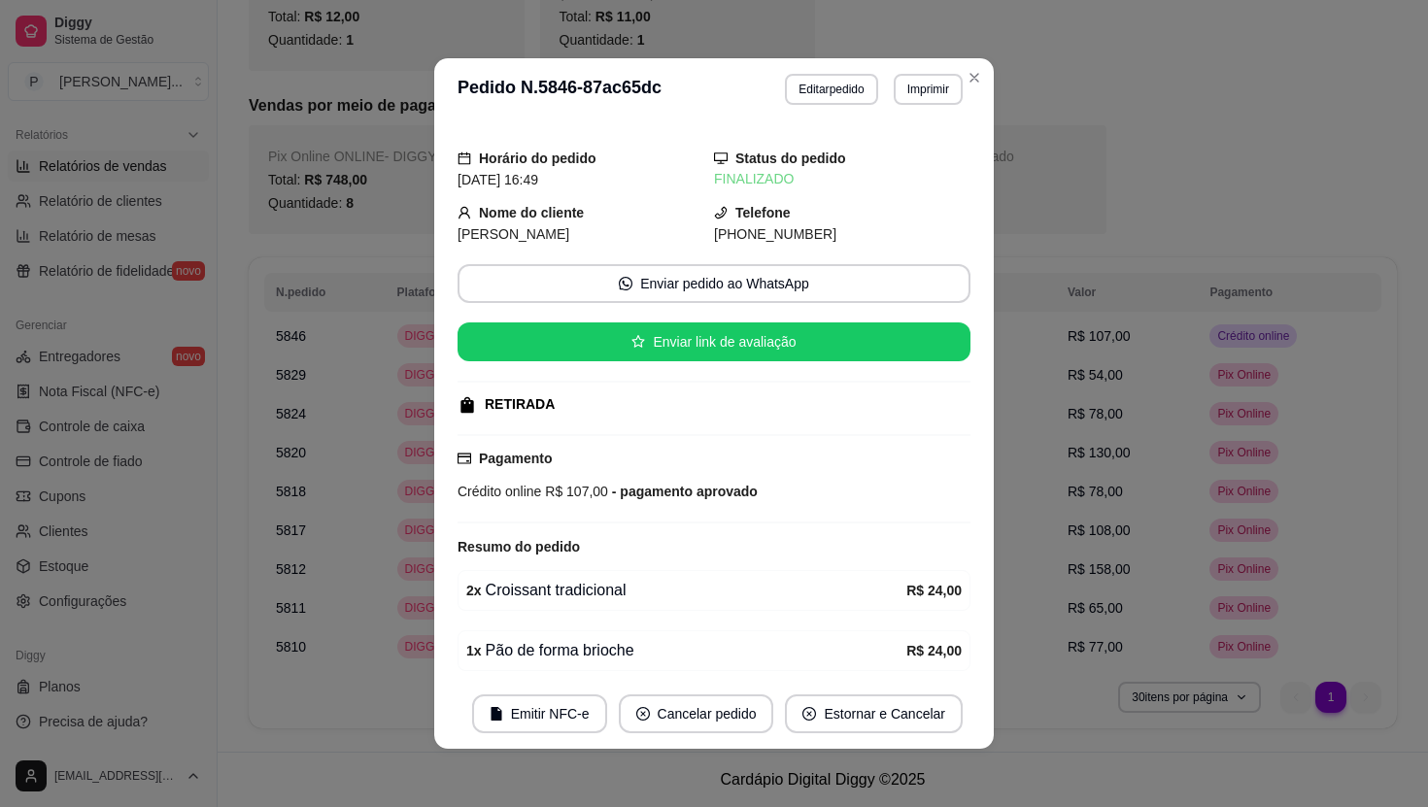
click at [565, 89] on h3 "Pedido N. 5846-87ac65dc" at bounding box center [560, 89] width 204 height 31
copy h3 "5846"
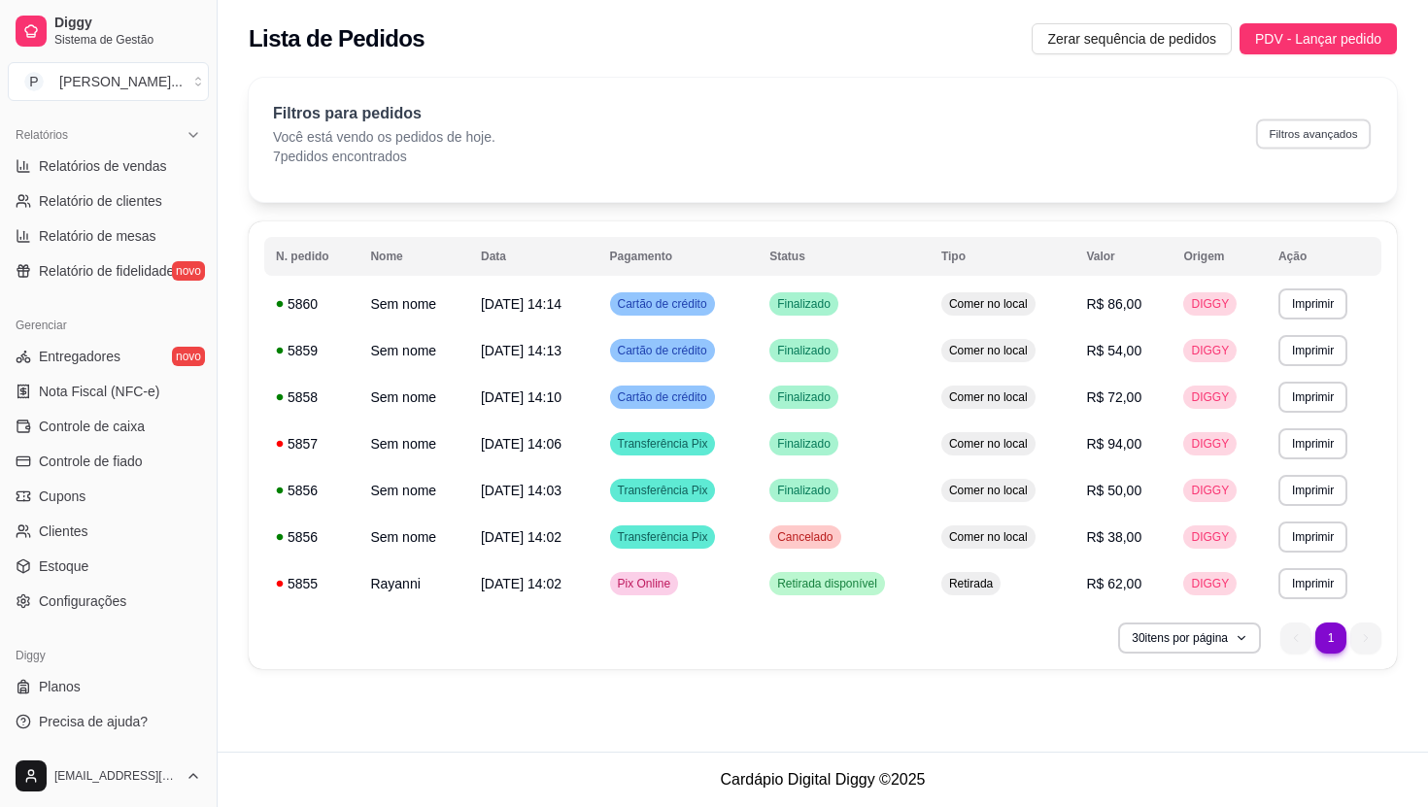
click at [1292, 123] on button "Filtros avançados" at bounding box center [1313, 134] width 115 height 30
select select "0"
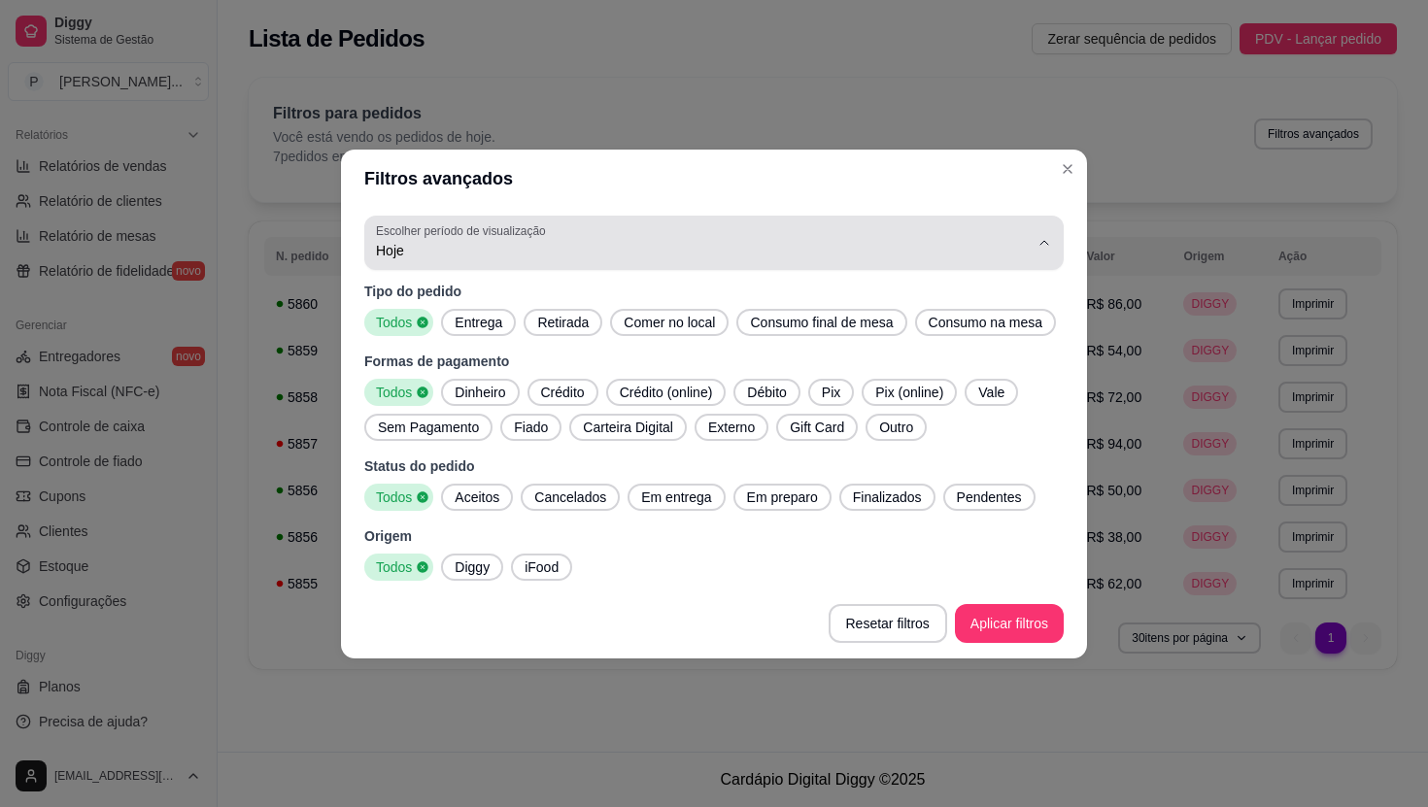
click at [461, 241] on span "Hoje" at bounding box center [702, 250] width 653 height 19
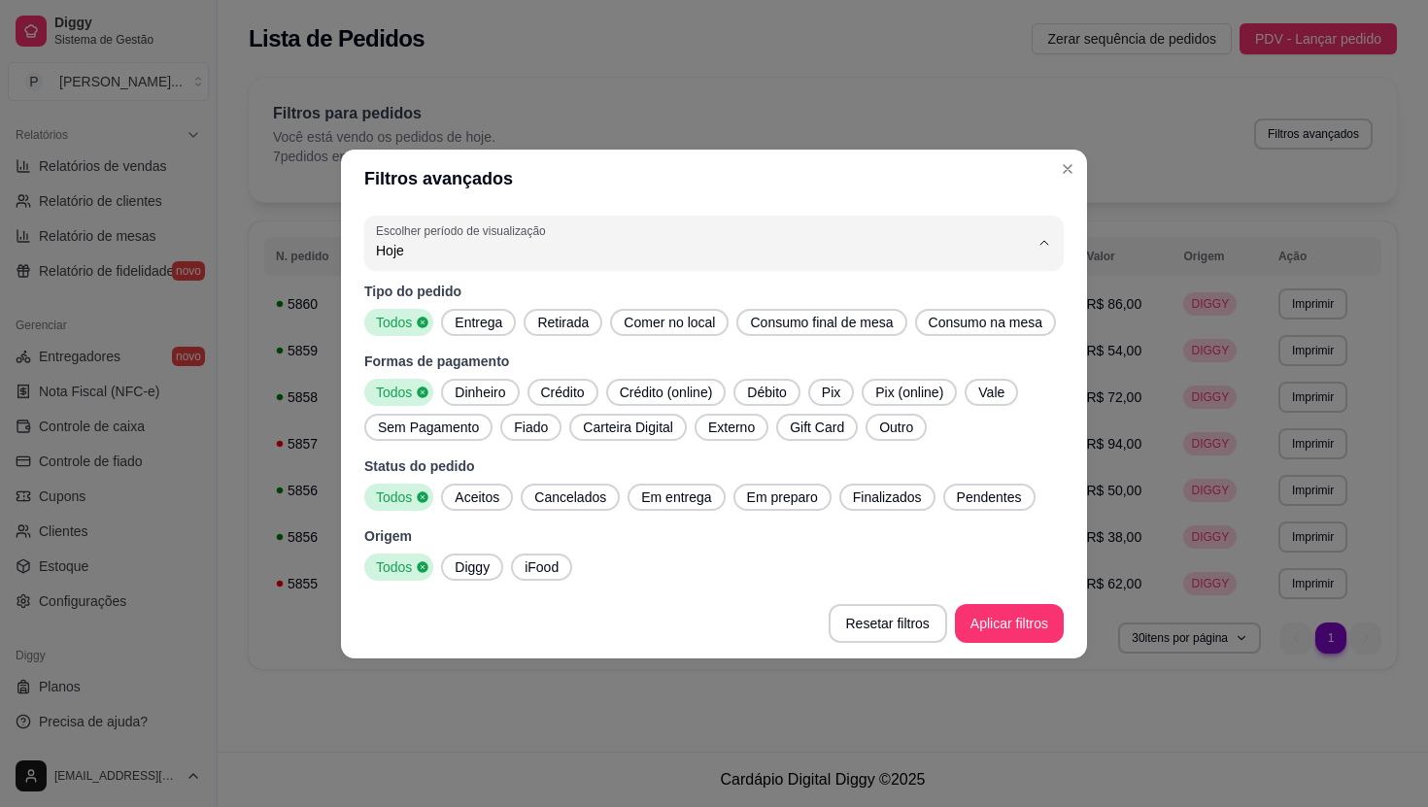
click at [429, 310] on span "Ontem" at bounding box center [705, 310] width 623 height 18
type input "1"
select select "1"
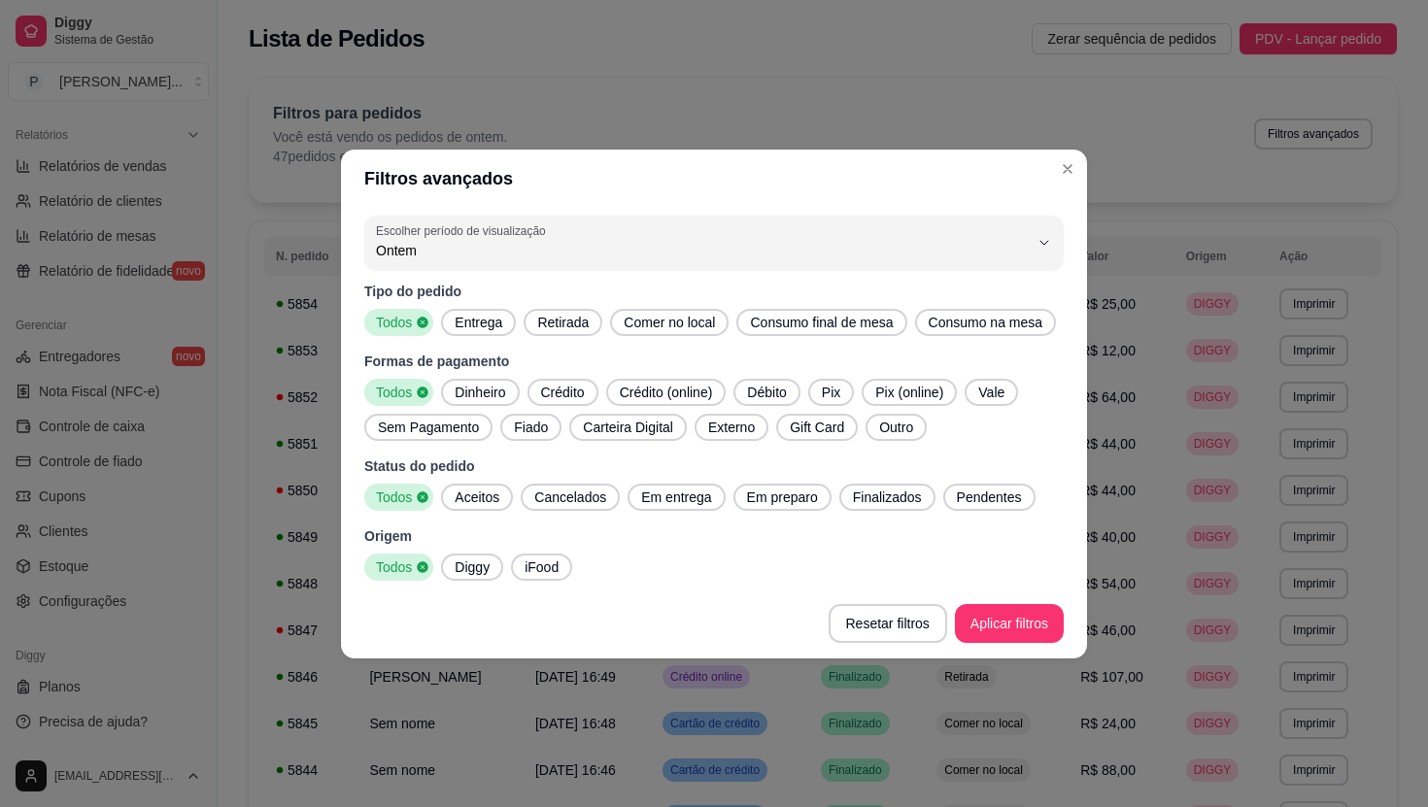
click at [563, 313] on span "Retirada" at bounding box center [563, 322] width 67 height 19
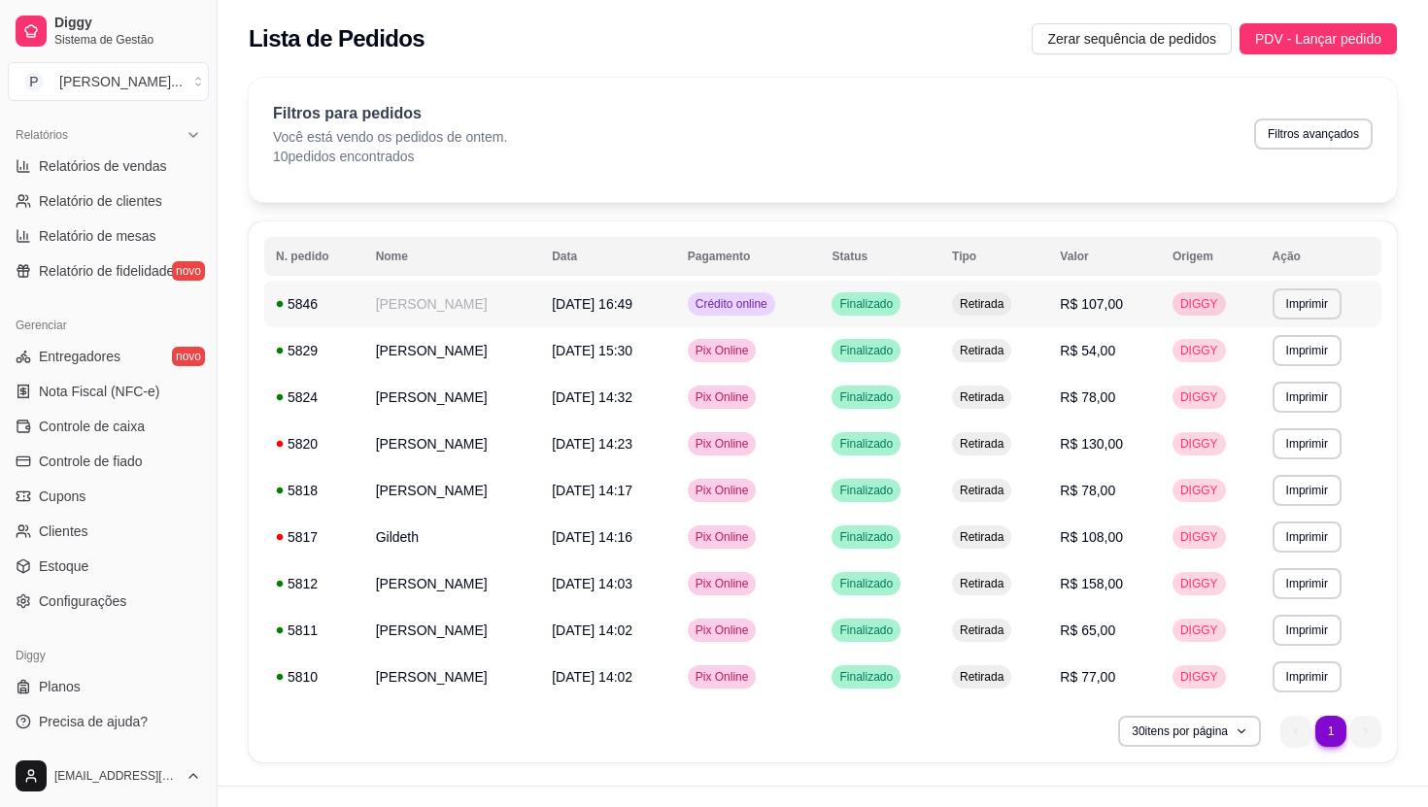
click at [560, 308] on span "[DATE] 16:49" at bounding box center [592, 304] width 81 height 16
click at [1288, 122] on button "Filtros avançados" at bounding box center [1313, 134] width 119 height 31
select select "1"
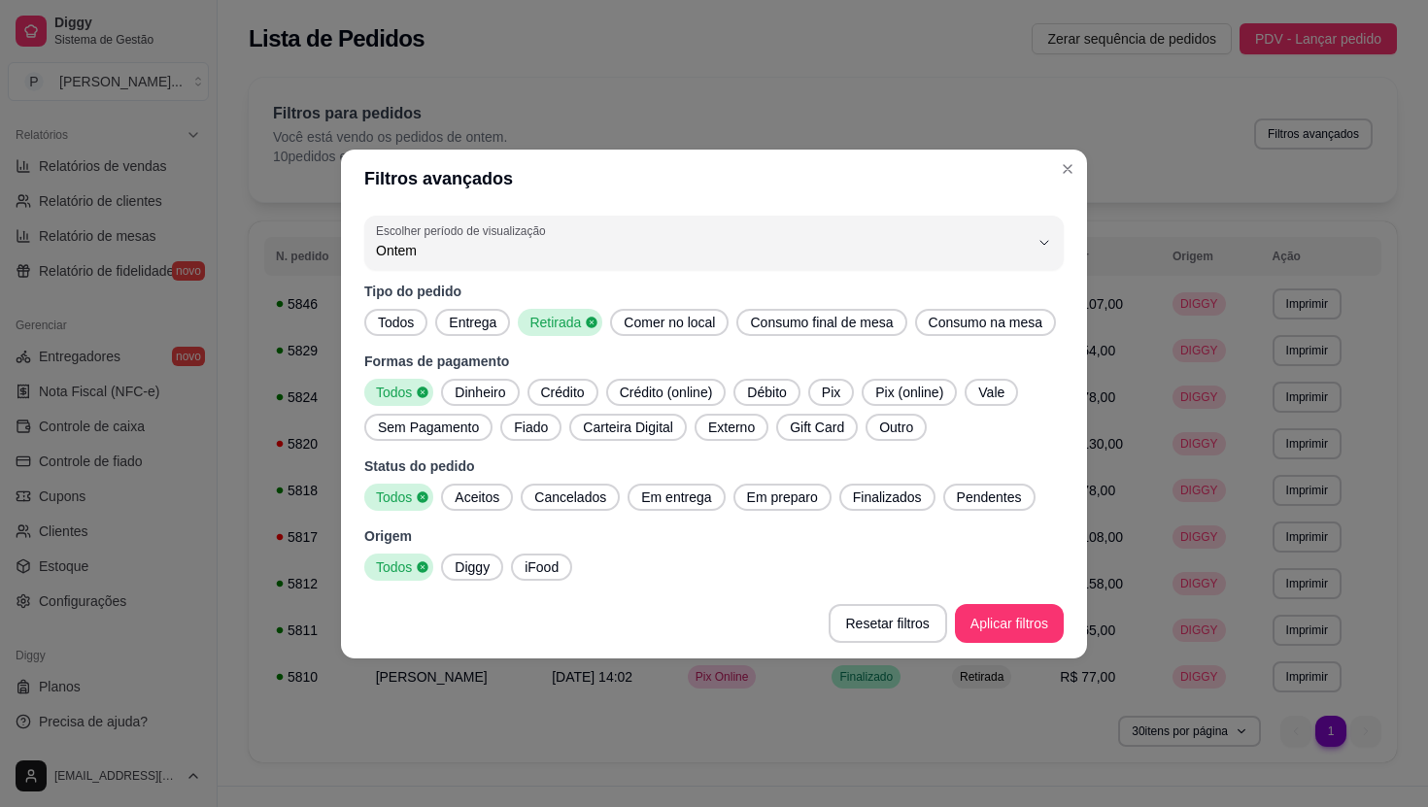
click at [694, 313] on span "Comer no local" at bounding box center [669, 322] width 107 height 19
click at [567, 290] on div "Tipo do pedido Todos Entrega Retirada Comer no local Consumo final de mesa Cons…" at bounding box center [714, 309] width 700 height 54
click at [567, 313] on span "Retirada" at bounding box center [553, 322] width 63 height 19
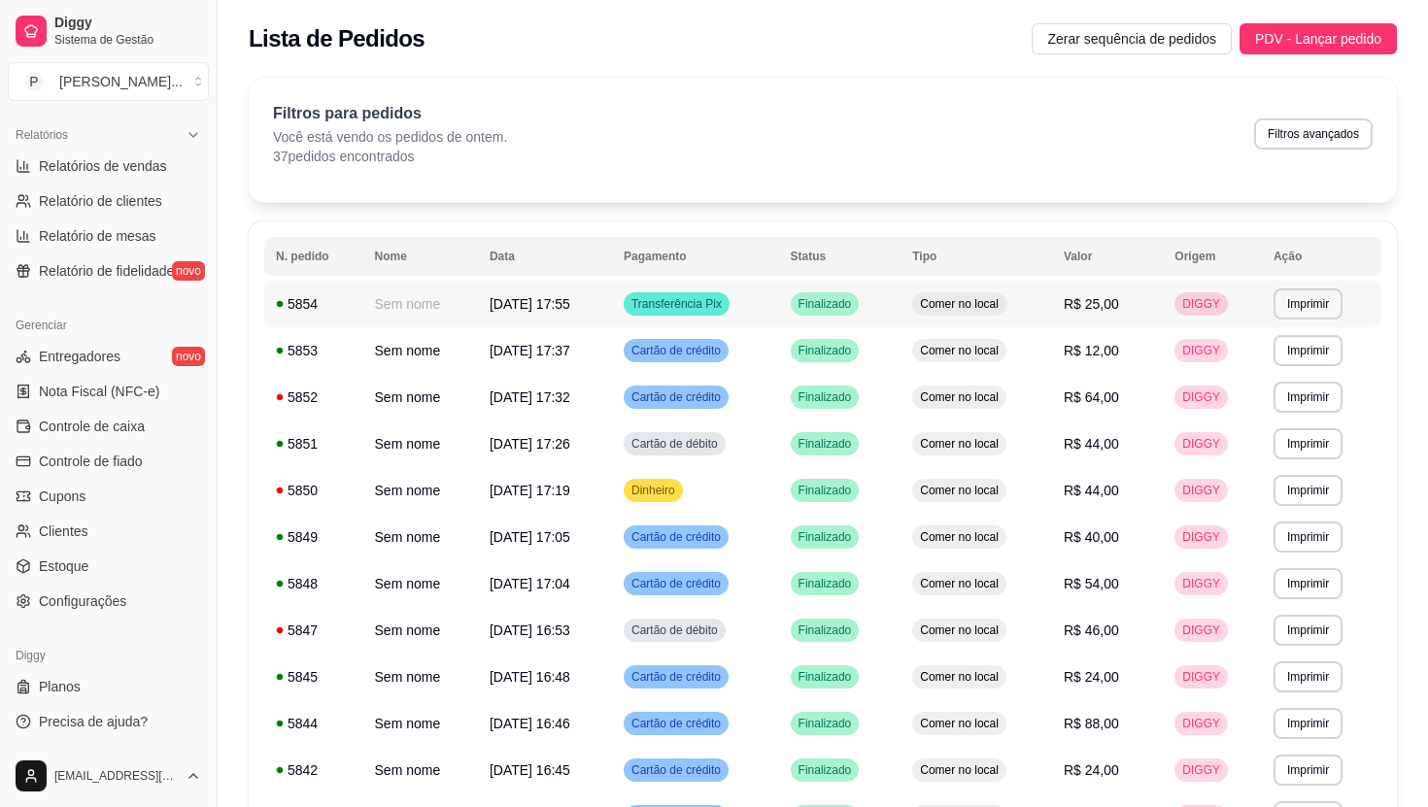
click at [510, 307] on span "[DATE] 17:55" at bounding box center [530, 304] width 81 height 16
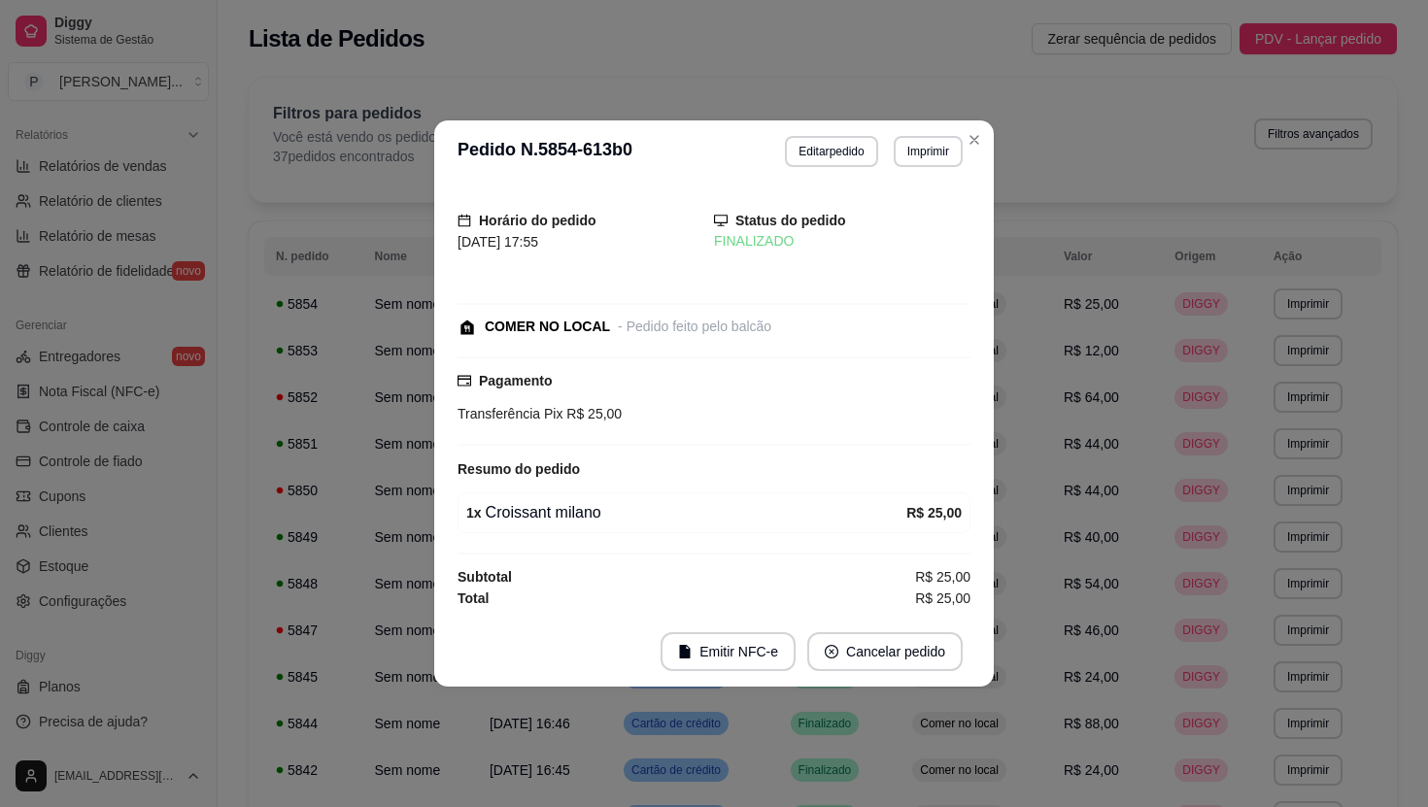
click at [556, 146] on h3 "Pedido N. 5854-613b0" at bounding box center [545, 151] width 175 height 31
copy h3 "5854"
drag, startPoint x: 496, startPoint y: 516, endPoint x: 652, endPoint y: 516, distance: 155.5
click at [652, 516] on div "1 x Croissant milano" at bounding box center [686, 512] width 440 height 23
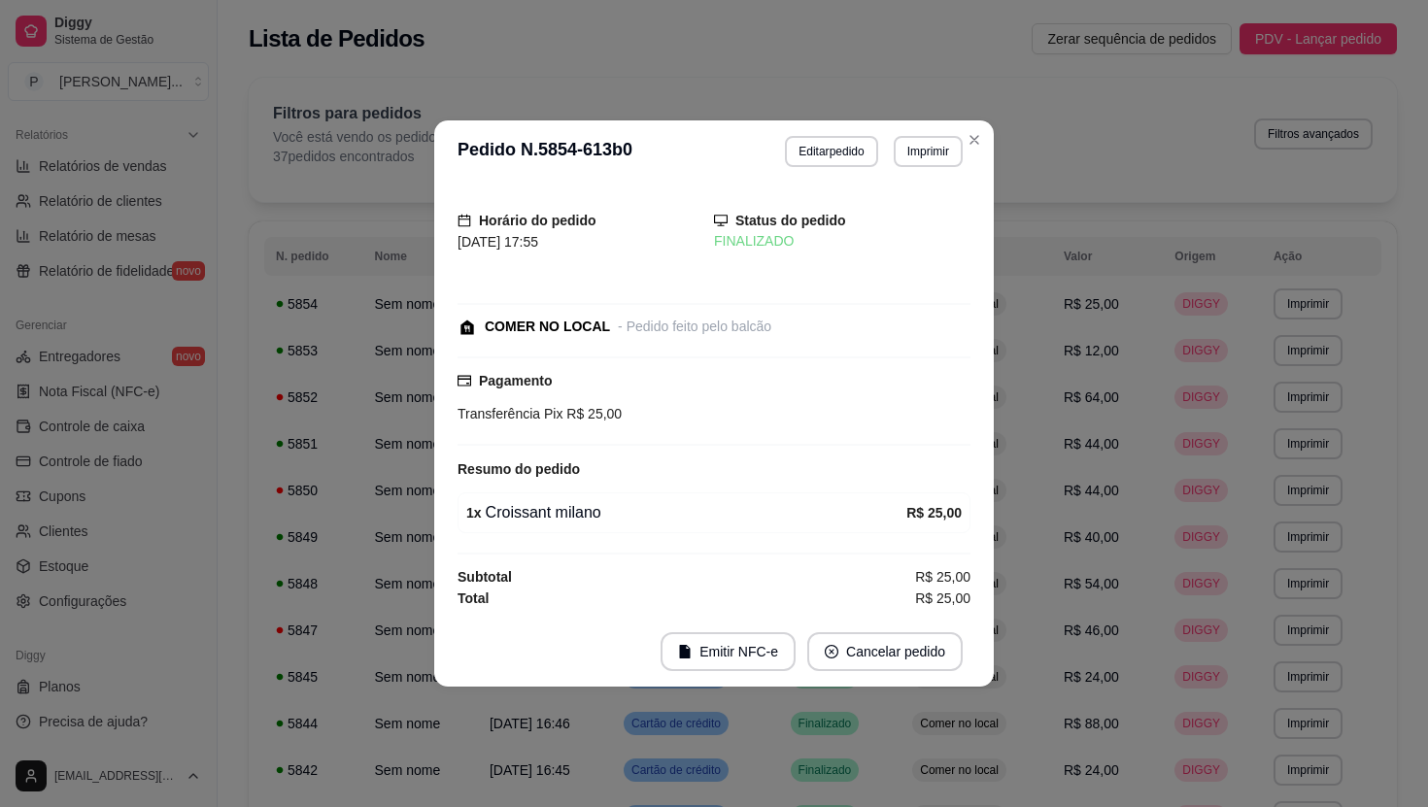
copy div
drag, startPoint x: 481, startPoint y: 514, endPoint x: 624, endPoint y: 514, distance: 142.8
click at [624, 514] on div "1 x Croissant milano" at bounding box center [686, 512] width 440 height 23
drag, startPoint x: 487, startPoint y: 512, endPoint x: 600, endPoint y: 512, distance: 113.7
click at [600, 512] on div "1 x Croissant milano" at bounding box center [686, 512] width 440 height 23
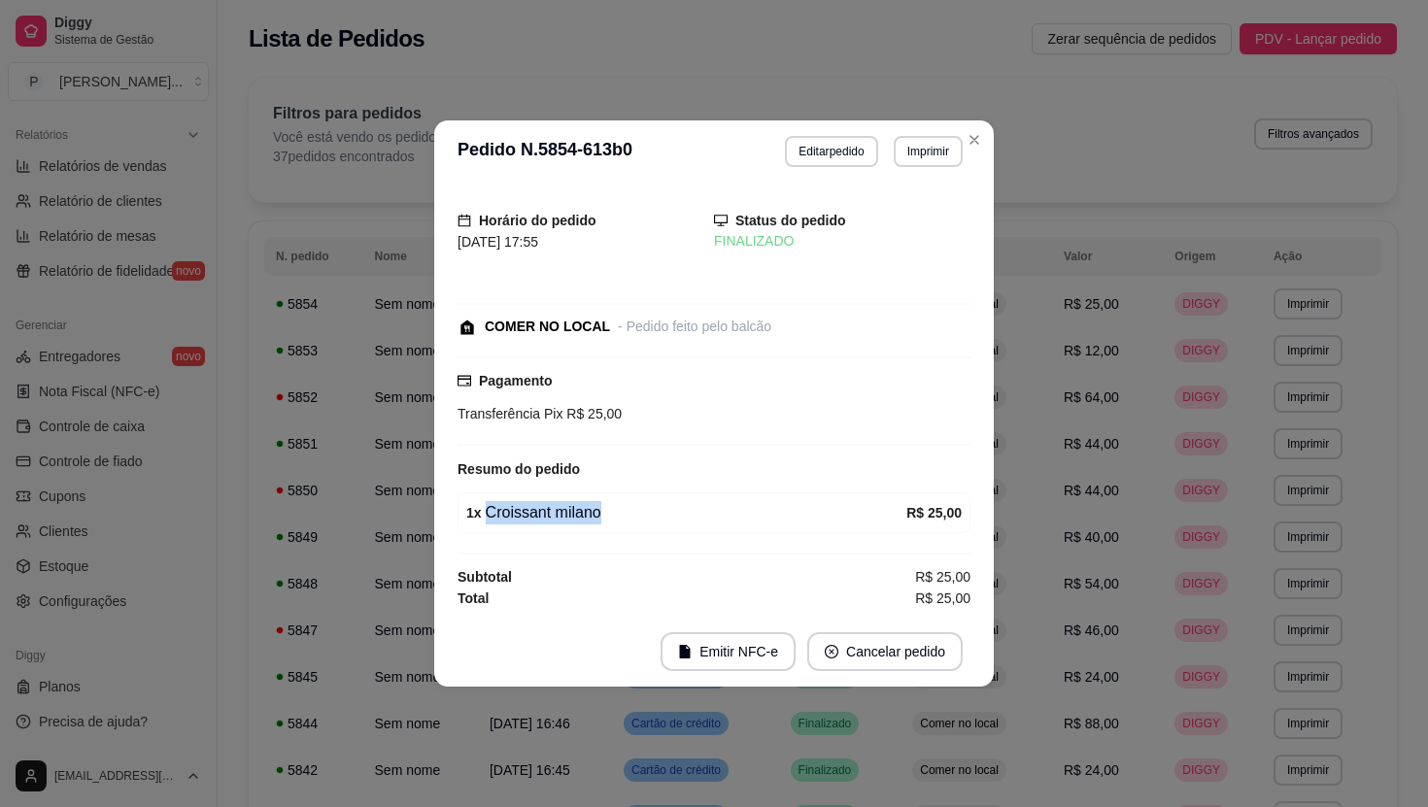
copy div "Croissant milano"
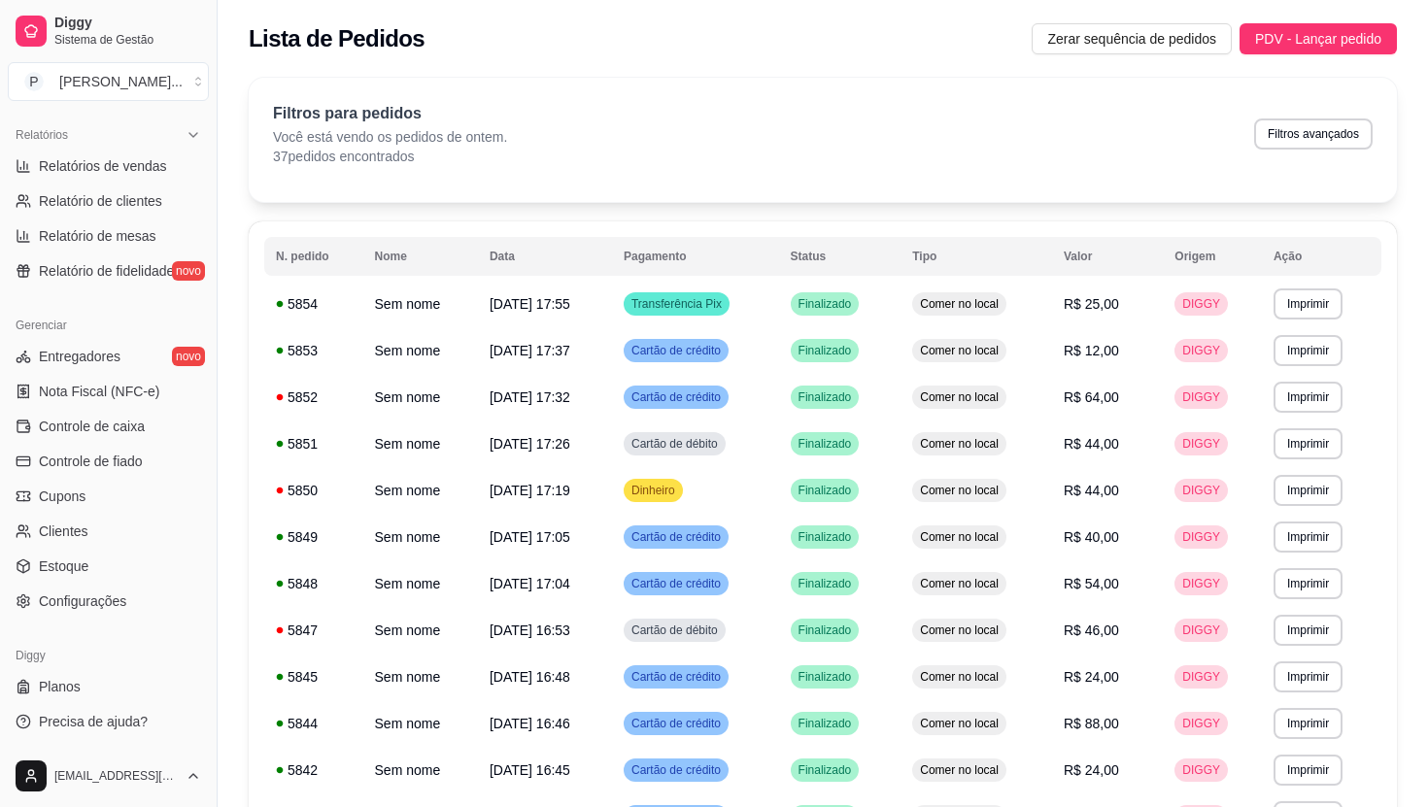
click at [1289, 131] on button "Filtros avançados" at bounding box center [1313, 134] width 119 height 31
select select "1"
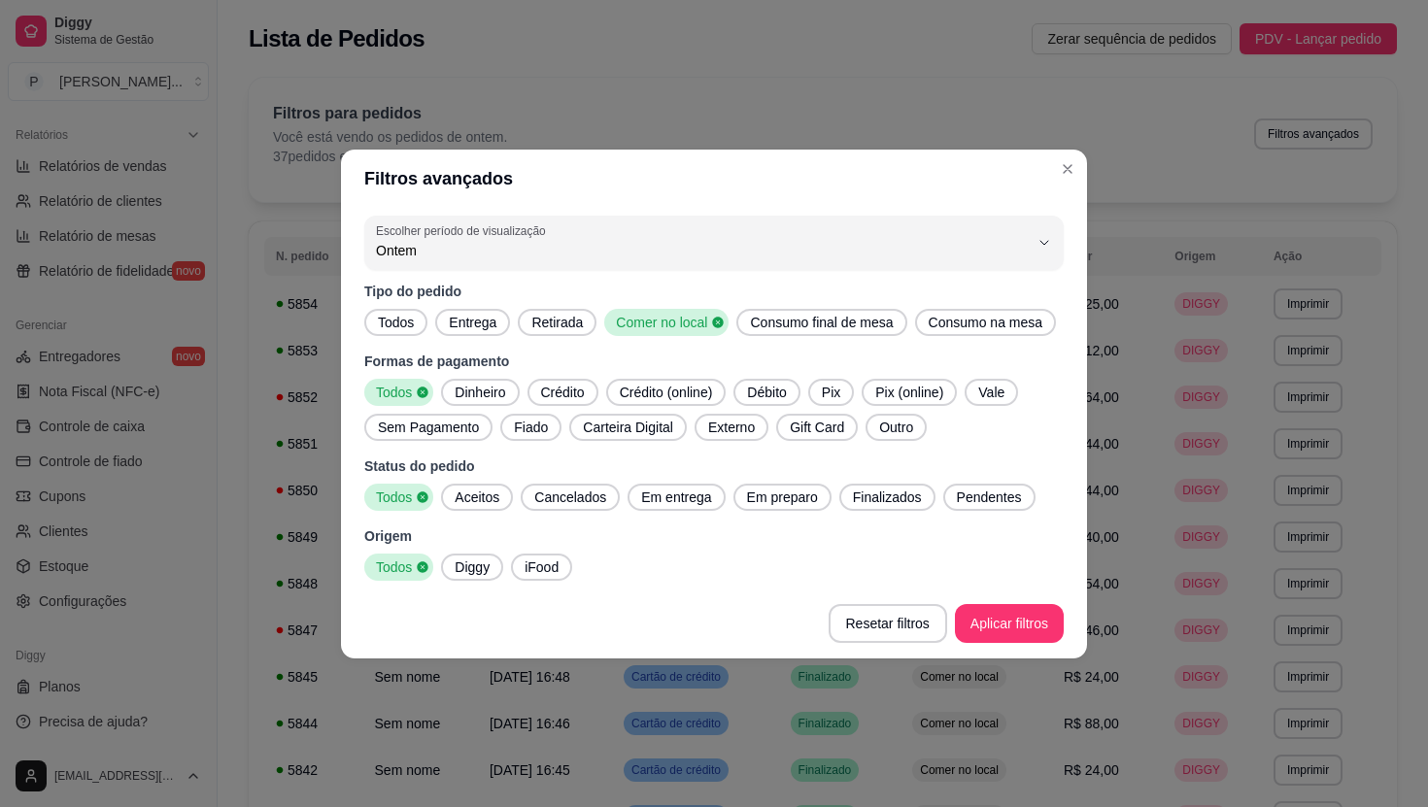
click at [671, 309] on div "Comer no local" at bounding box center [666, 322] width 124 height 27
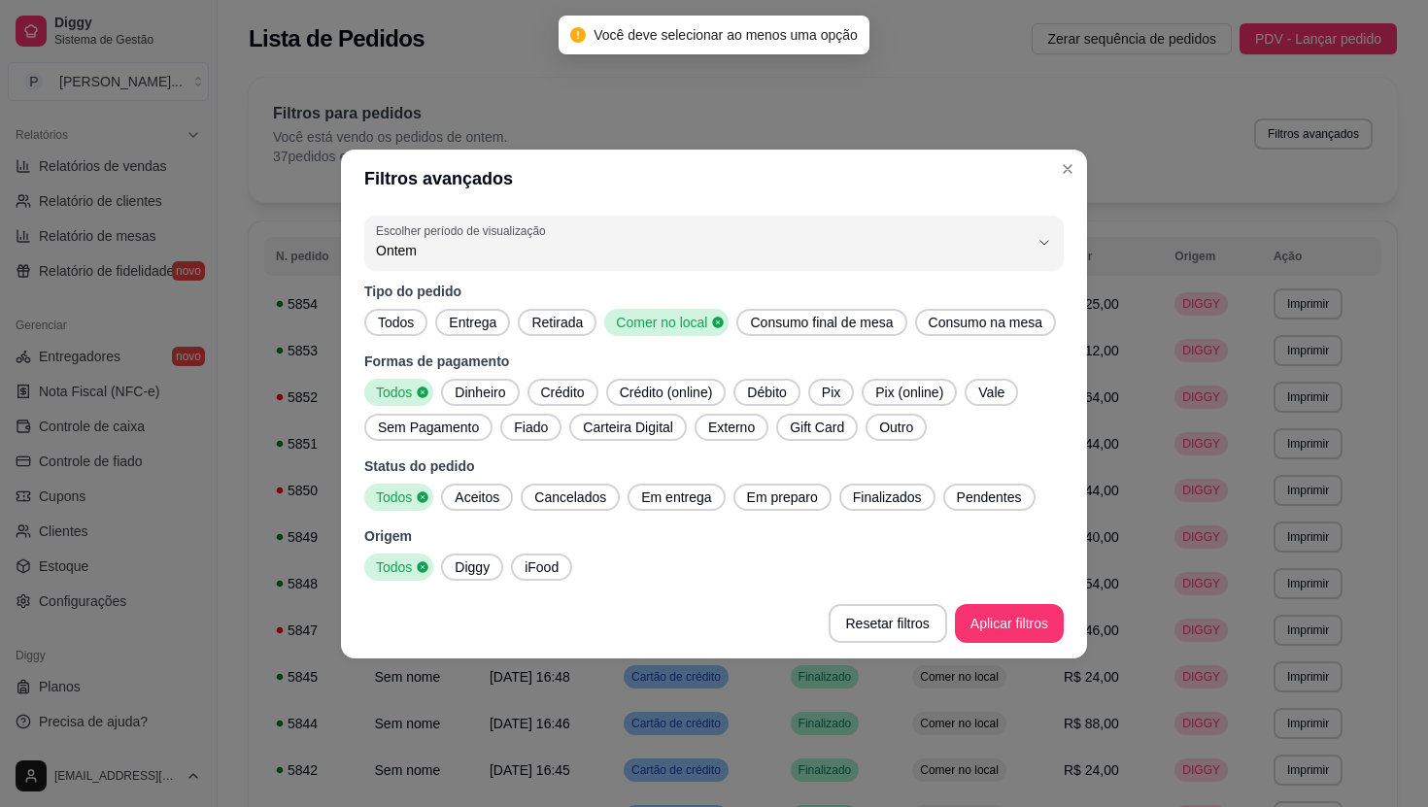
click at [583, 313] on span "Retirada" at bounding box center [557, 322] width 67 height 19
click at [699, 313] on span "Comer no local" at bounding box center [665, 322] width 103 height 19
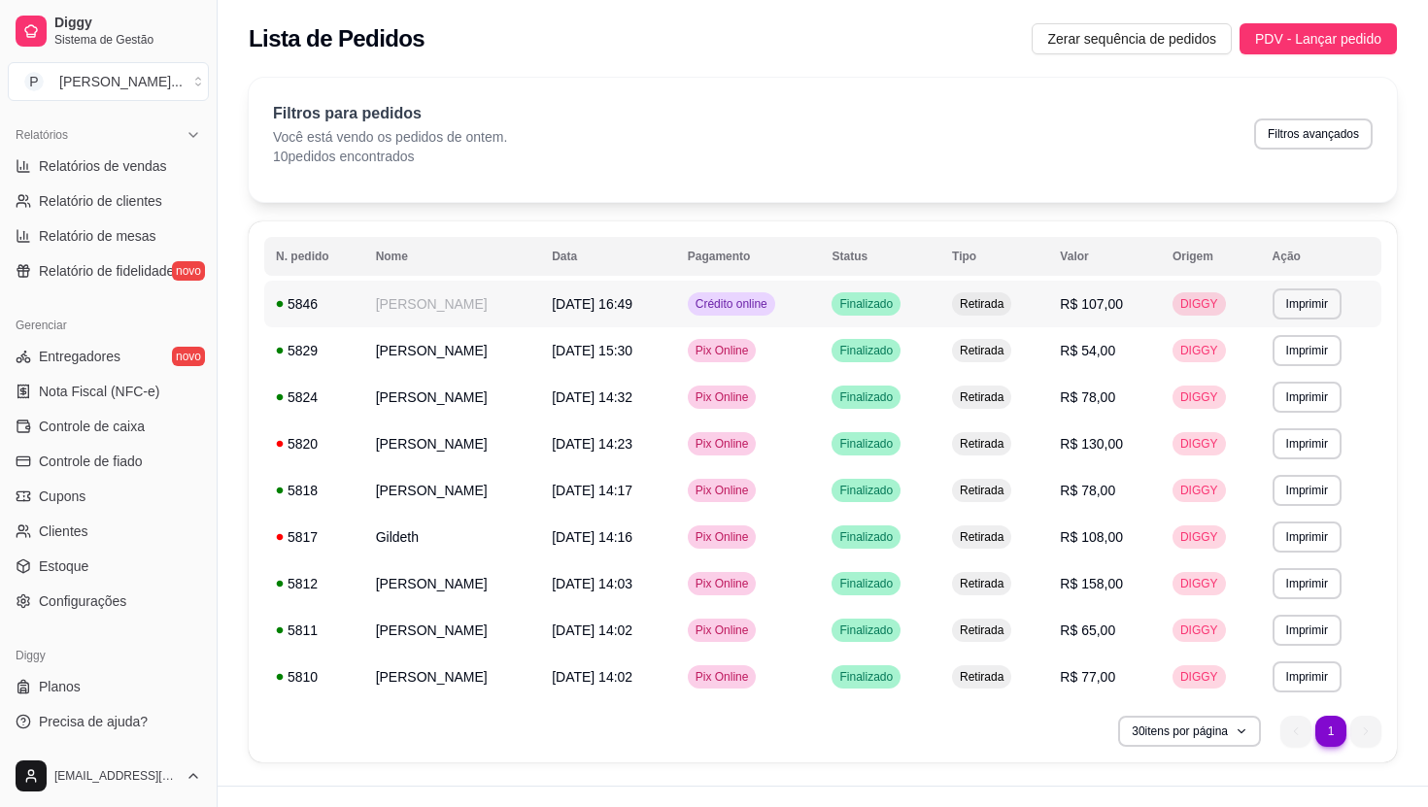
click at [544, 311] on td "[DATE] 16:49" at bounding box center [608, 304] width 136 height 47
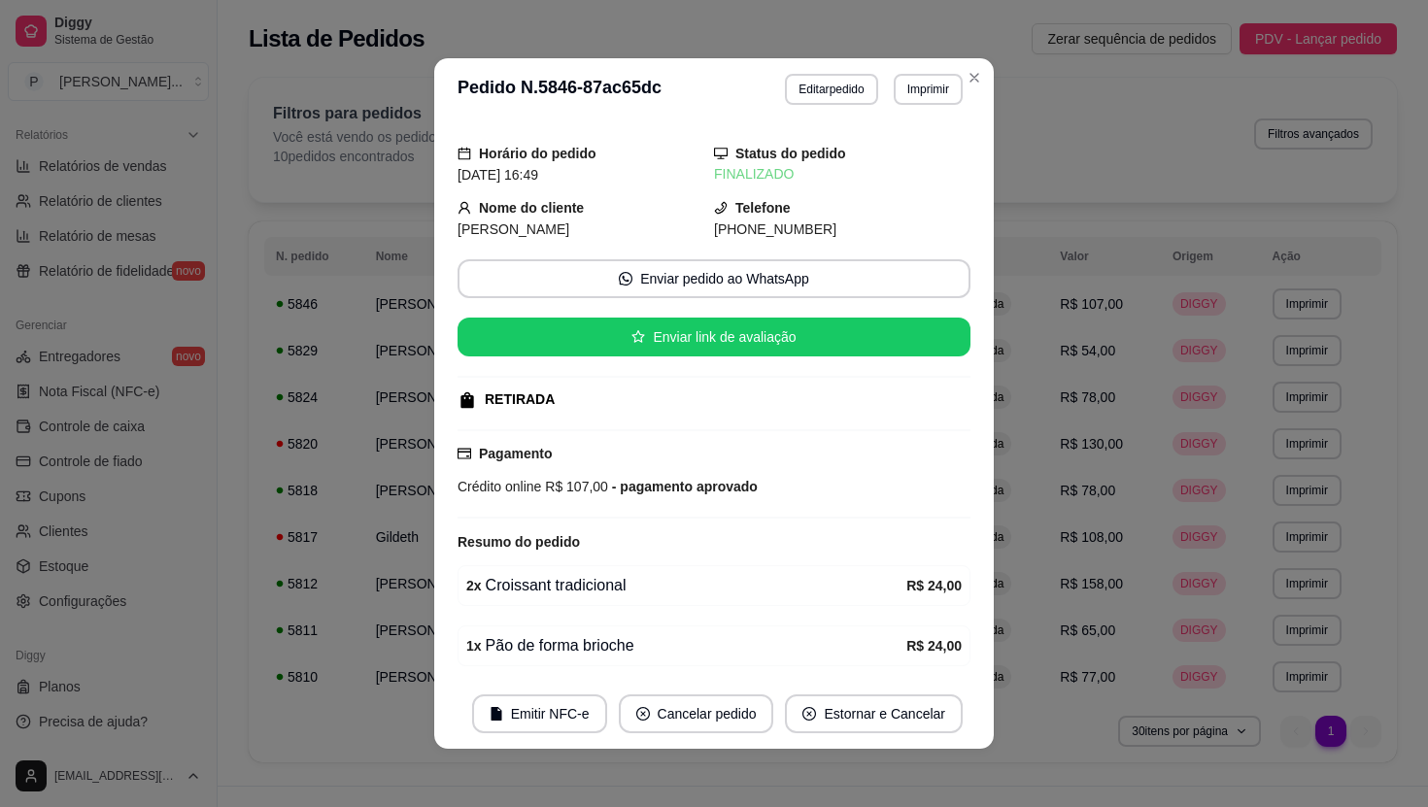
scroll to position [1, 0]
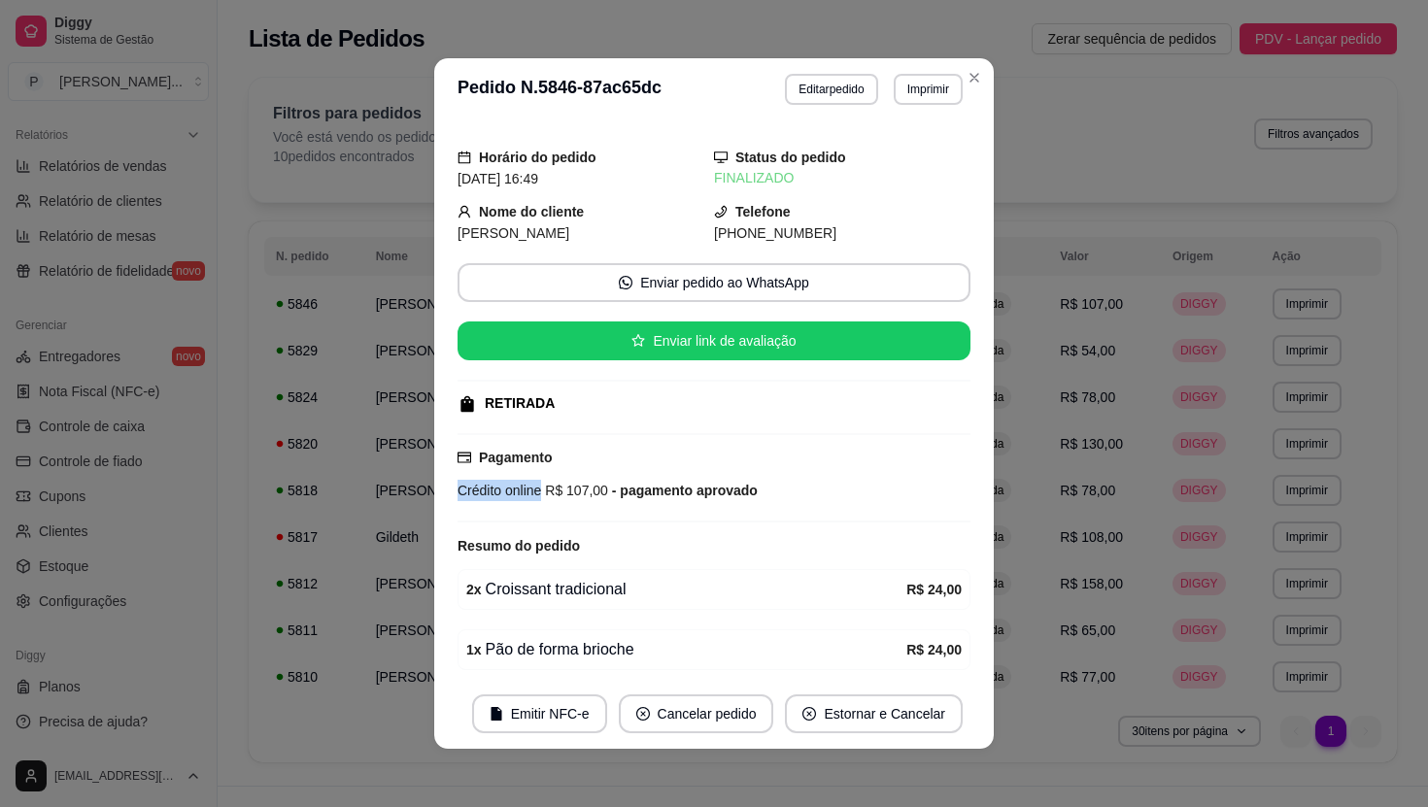
drag, startPoint x: 458, startPoint y: 491, endPoint x: 546, endPoint y: 486, distance: 88.5
click at [546, 486] on div "Crédito online R$ 107,00 - pagamento aprovado" at bounding box center [714, 490] width 513 height 21
copy span "Crédito online"
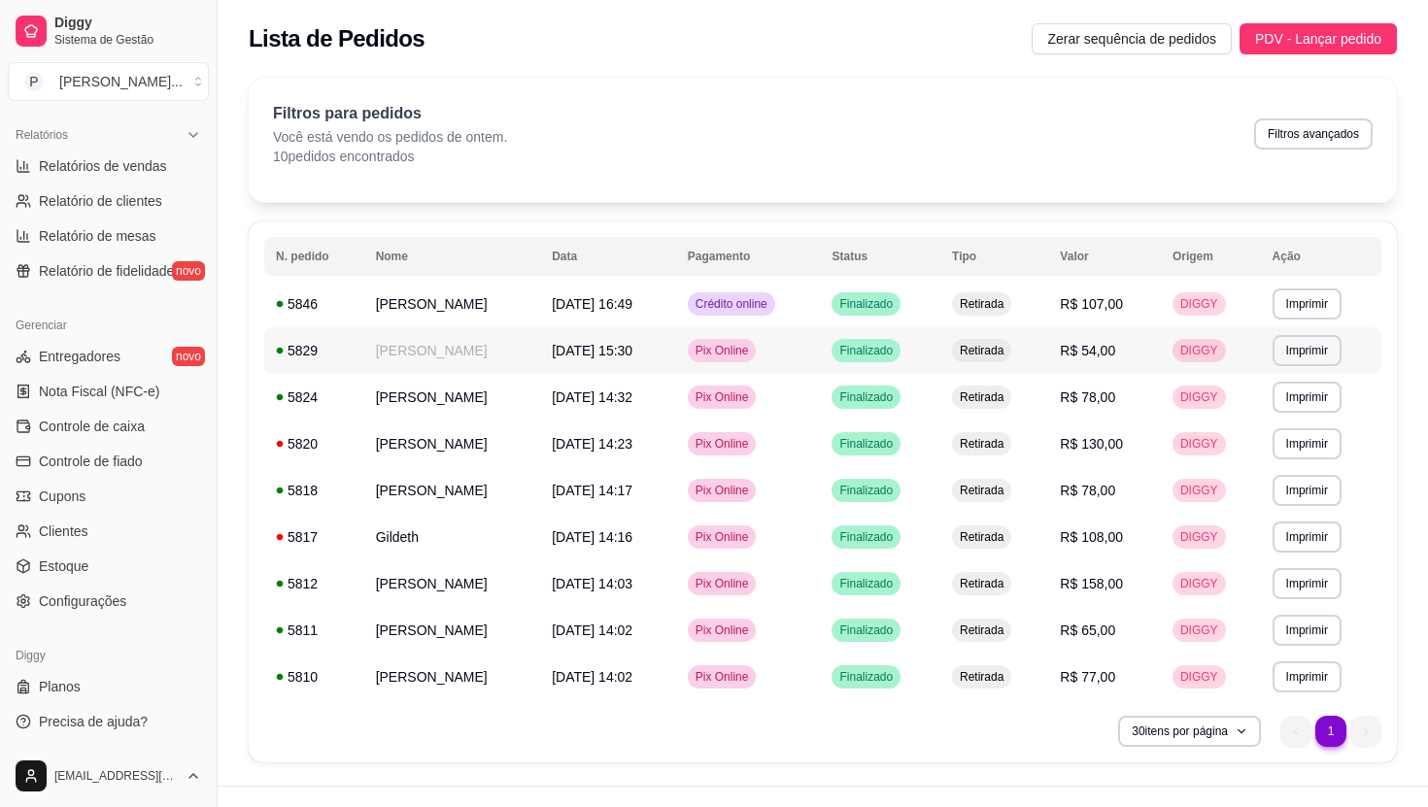
click at [480, 356] on td "[PERSON_NAME]" at bounding box center [452, 350] width 177 height 47
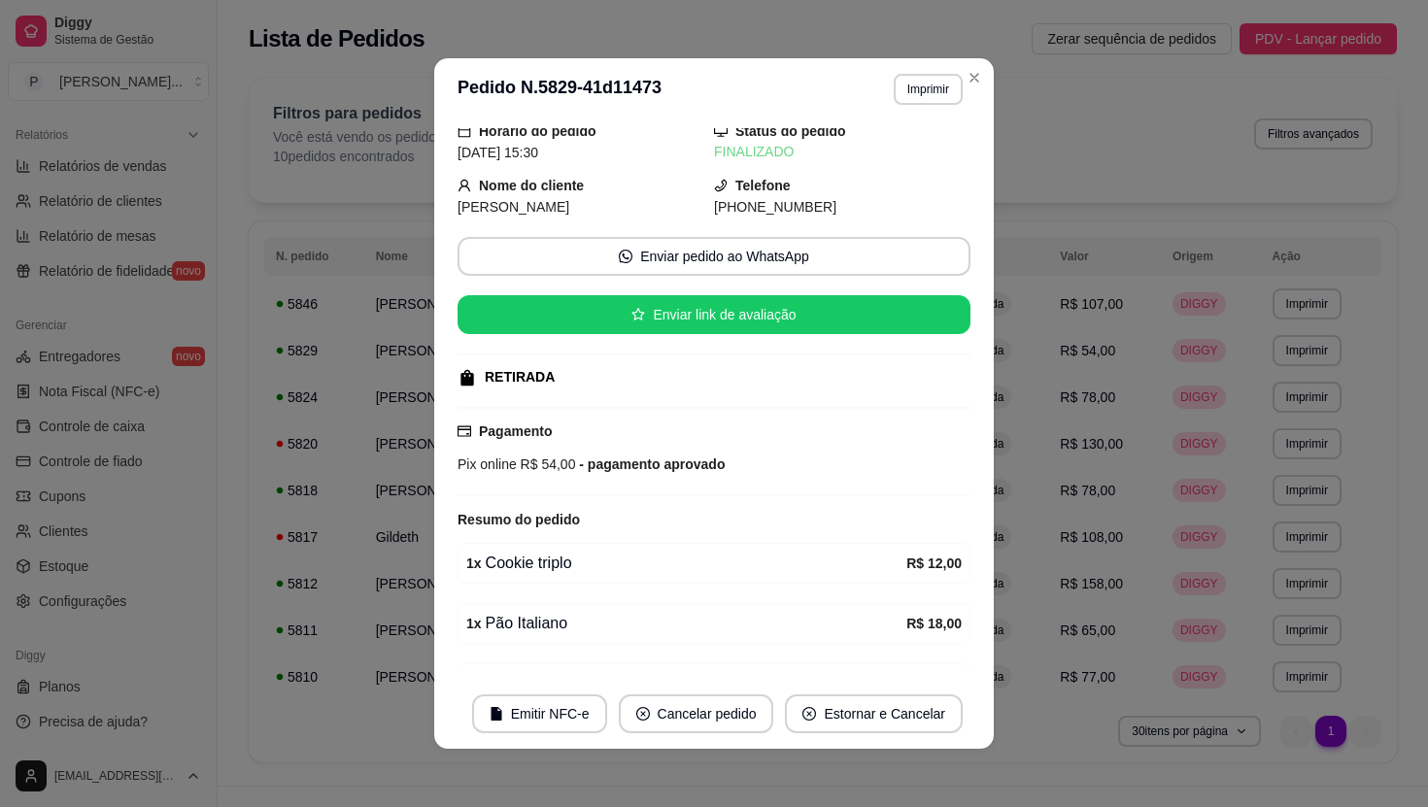
scroll to position [0, 0]
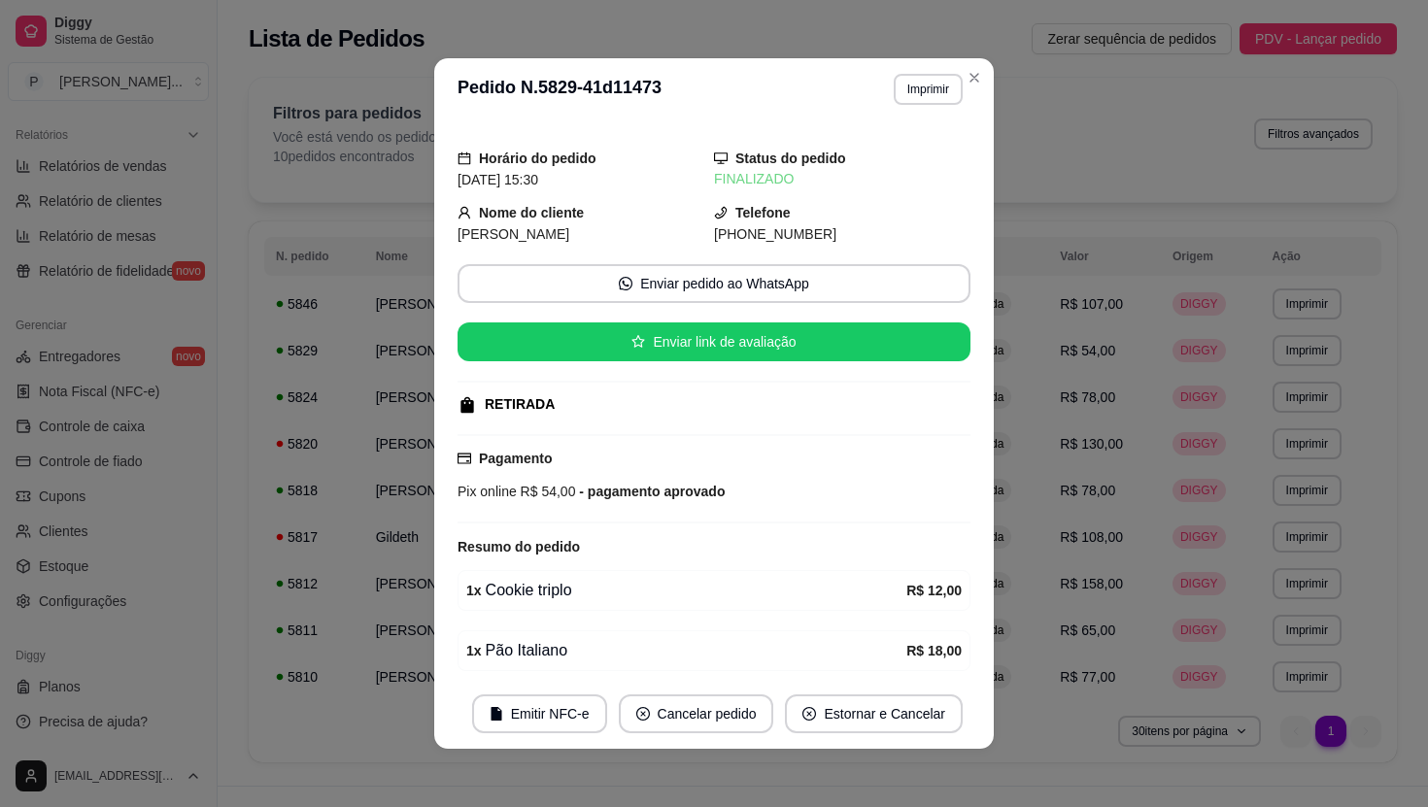
click at [513, 229] on span "[PERSON_NAME]" at bounding box center [514, 234] width 112 height 16
copy span "Cerqueira"
click at [461, 232] on span "[PERSON_NAME]" at bounding box center [514, 234] width 112 height 16
drag, startPoint x: 461, startPoint y: 232, endPoint x: 586, endPoint y: 232, distance: 125.3
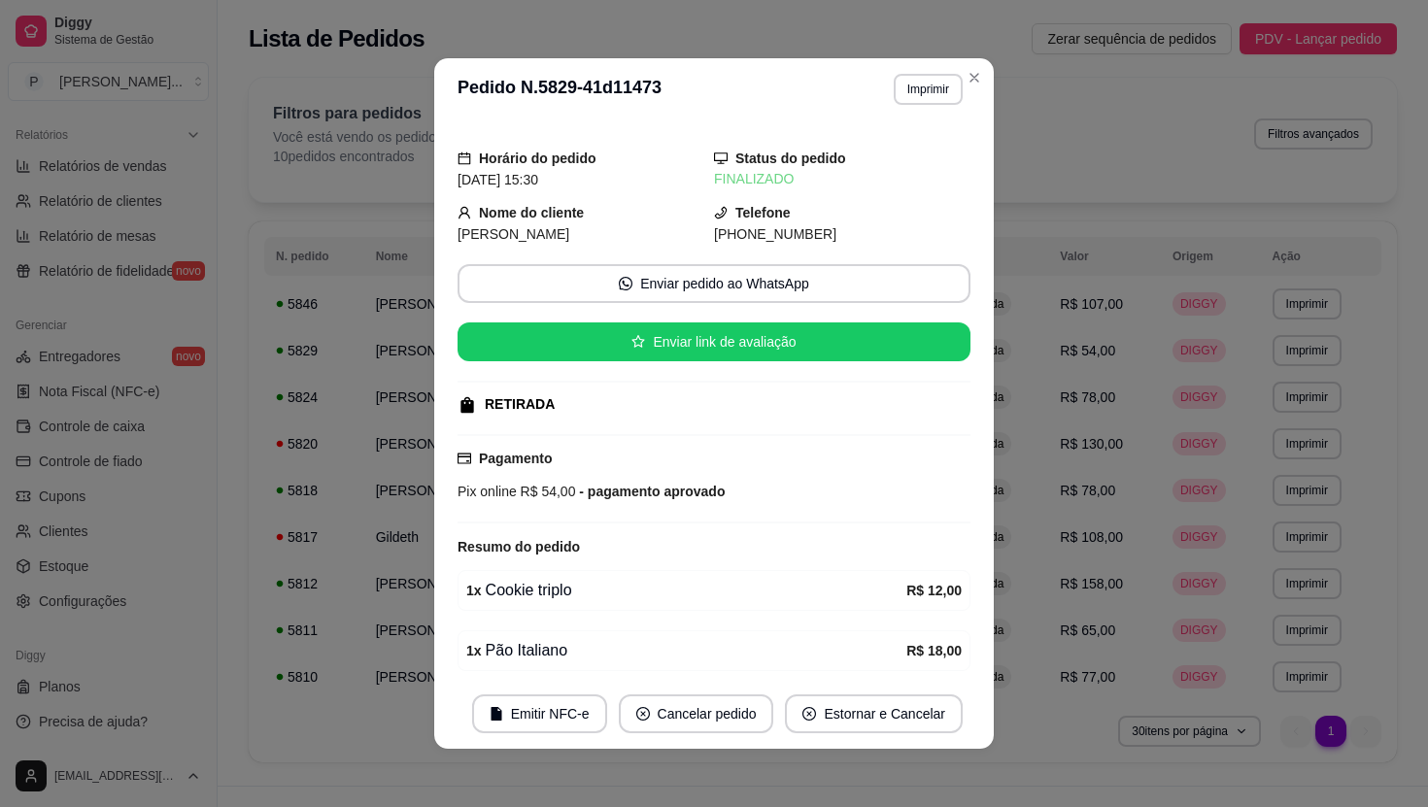
click at [586, 232] on div "[PERSON_NAME]" at bounding box center [586, 233] width 257 height 21
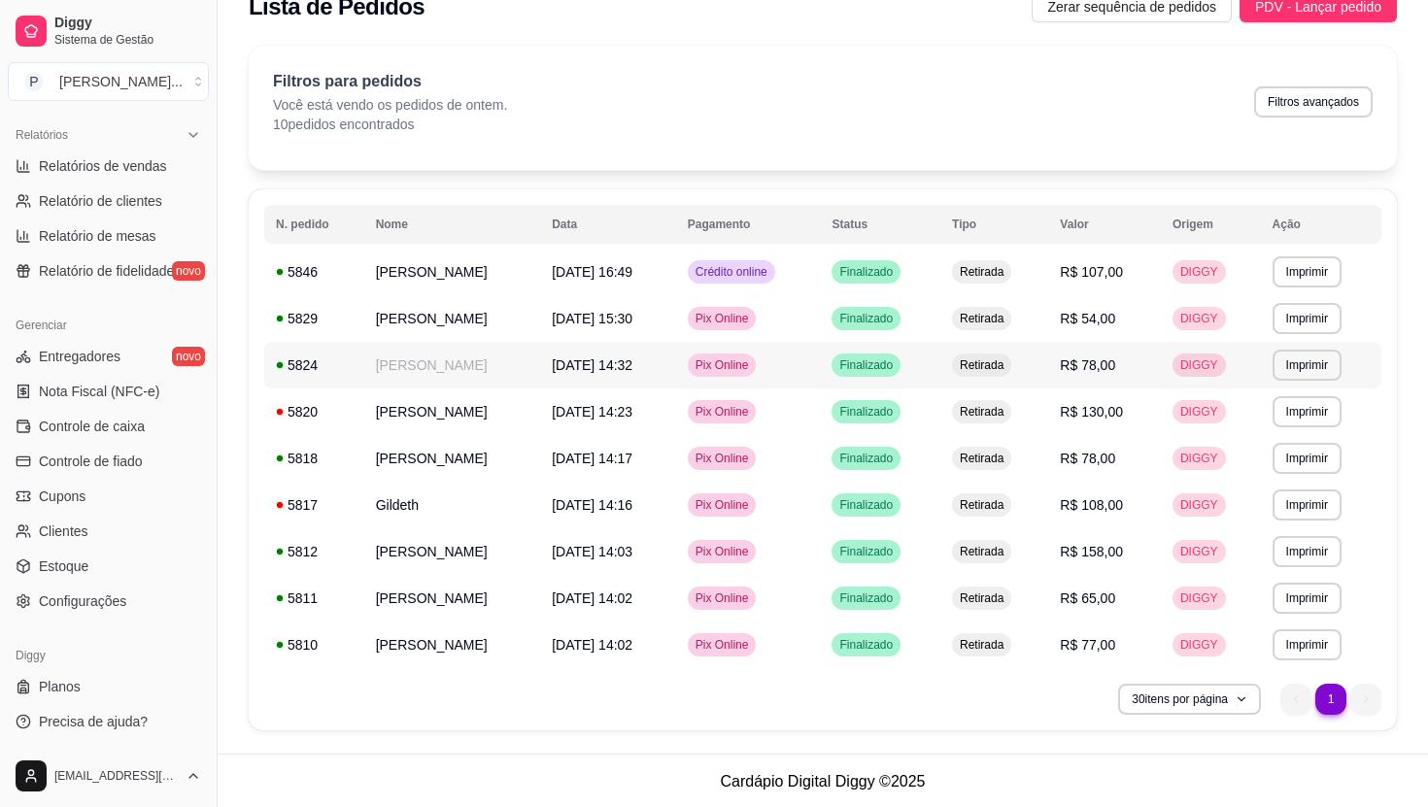
scroll to position [34, 0]
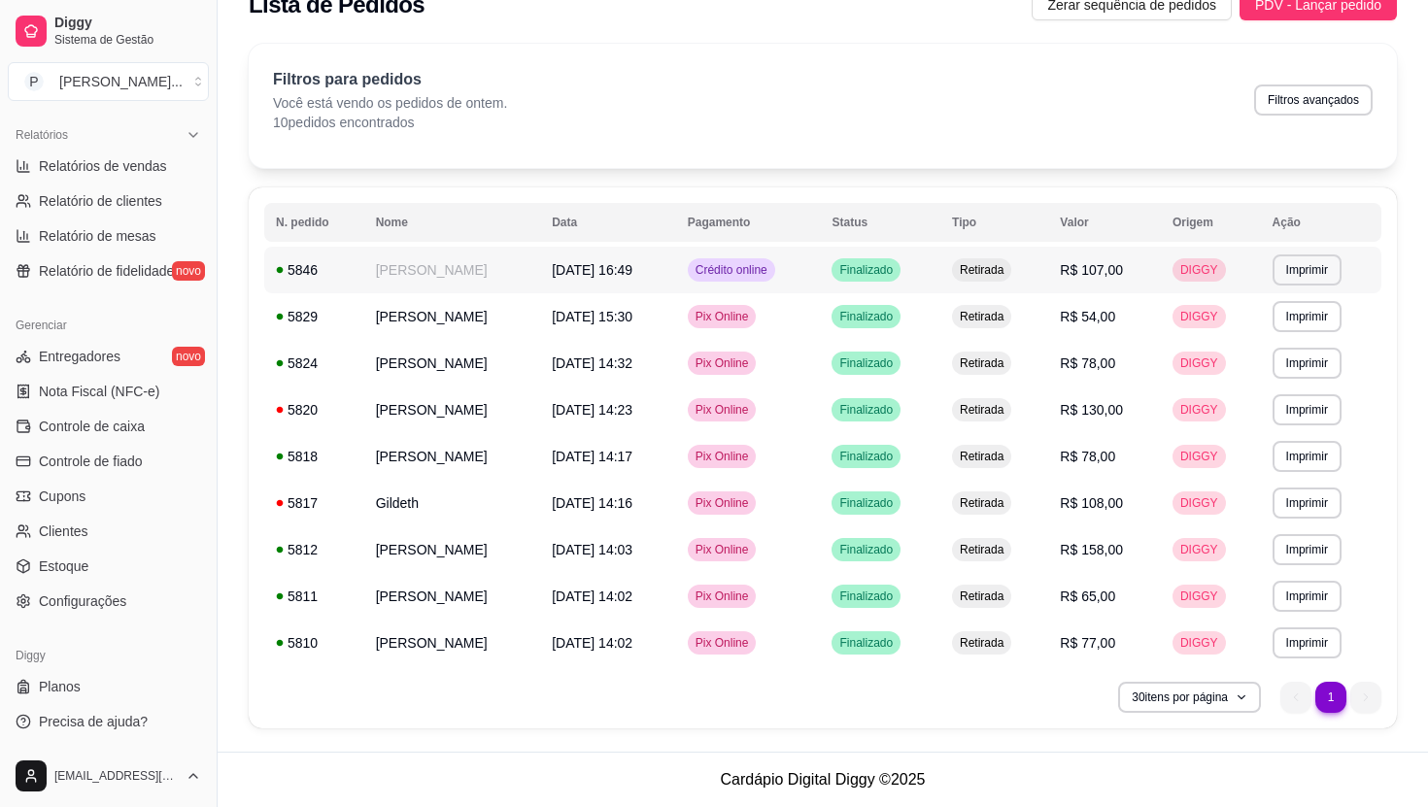
click at [764, 272] on span "Crédito online" at bounding box center [732, 270] width 80 height 16
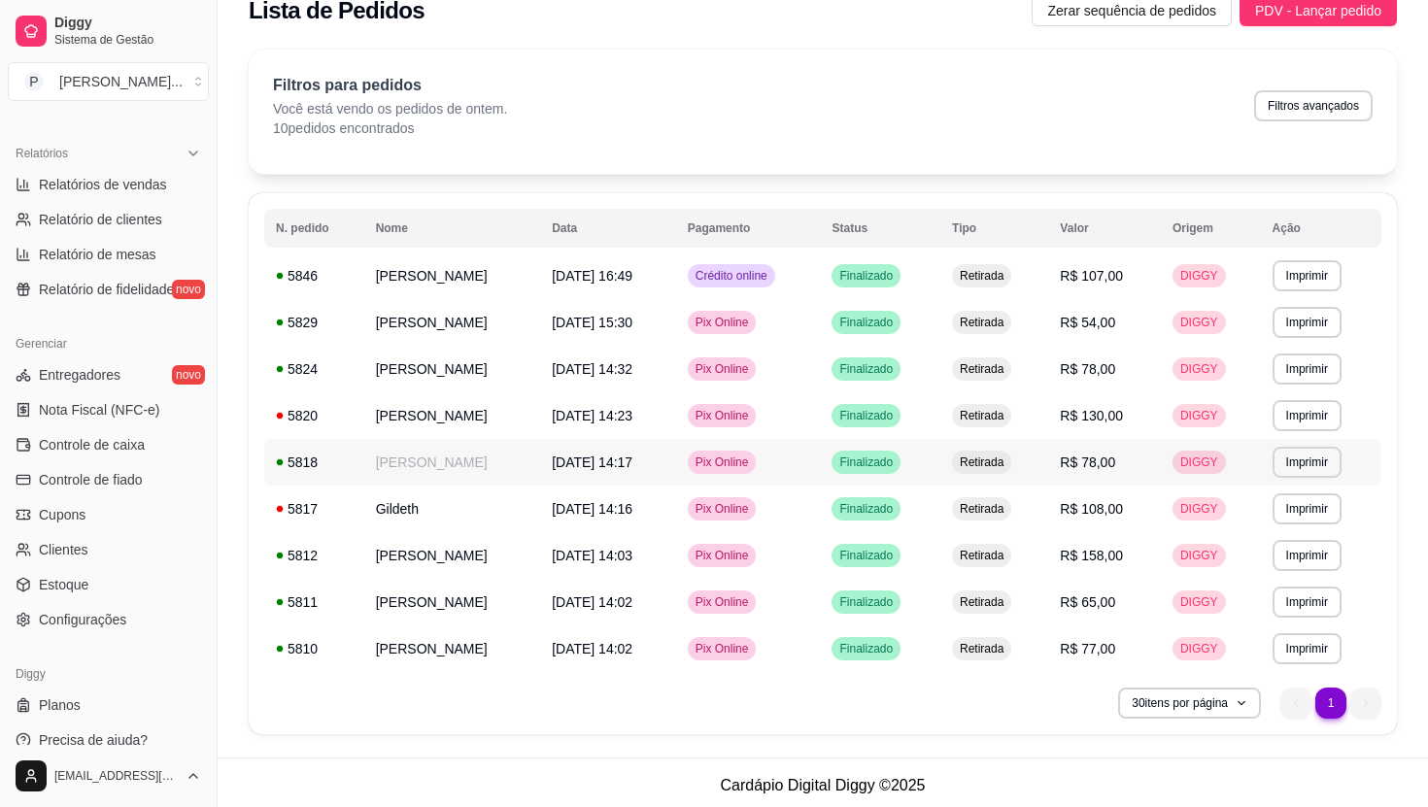
scroll to position [0, 0]
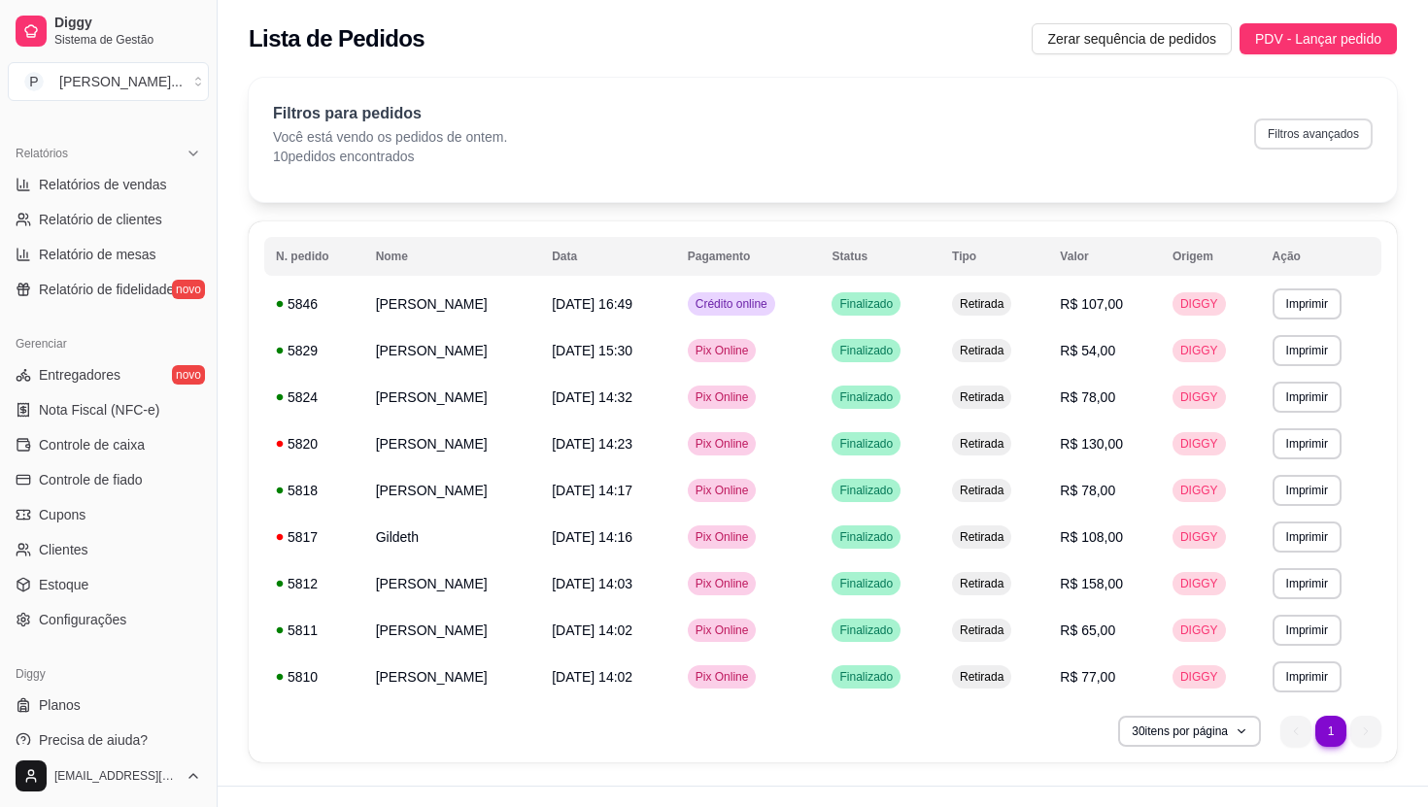
click at [1288, 108] on div "Filtros para pedidos Você está vendo os pedidos de ontem. 10 pedidos encontrado…" at bounding box center [823, 134] width 1100 height 64
click at [1288, 132] on button "Filtros avançados" at bounding box center [1313, 134] width 119 height 31
select select "1"
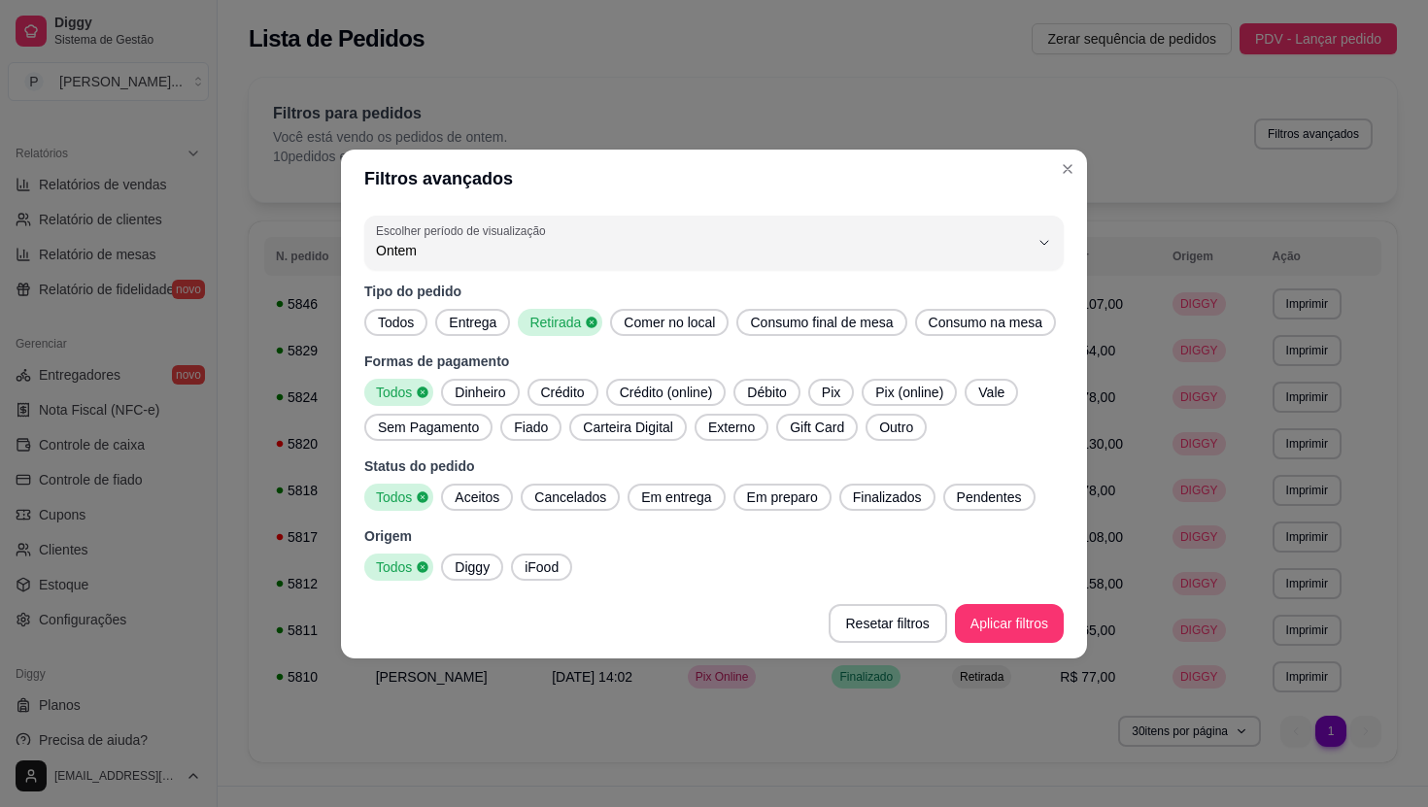
click at [602, 309] on div "Retirada" at bounding box center [560, 322] width 85 height 27
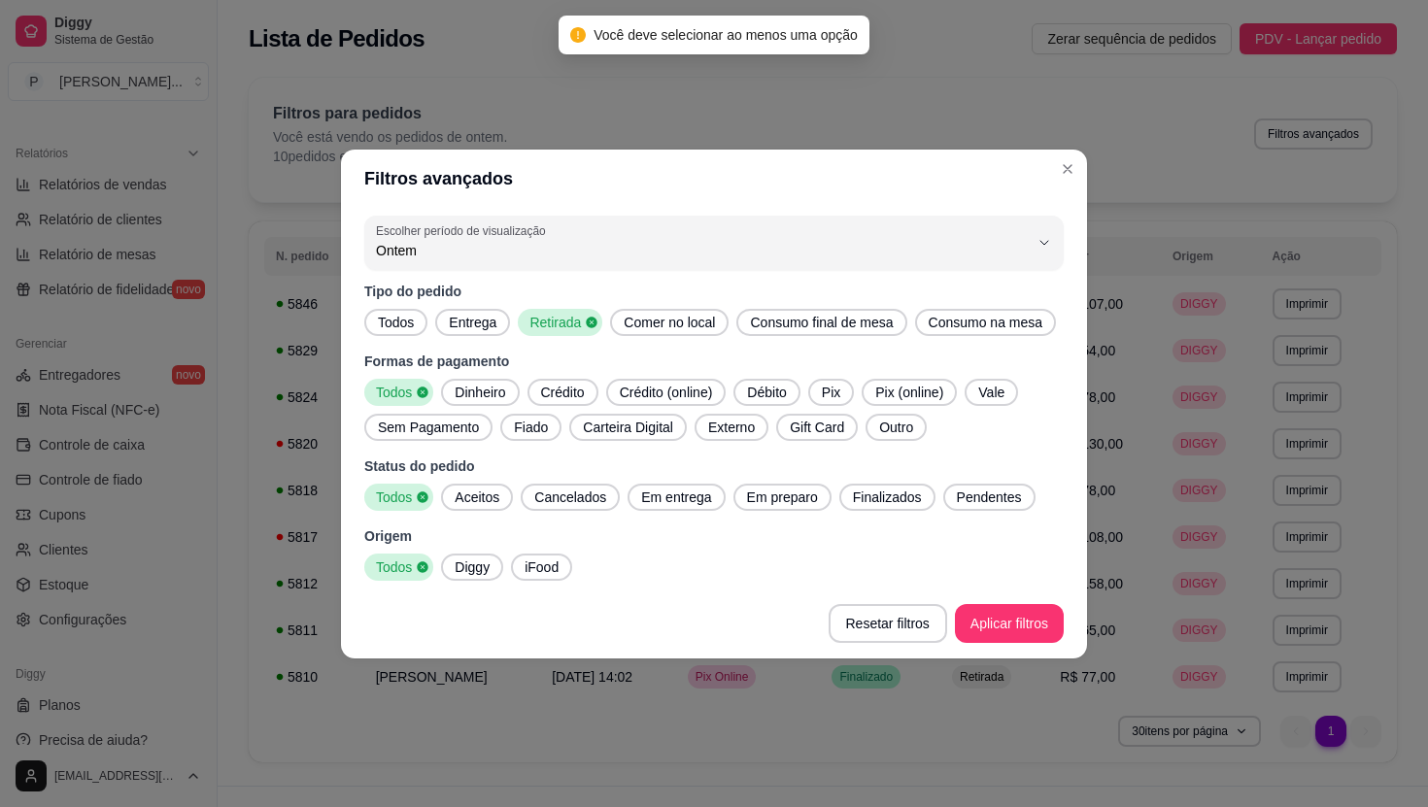
click at [656, 315] on div "Comer no local" at bounding box center [669, 322] width 119 height 27
click at [581, 313] on span "Retirada" at bounding box center [553, 322] width 63 height 19
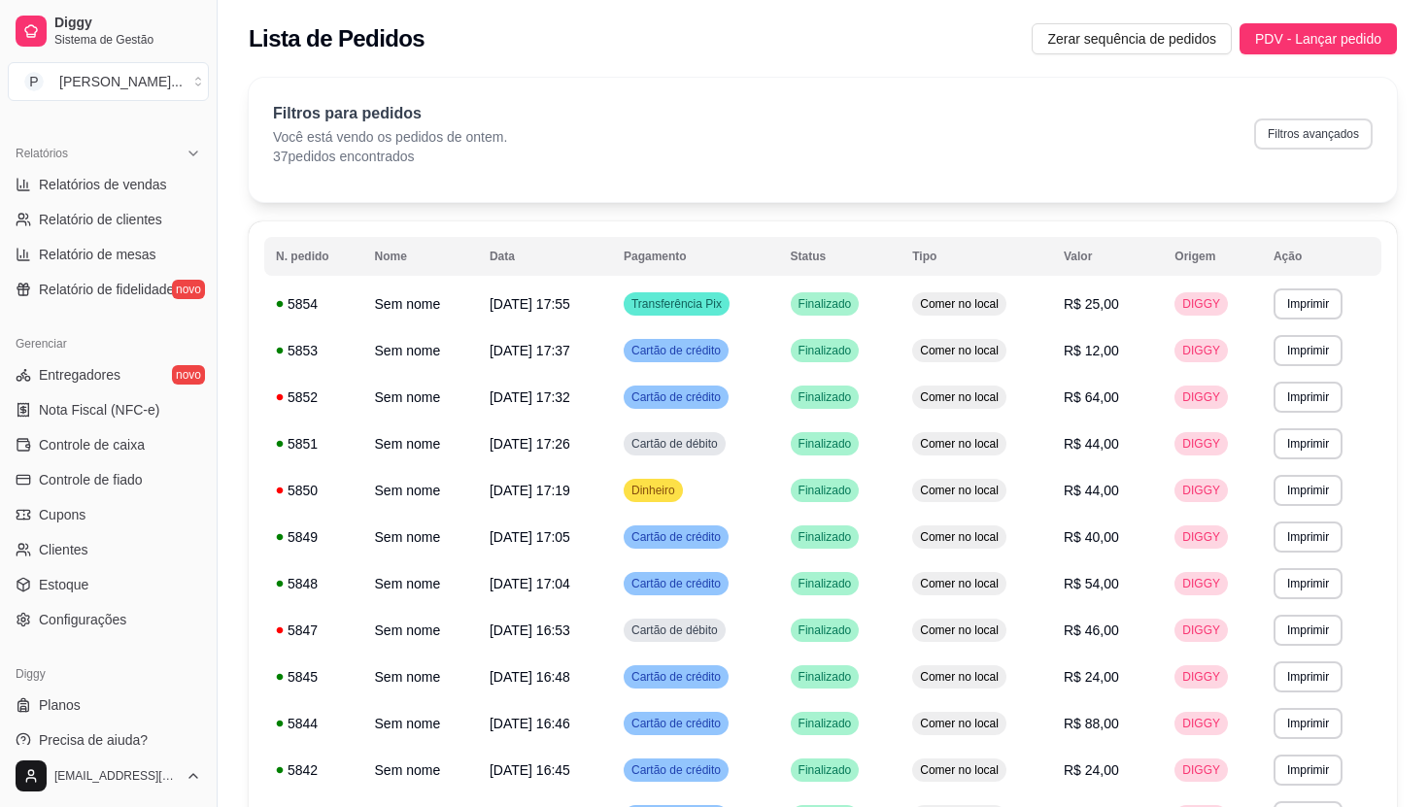
click at [1335, 123] on button "Filtros avançados" at bounding box center [1313, 134] width 119 height 31
select select "1"
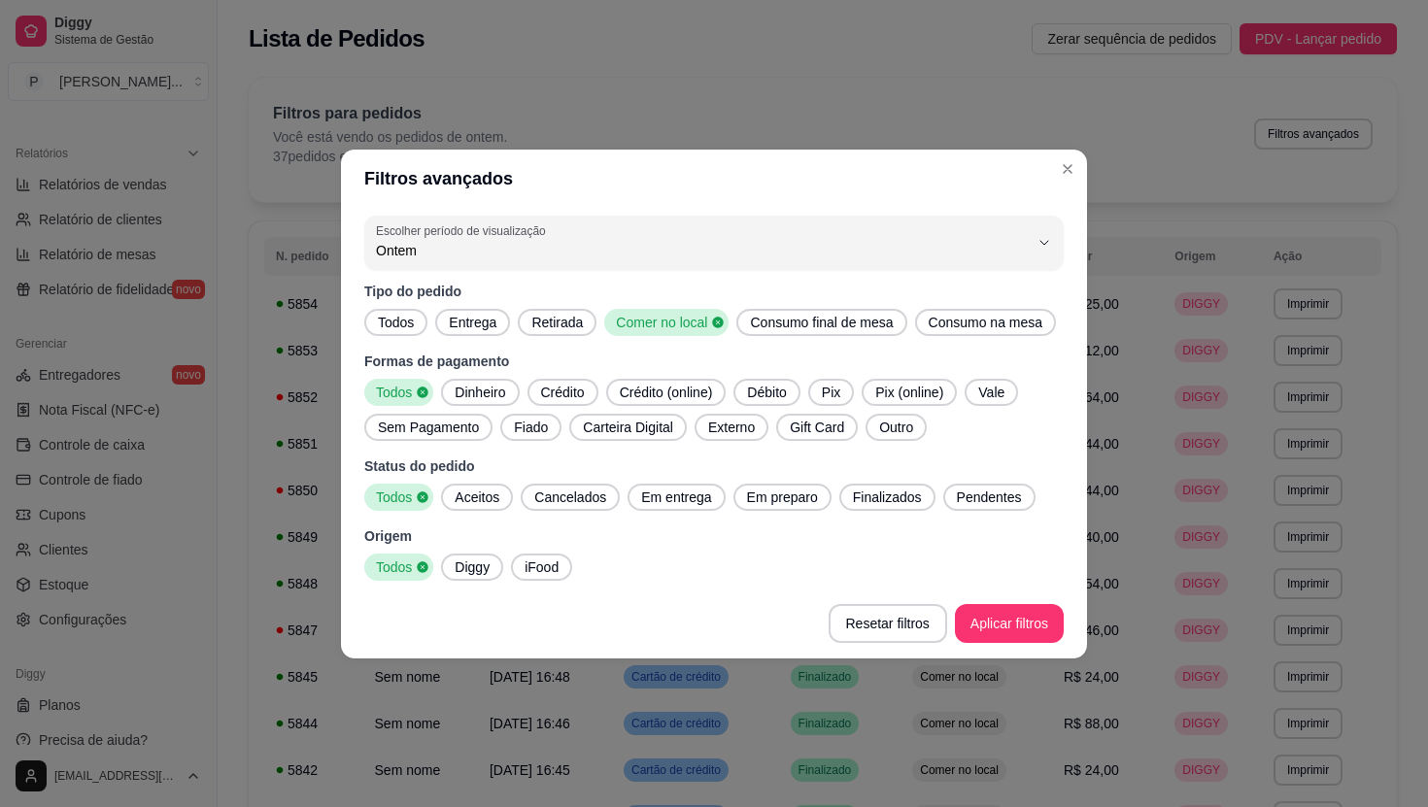
click at [550, 313] on span "Retirada" at bounding box center [557, 322] width 67 height 19
click at [700, 317] on div "Comer no local" at bounding box center [672, 322] width 124 height 27
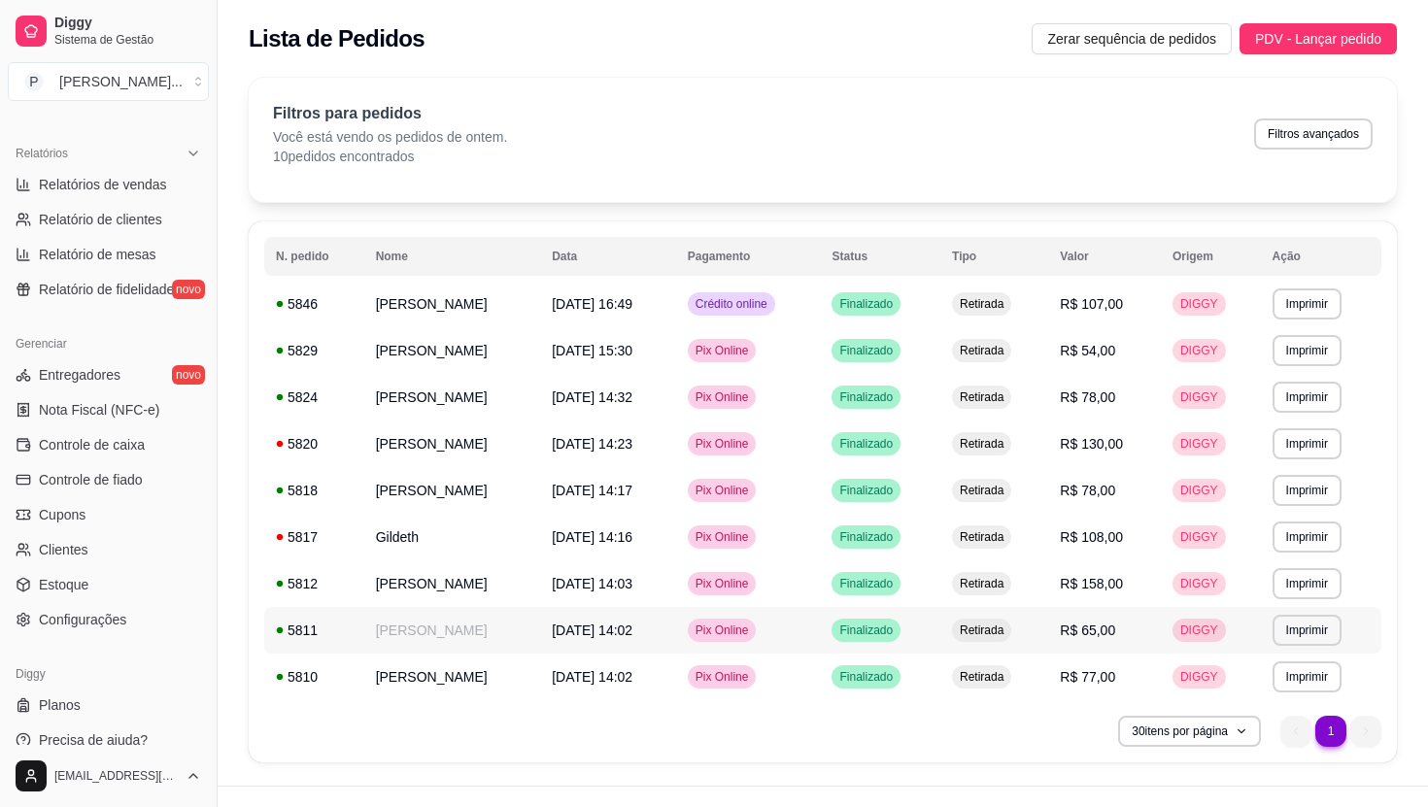
scroll to position [34, 0]
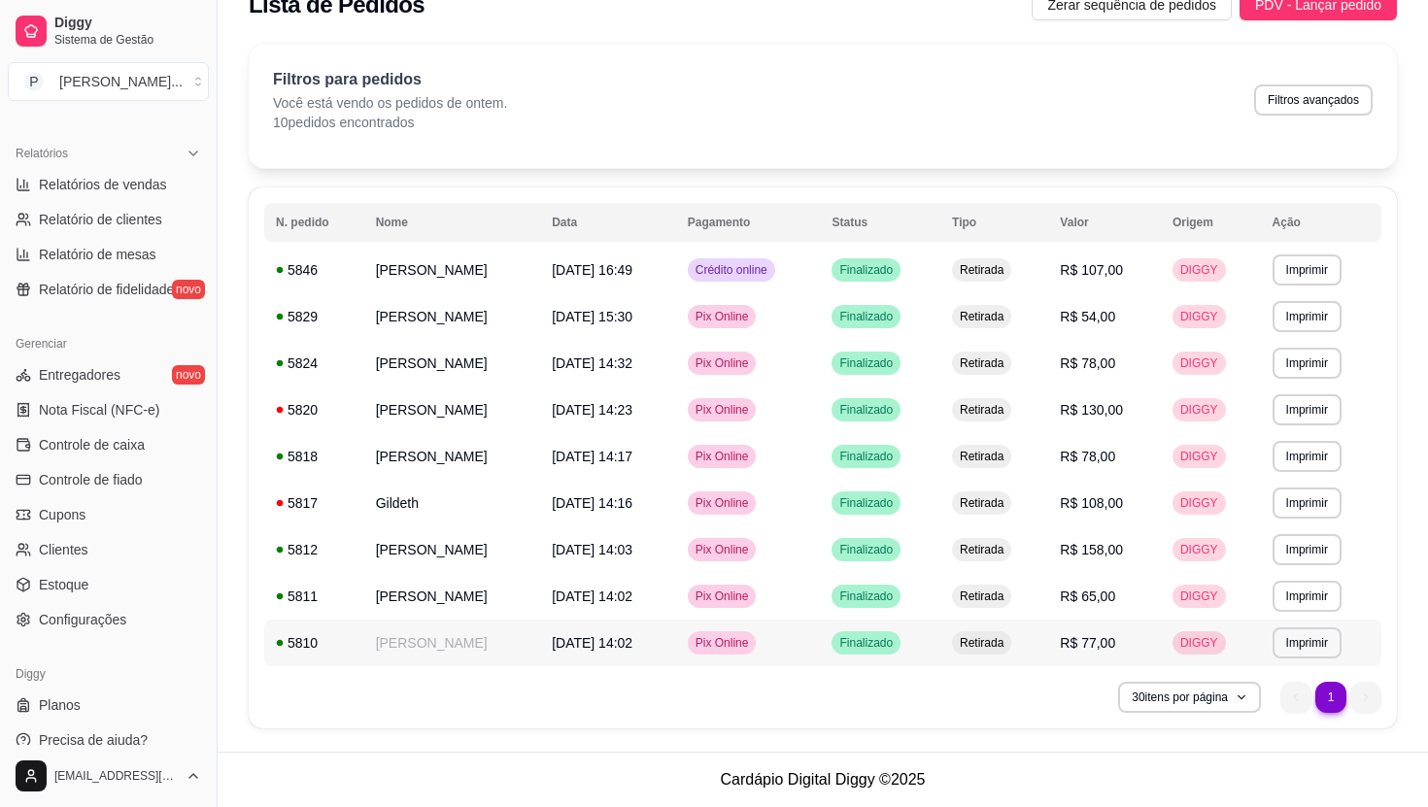
click at [491, 644] on td "[PERSON_NAME]" at bounding box center [452, 643] width 177 height 47
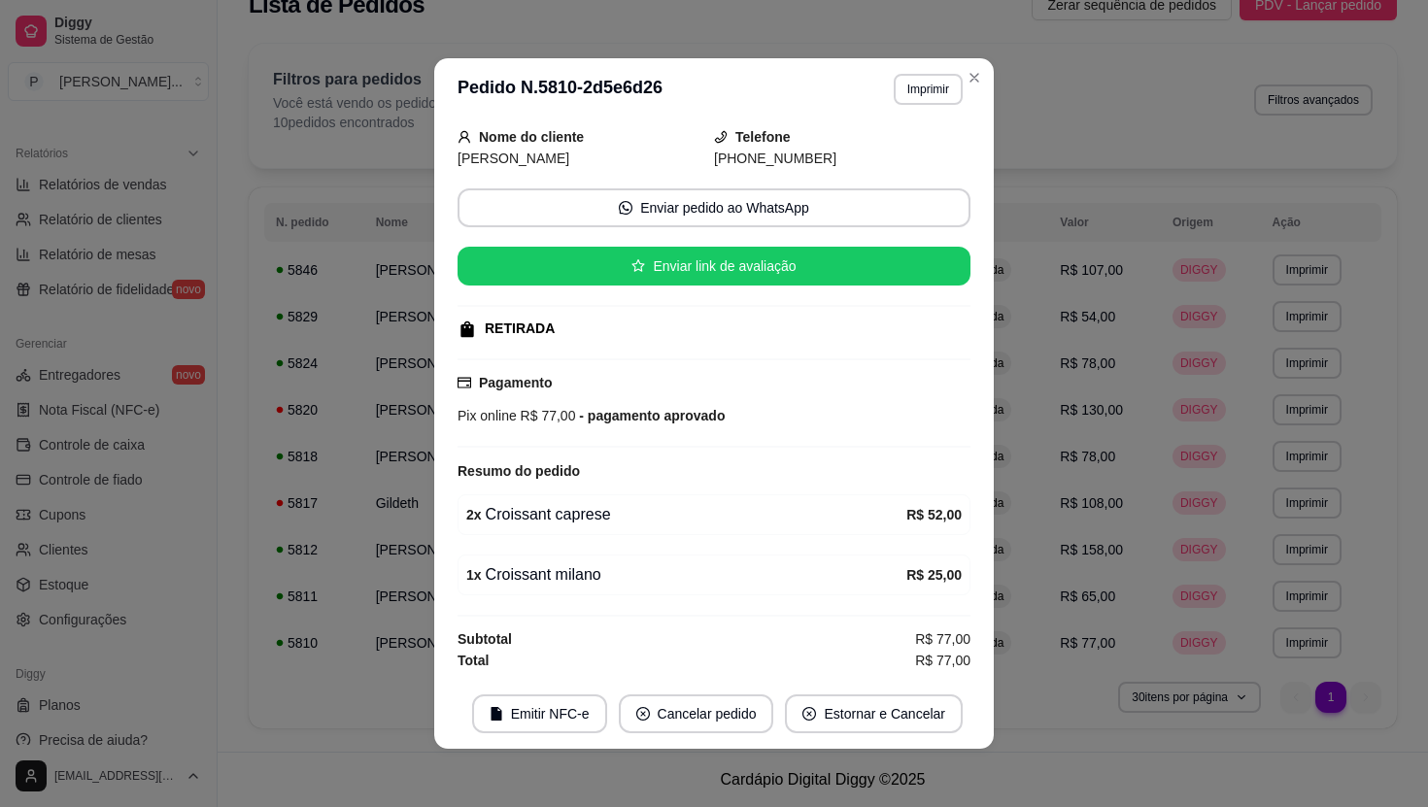
scroll to position [4, 0]
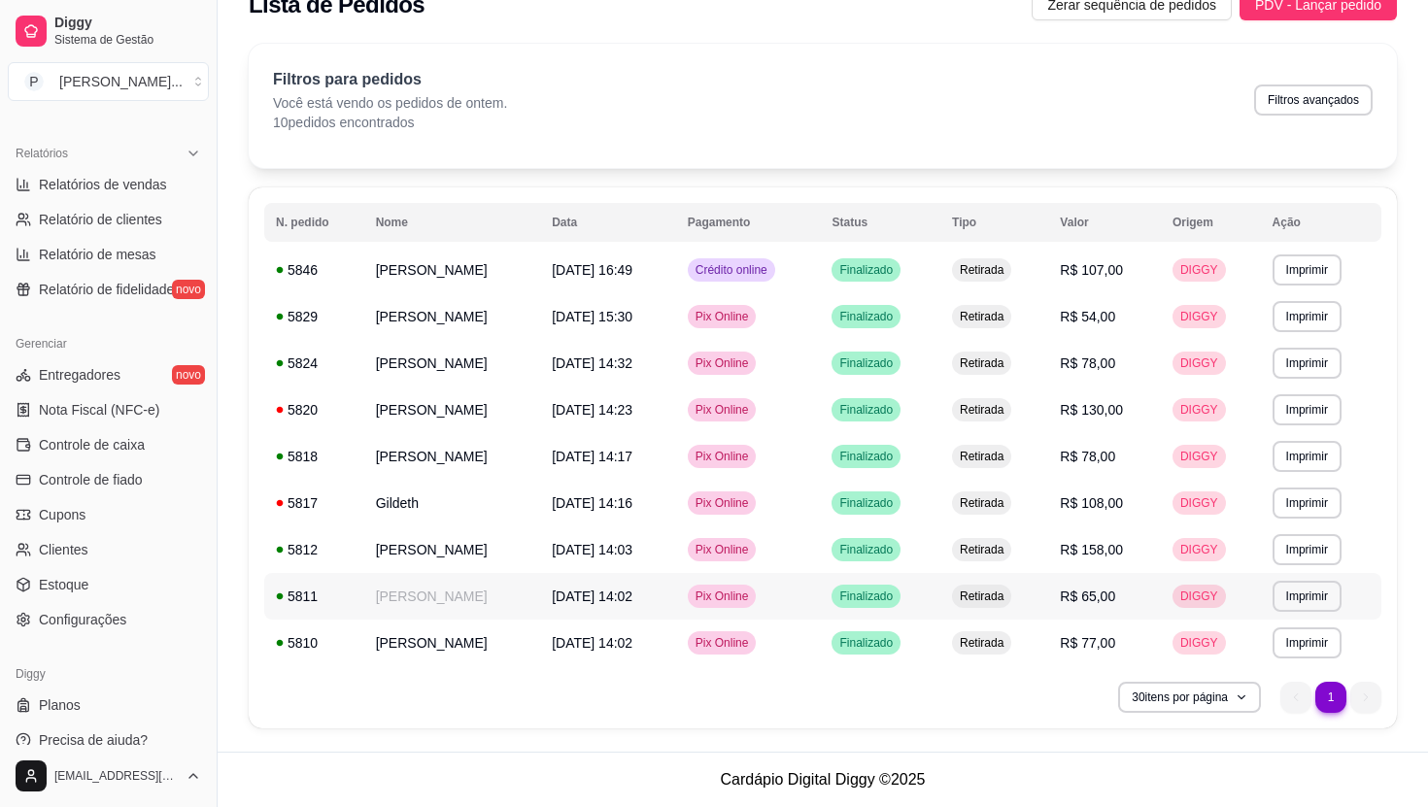
click at [404, 598] on td "[PERSON_NAME]" at bounding box center [452, 596] width 177 height 47
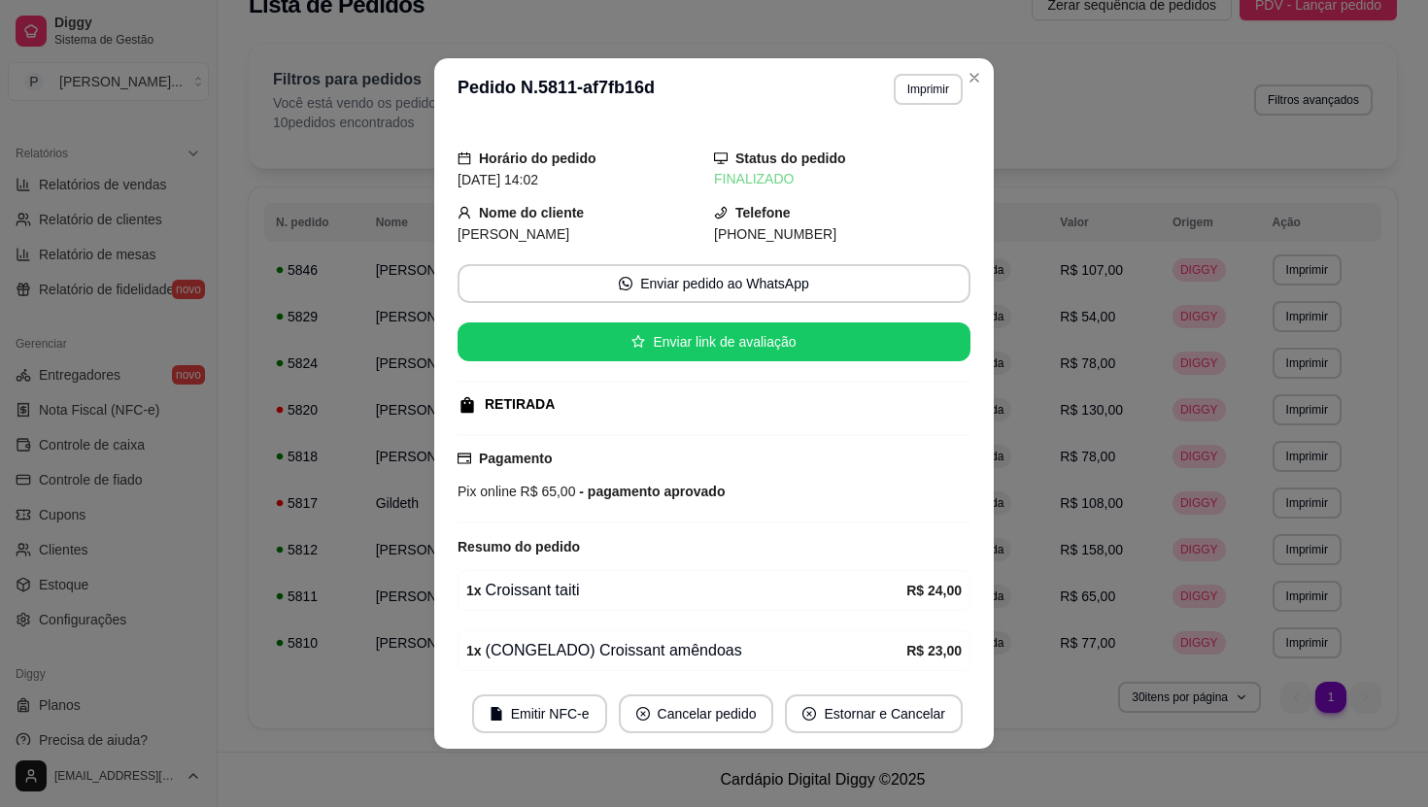
scroll to position [57, 0]
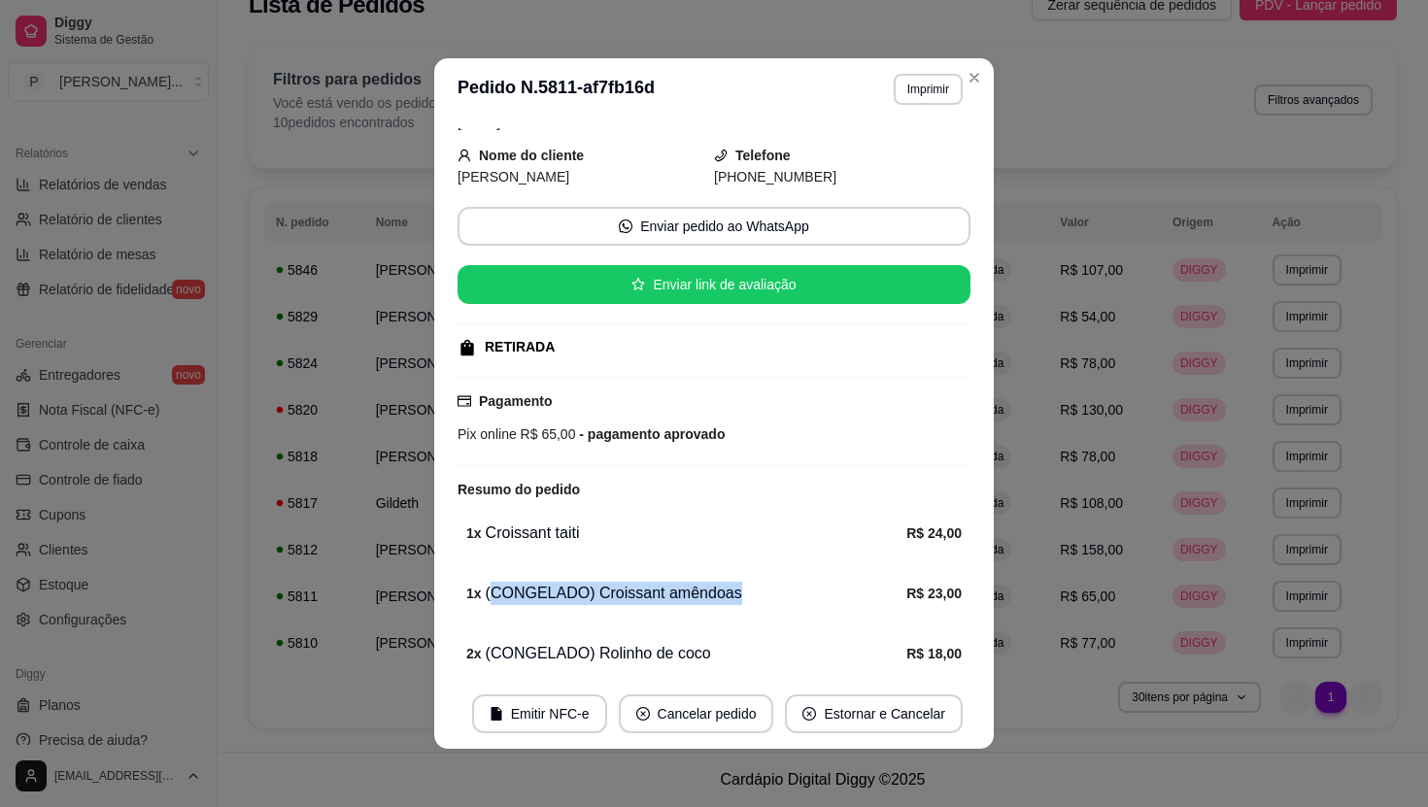
drag, startPoint x: 487, startPoint y: 593, endPoint x: 736, endPoint y: 590, distance: 248.7
click at [736, 590] on div "1 x (CONGELADO) Croissant amêndoas" at bounding box center [686, 593] width 440 height 23
